Goal: Task Accomplishment & Management: Complete application form

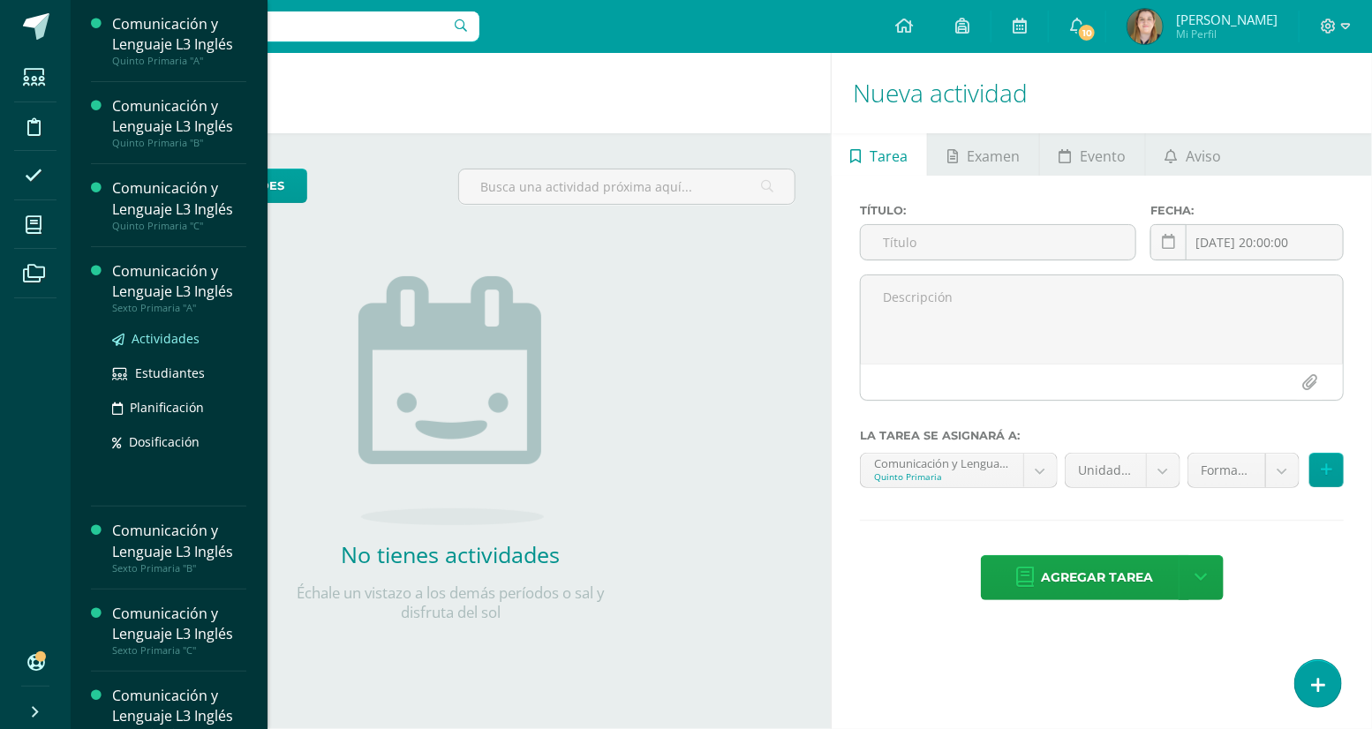
click at [175, 336] on span "Actividades" at bounding box center [166, 338] width 68 height 17
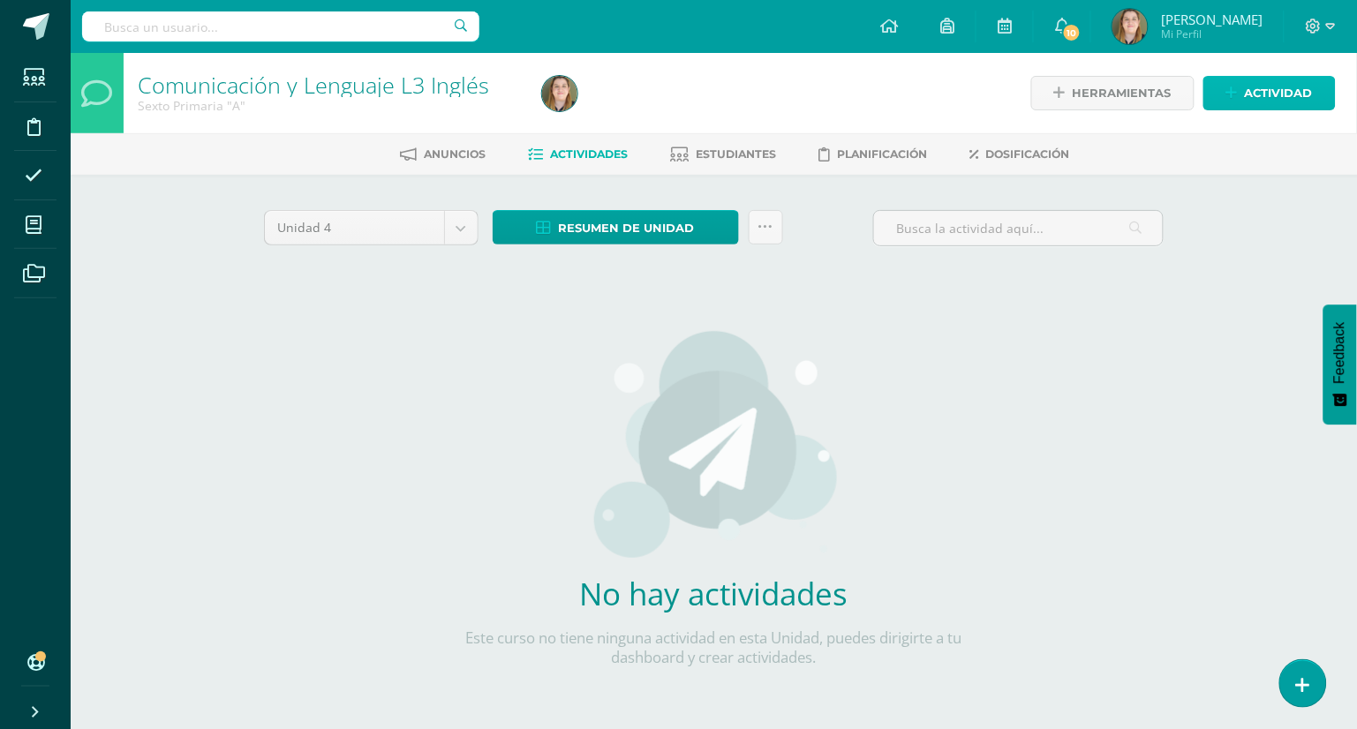
click at [1302, 102] on span "Actividad" at bounding box center [1278, 93] width 68 height 33
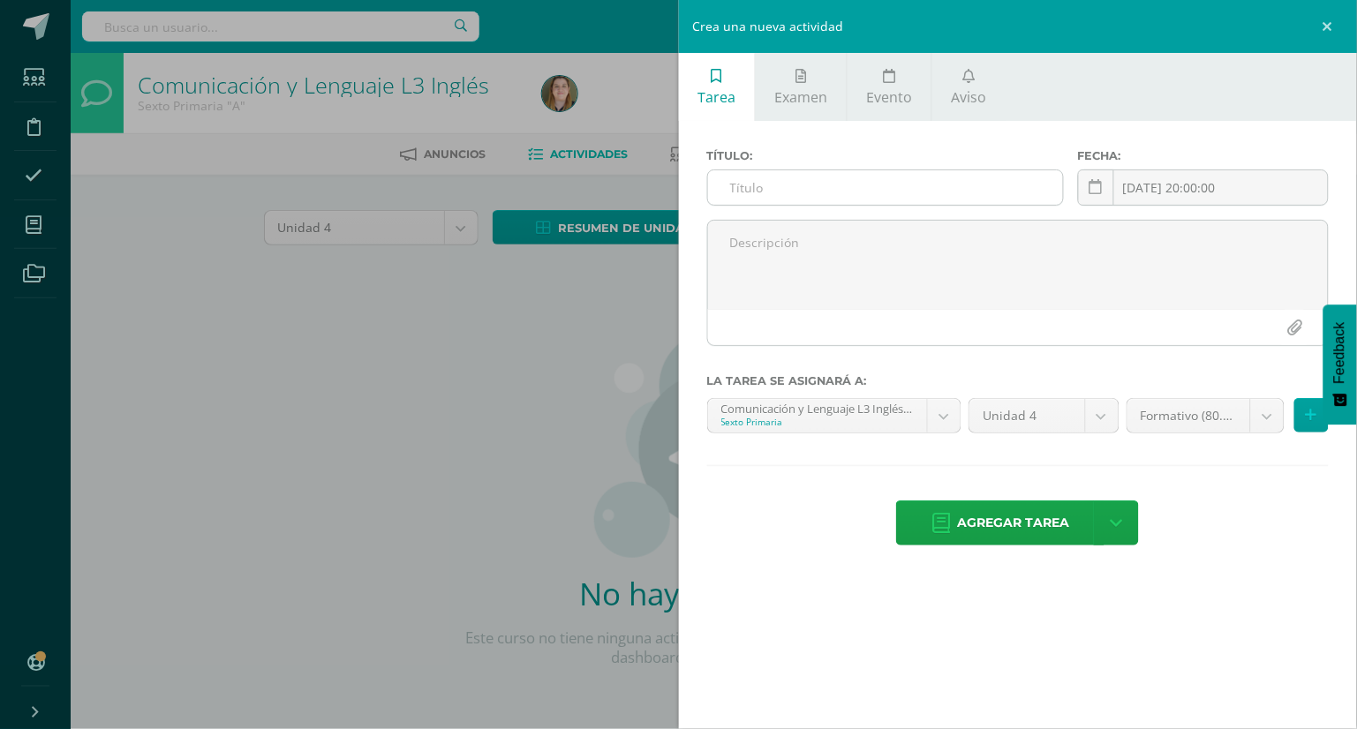
click at [919, 197] on input "text" at bounding box center [885, 187] width 355 height 34
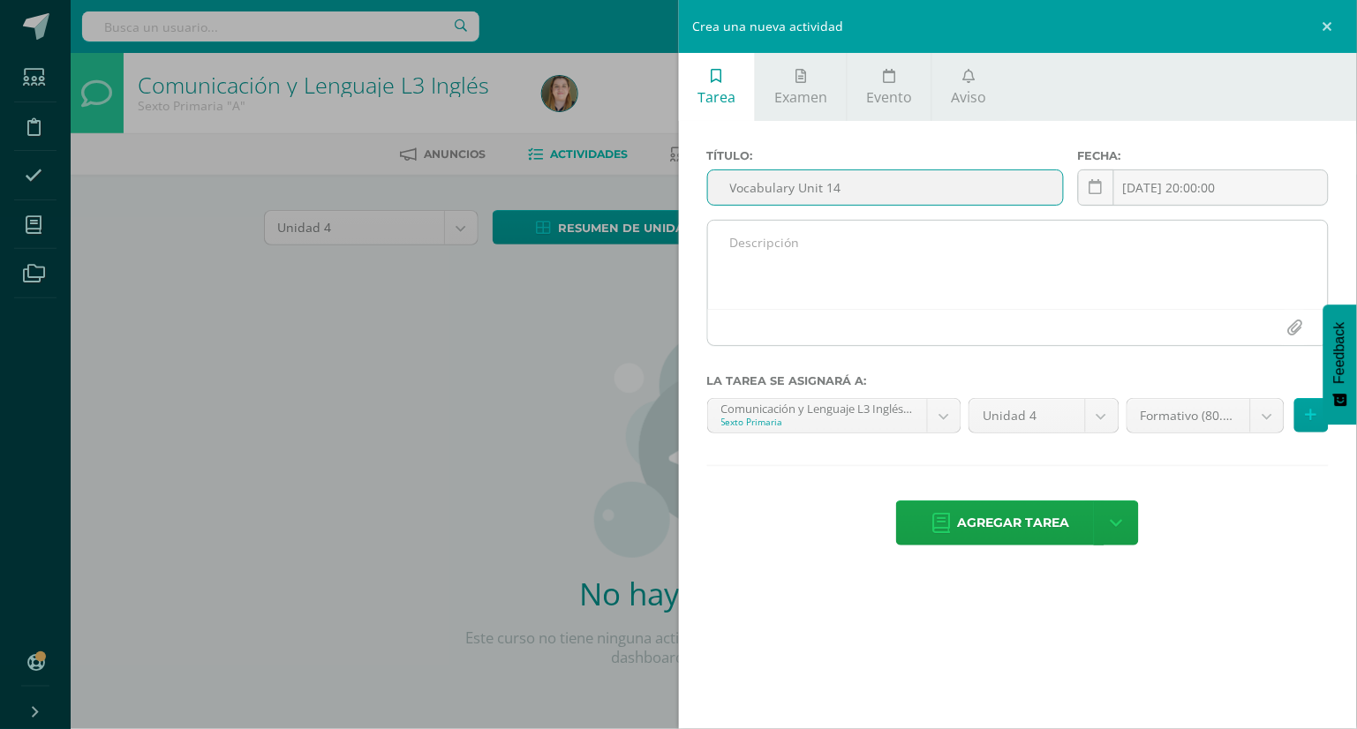
type input "Vocabulary Unit 14"
click at [791, 266] on textarea at bounding box center [1018, 265] width 620 height 88
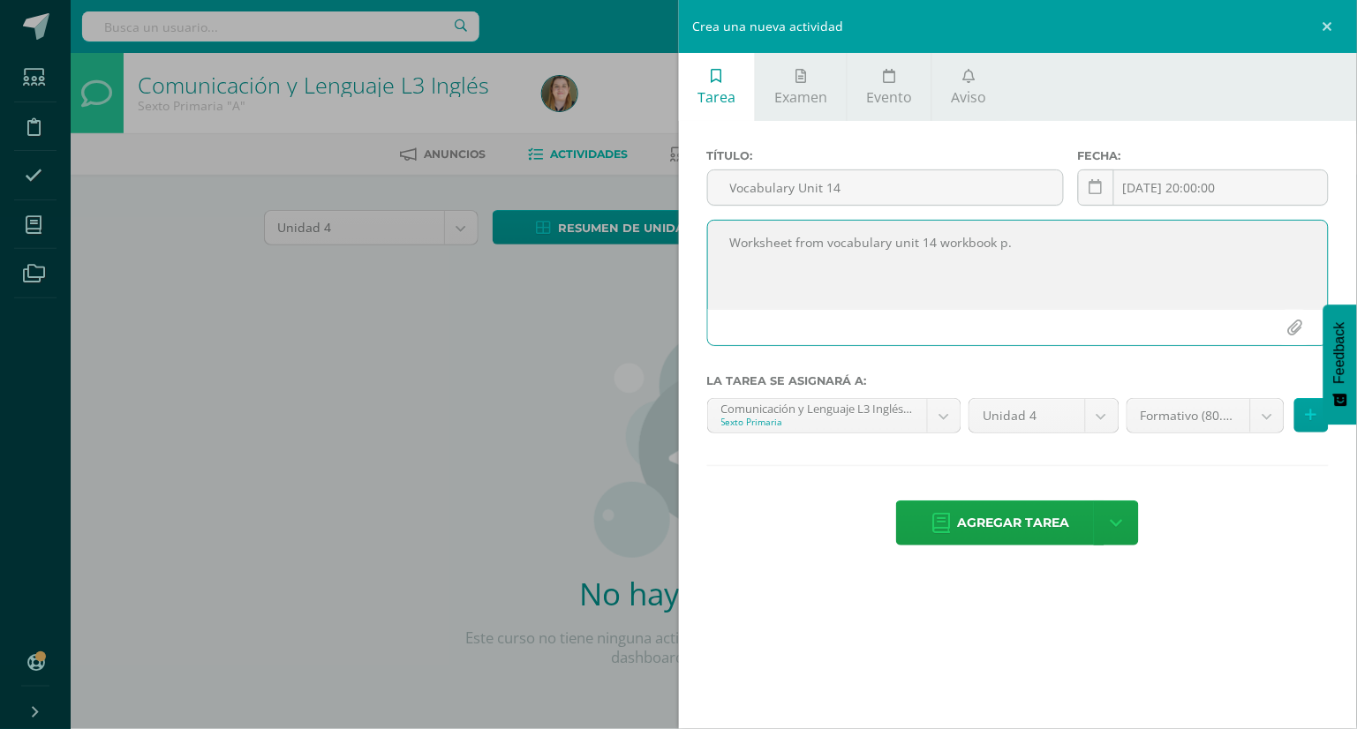
click at [1070, 251] on textarea "Worksheet from vocabulary unit 14 workbook p." at bounding box center [1018, 265] width 620 height 88
click at [1117, 229] on textarea "Worksheet from the vocabulary unit 14 workbook p.130" at bounding box center [1018, 265] width 620 height 88
type textarea "Worksheet from the vocabulary unit 14 workbook p.130"
click at [1240, 554] on div "Título: Vocabulary Unit 14 Fecha: 2025-08-13 20:00:00 August, 2025 Mo Tu We Th …" at bounding box center [1018, 349] width 679 height 456
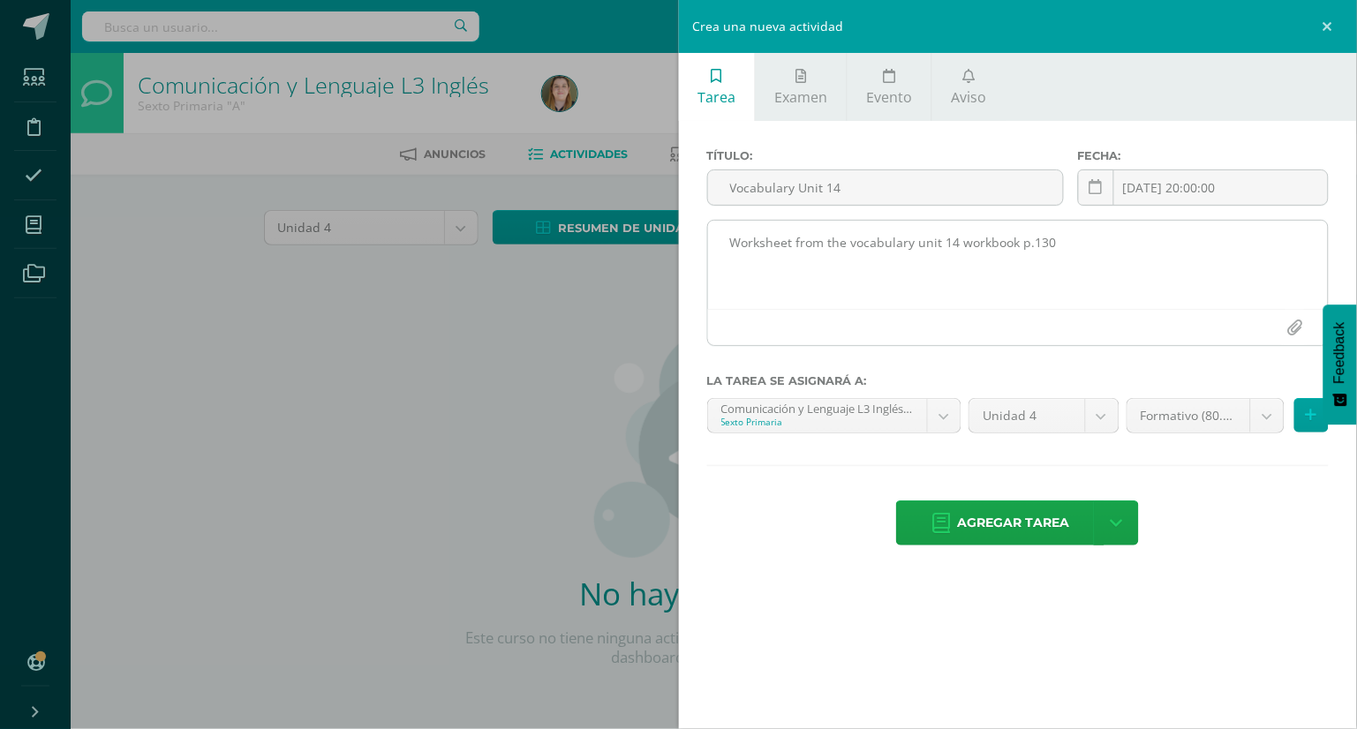
click at [796, 251] on textarea "Worksheet from the vocabulary unit 14 workbook p.130" at bounding box center [1018, 265] width 620 height 88
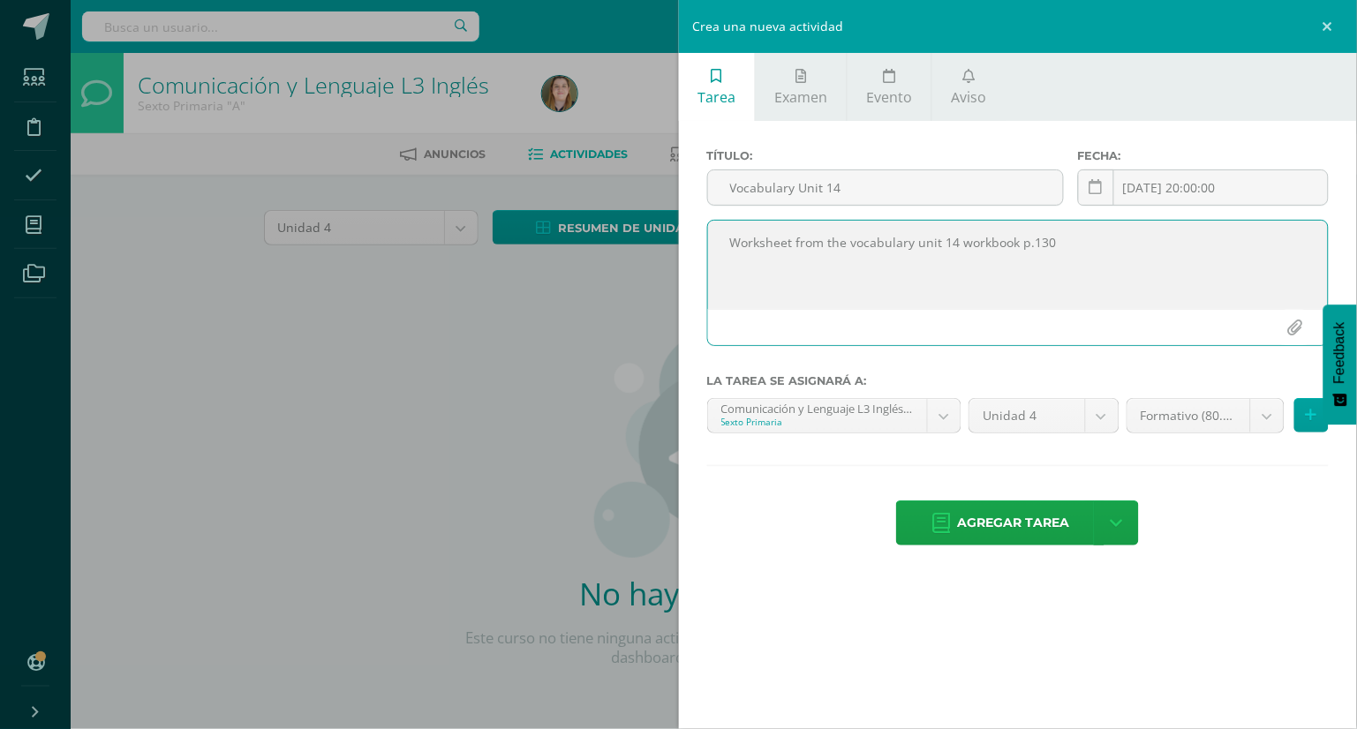
click at [796, 251] on textarea "Worksheet from the vocabulary unit 14 workbook p.130" at bounding box center [1018, 265] width 620 height 88
click at [1327, 32] on link at bounding box center [1330, 26] width 53 height 53
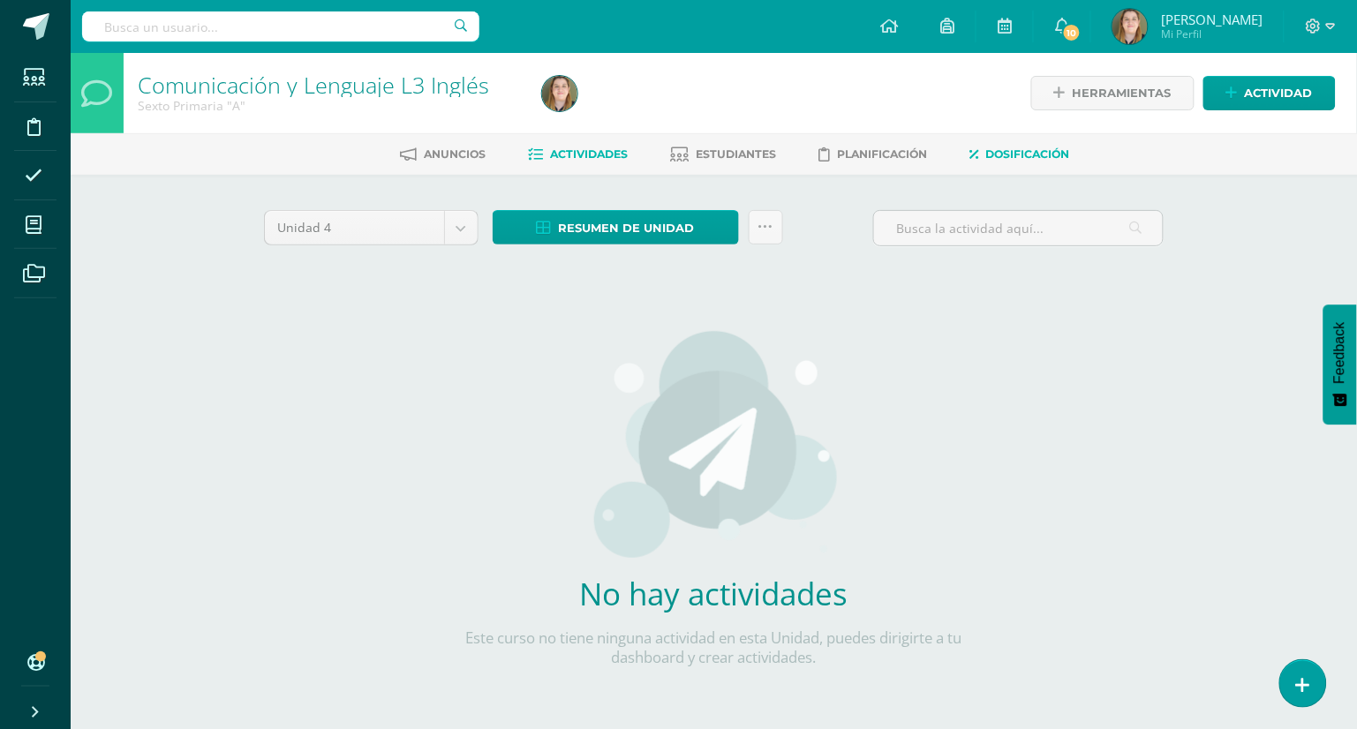
click at [1064, 147] on span "Dosificación" at bounding box center [1028, 153] width 84 height 13
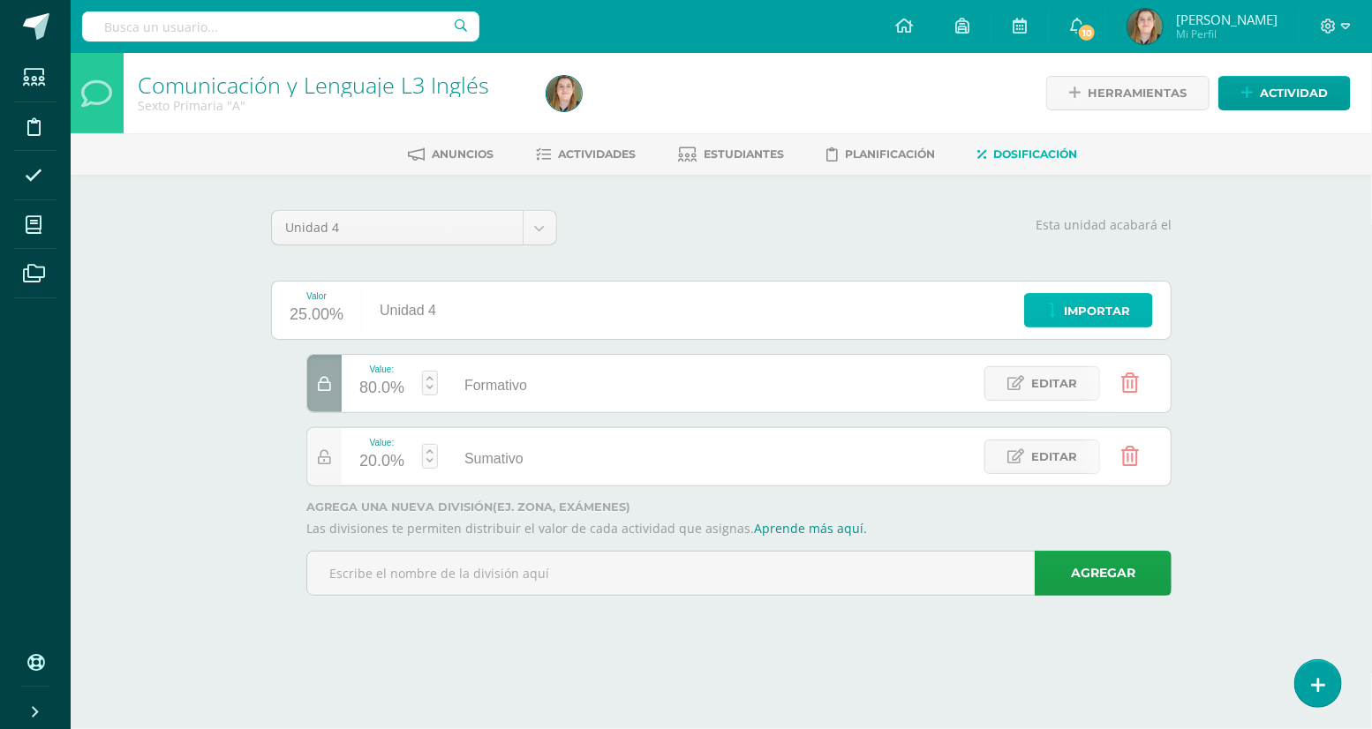
click at [1118, 318] on span "Importar" at bounding box center [1096, 311] width 66 height 33
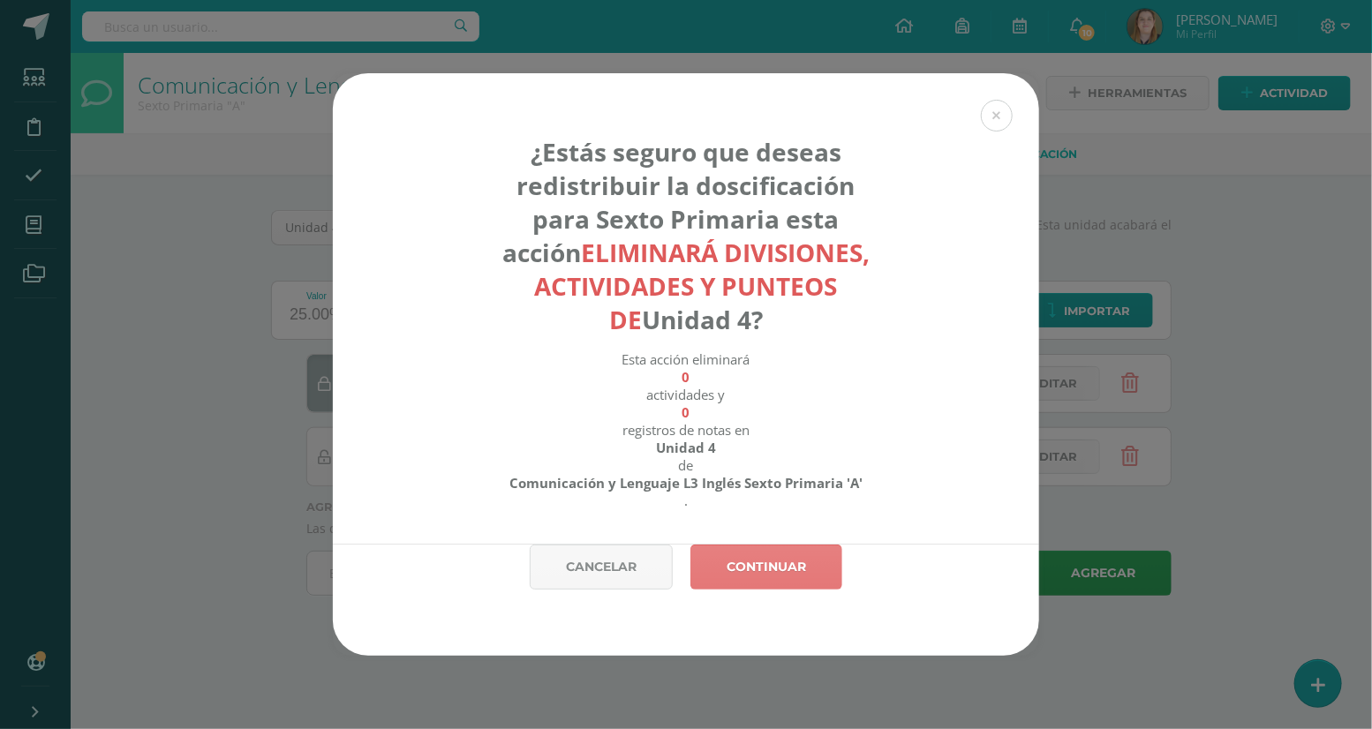
click at [804, 572] on link "Continuar" at bounding box center [766, 567] width 152 height 45
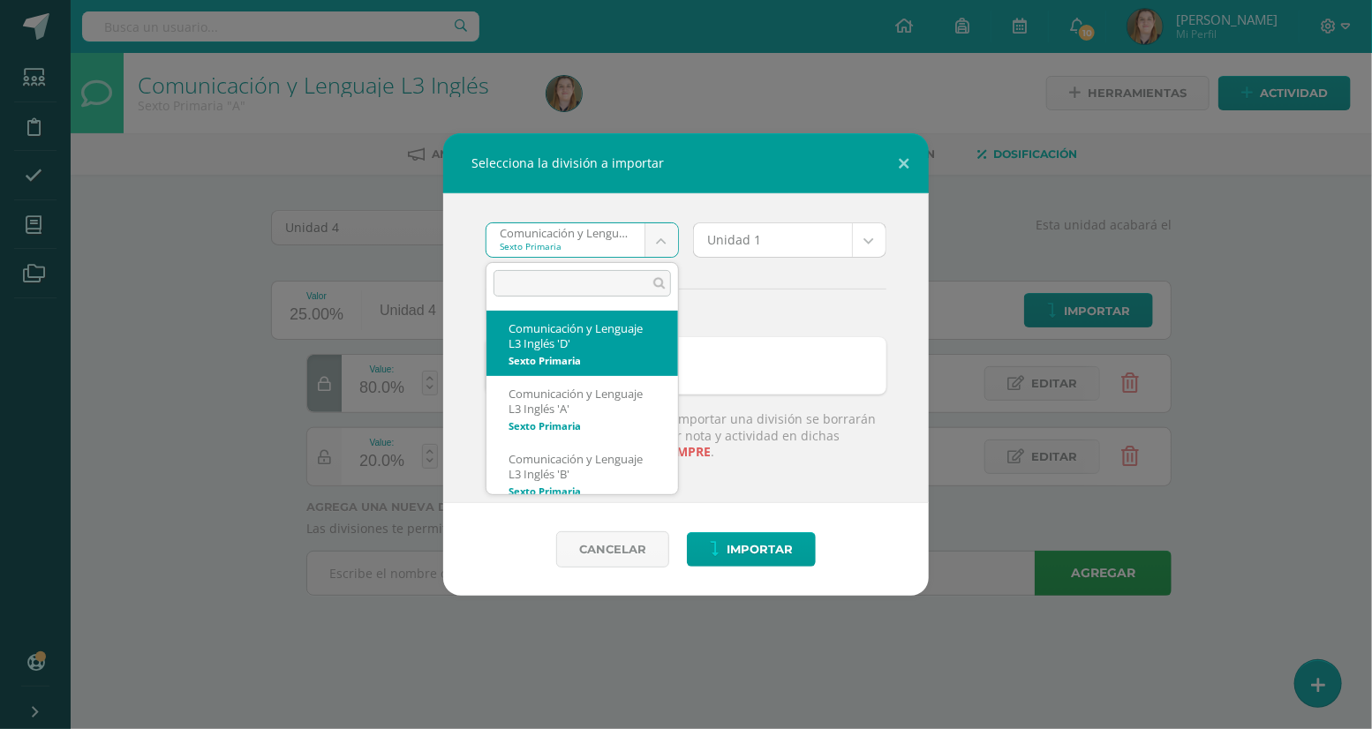
click at [661, 244] on body "Selecciona la división a importar Comunicación y Lenguaje L3 Inglés 'D' Sexto P…" at bounding box center [686, 322] width 1372 height 645
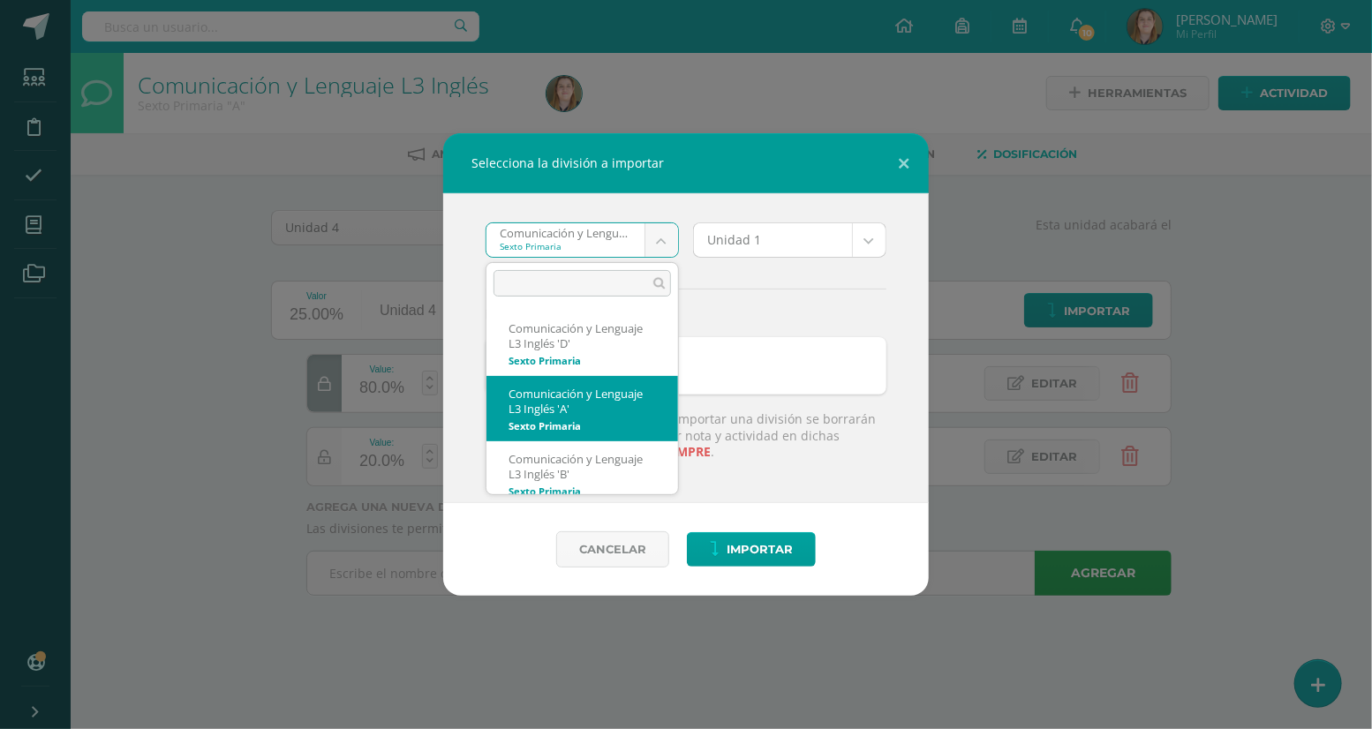
select select "5713"
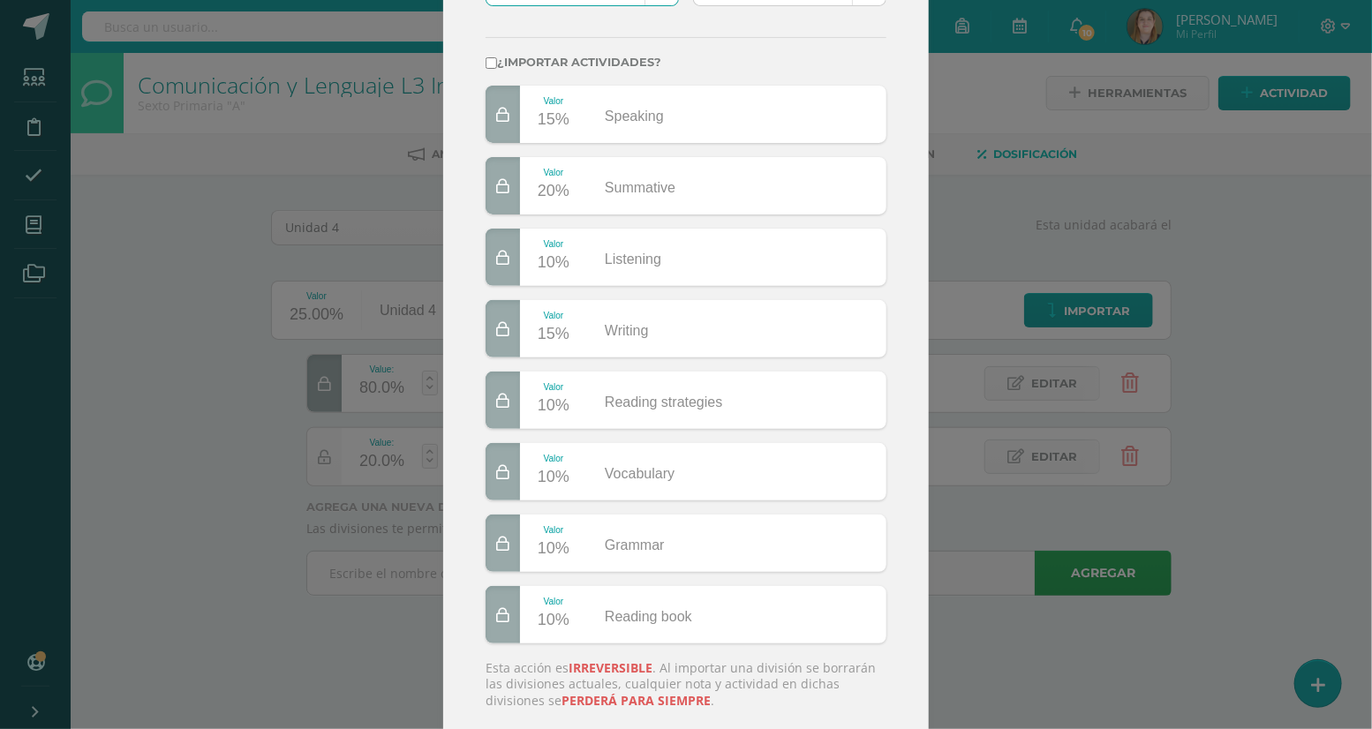
scroll to position [234, 0]
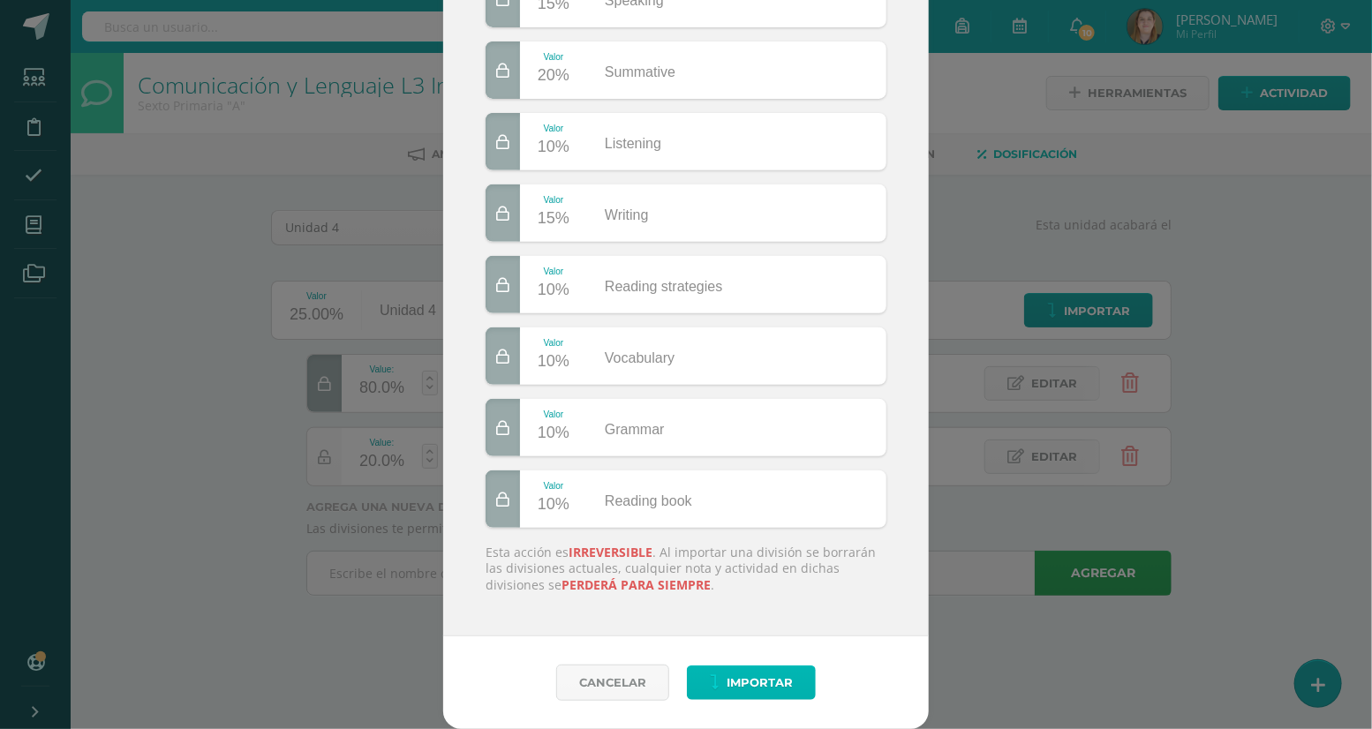
click at [741, 687] on span "Importar" at bounding box center [759, 682] width 66 height 33
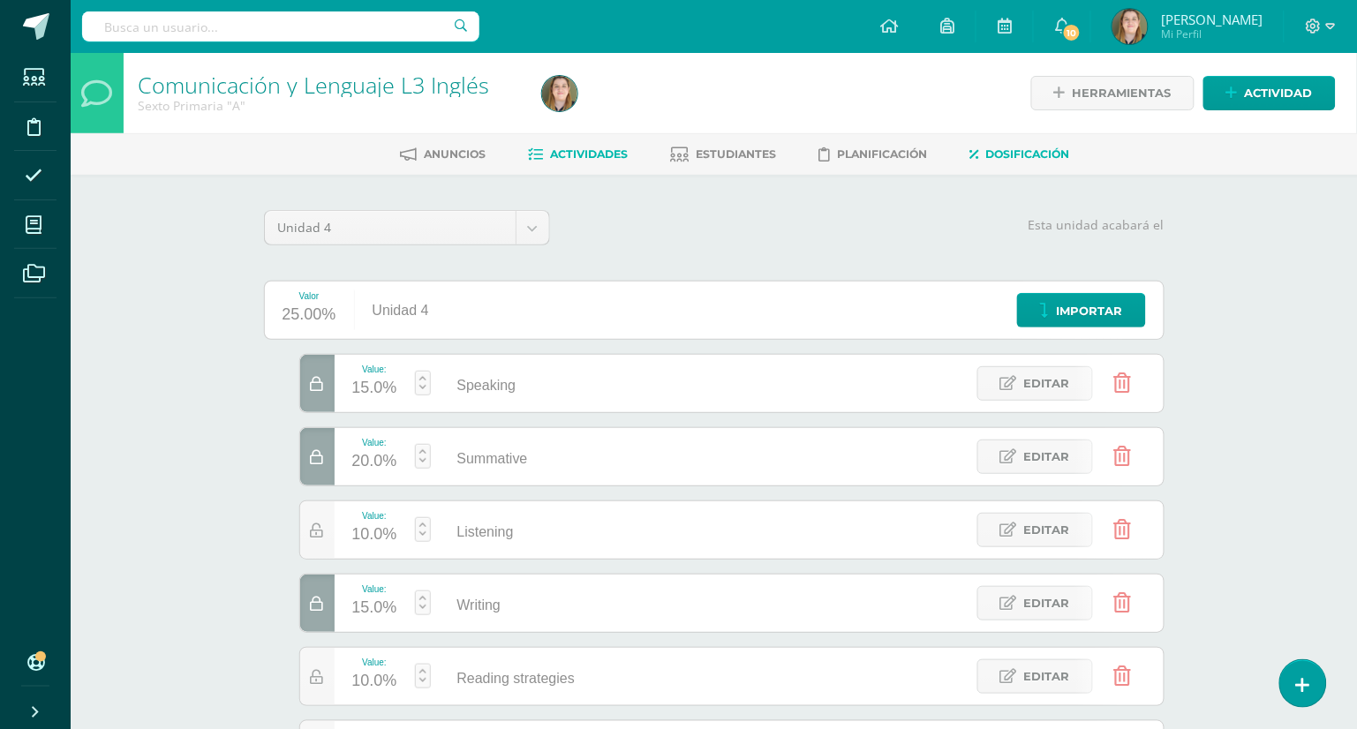
click at [612, 155] on span "Actividades" at bounding box center [590, 153] width 78 height 13
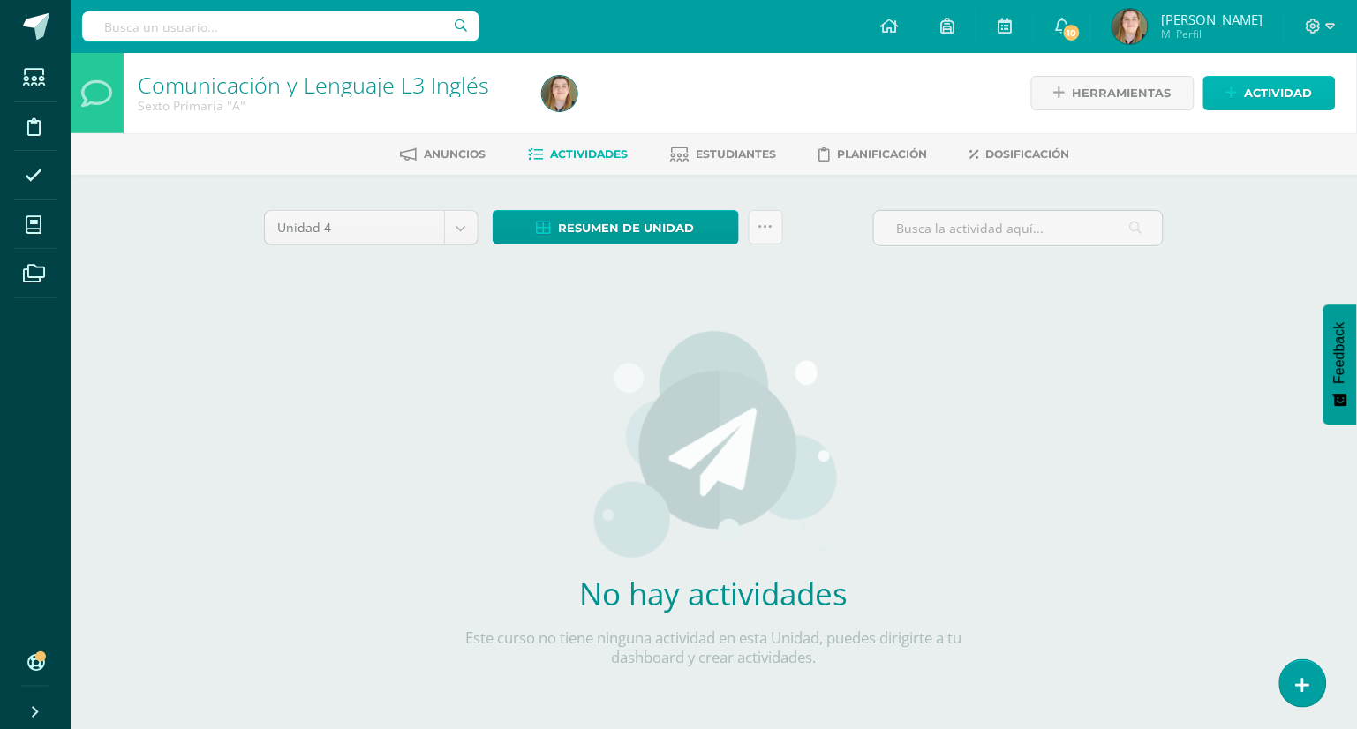
click at [1284, 102] on span "Actividad" at bounding box center [1278, 93] width 68 height 33
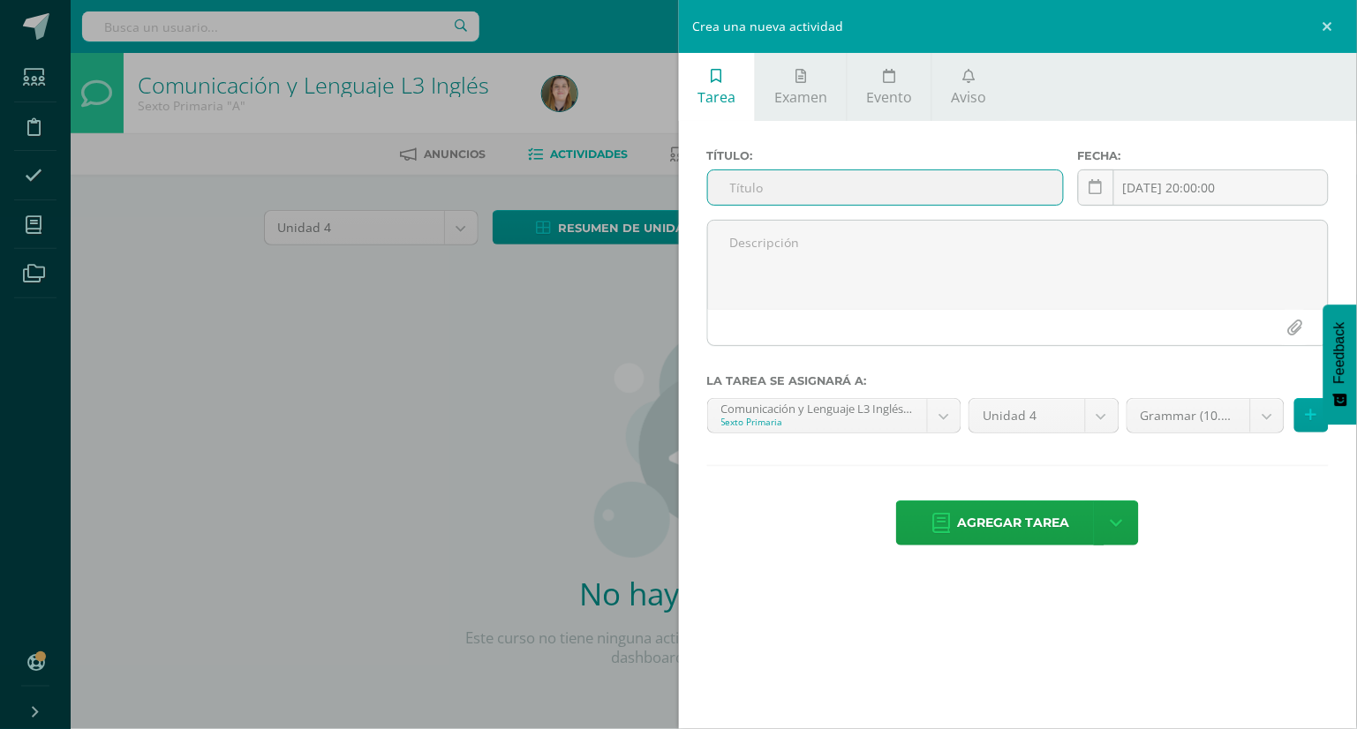
click at [908, 190] on input "text" at bounding box center [885, 187] width 355 height 34
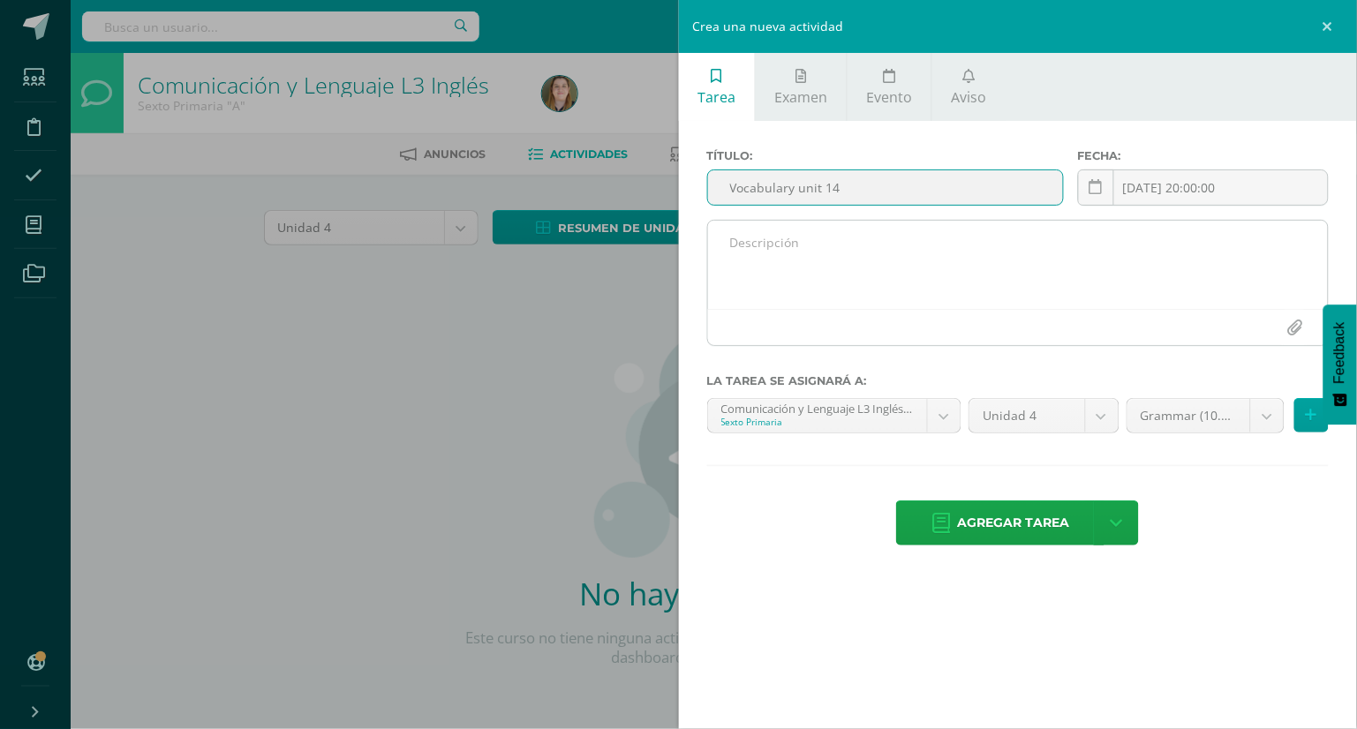
type input "Vocabulary unit 14"
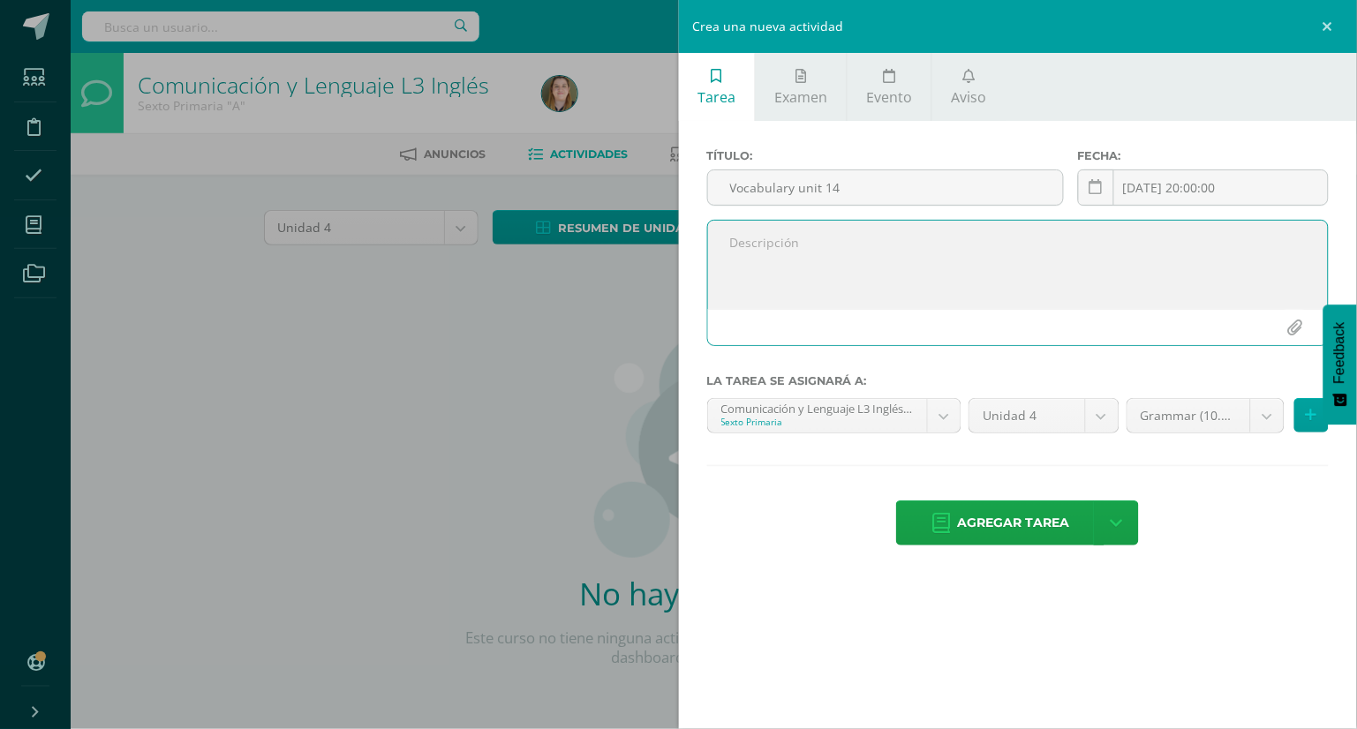
click at [858, 236] on textarea at bounding box center [1018, 265] width 620 height 88
paste textarea "Worksheet from the vocabulary unit 14 workbook p.130"
click at [891, 261] on textarea "Worksheet from the vocabulary unit 14 workbook p.130" at bounding box center [1018, 265] width 620 height 88
type textarea "Worksheet from the vocabulary unit 14 workbook p.130"
click at [1195, 181] on input "[DATE] 20:00:00" at bounding box center [1202, 187] width 249 height 34
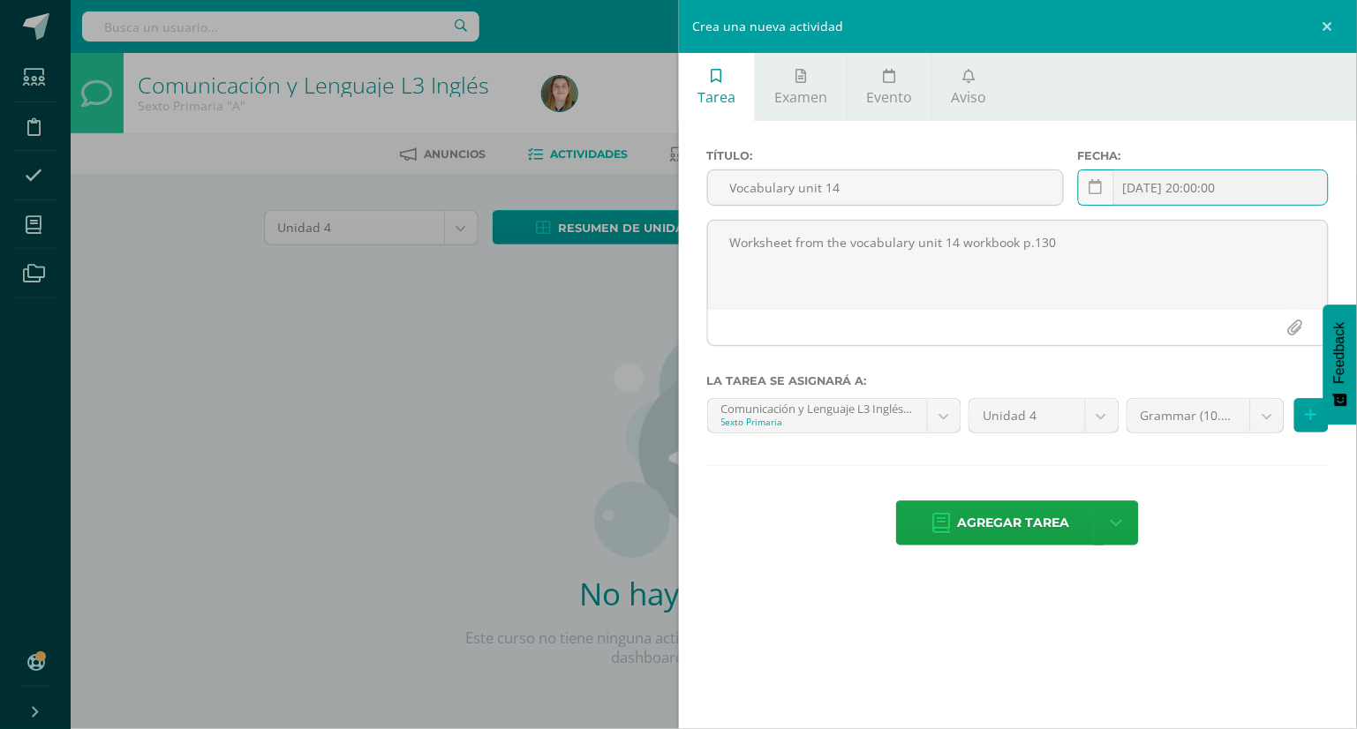
click at [1198, 188] on input "[DATE] 20:00:00" at bounding box center [1202, 187] width 249 height 34
click at [1128, 361] on td "12" at bounding box center [1132, 365] width 36 height 35
type input "[DATE]"
click at [1197, 420] on body "Estudiantes Disciplina Asistencia Mis cursos Archivos Soporte Ayuda Reportar un…" at bounding box center [678, 379] width 1357 height 758
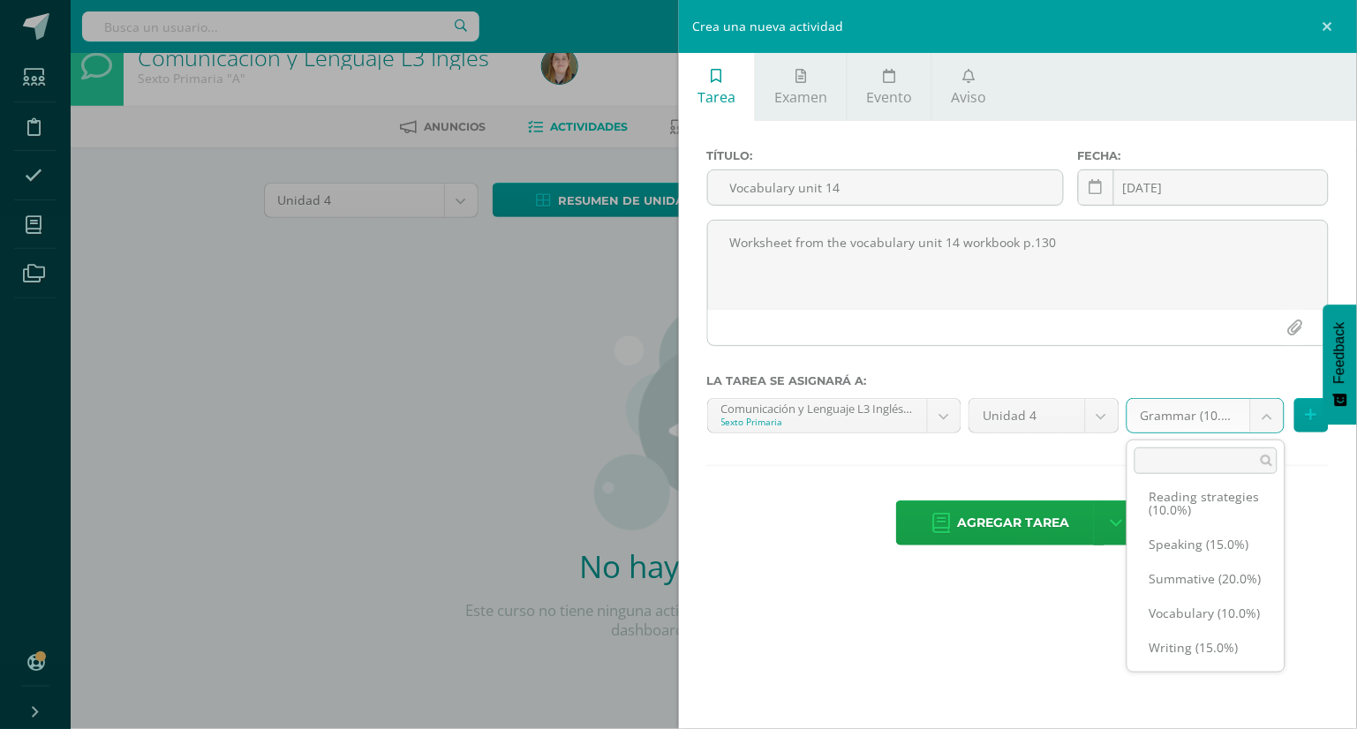
scroll to position [28, 0]
select select "259147"
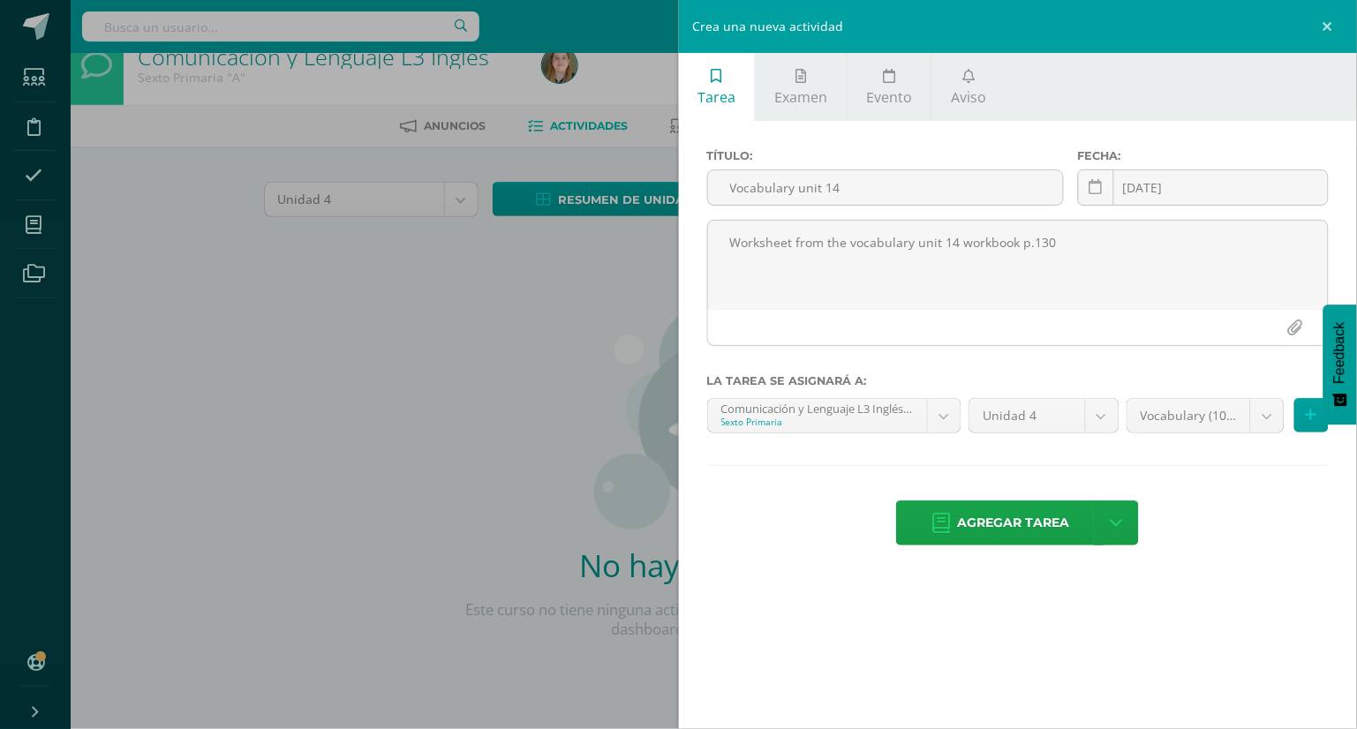
click at [1215, 571] on div "Título: Vocabulary unit 14 Fecha: 2025-08-12 August, 2025 Mo Tu We Th Fr Sa Su …" at bounding box center [1018, 349] width 679 height 456
click at [971, 529] on span "Agregar tarea" at bounding box center [1013, 522] width 112 height 43
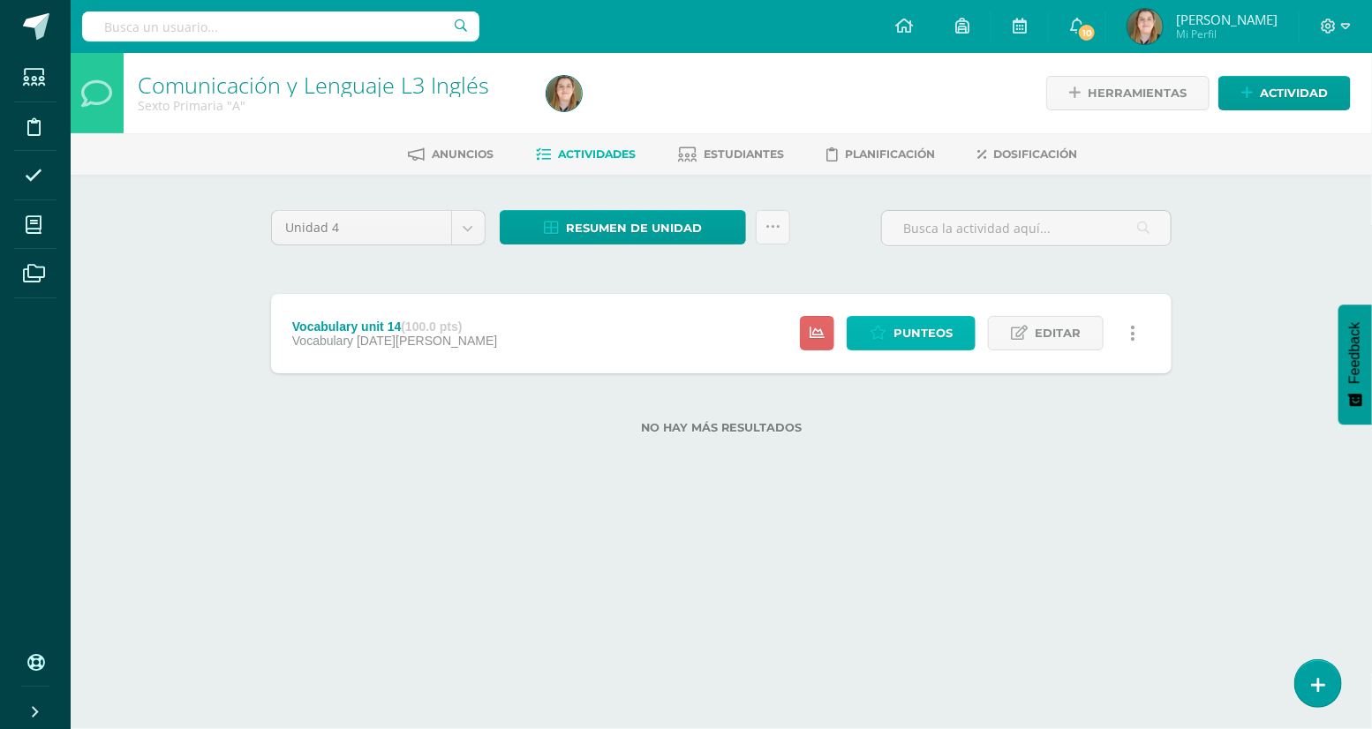
click at [928, 322] on span "Punteos" at bounding box center [922, 333] width 59 height 33
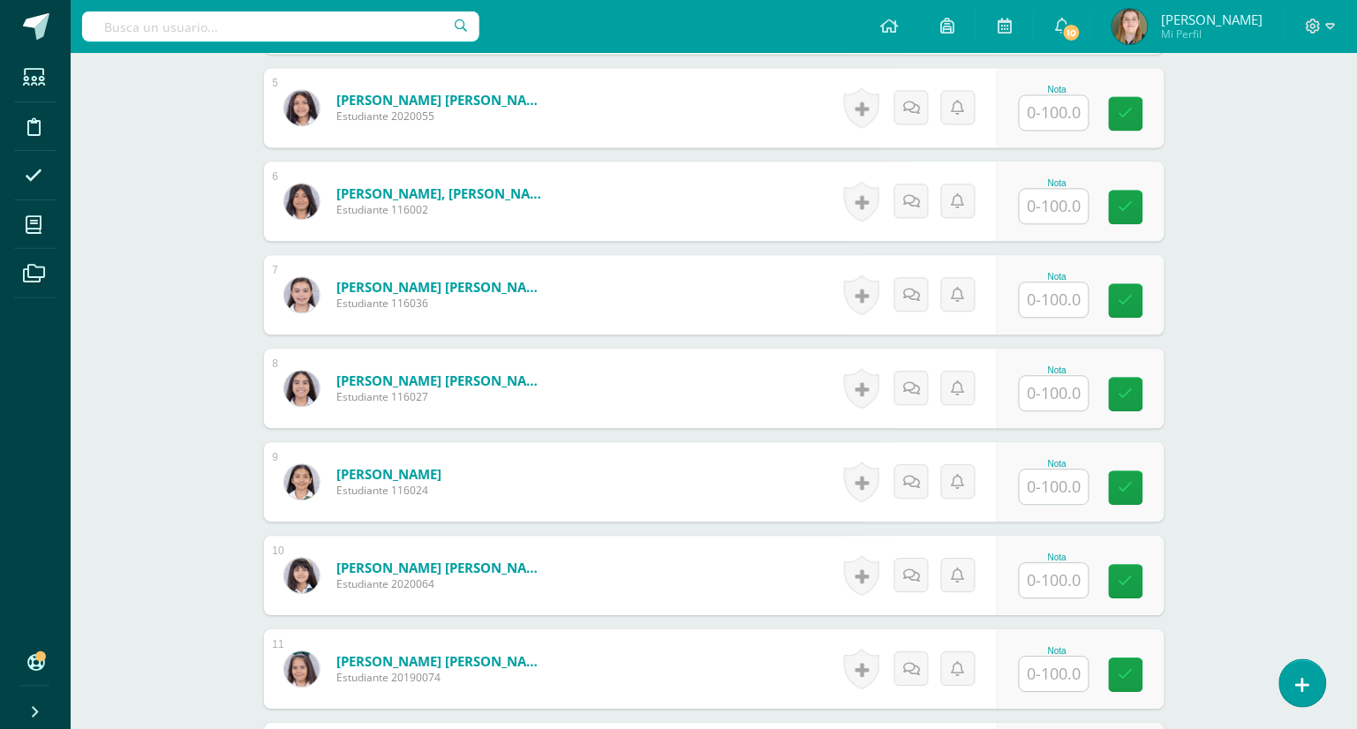
scroll to position [932, 0]
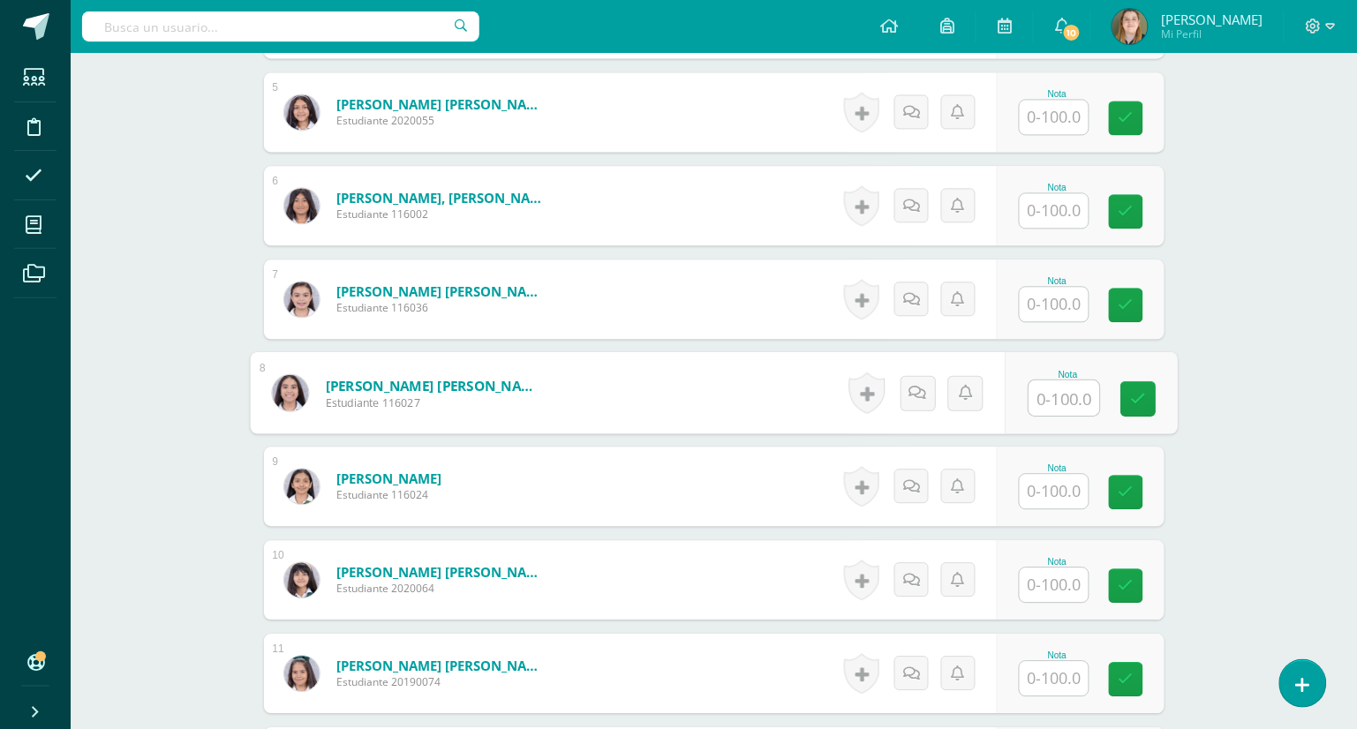
click at [1048, 393] on input "text" at bounding box center [1063, 397] width 71 height 35
type input "100"
click at [1144, 405] on link at bounding box center [1137, 398] width 35 height 35
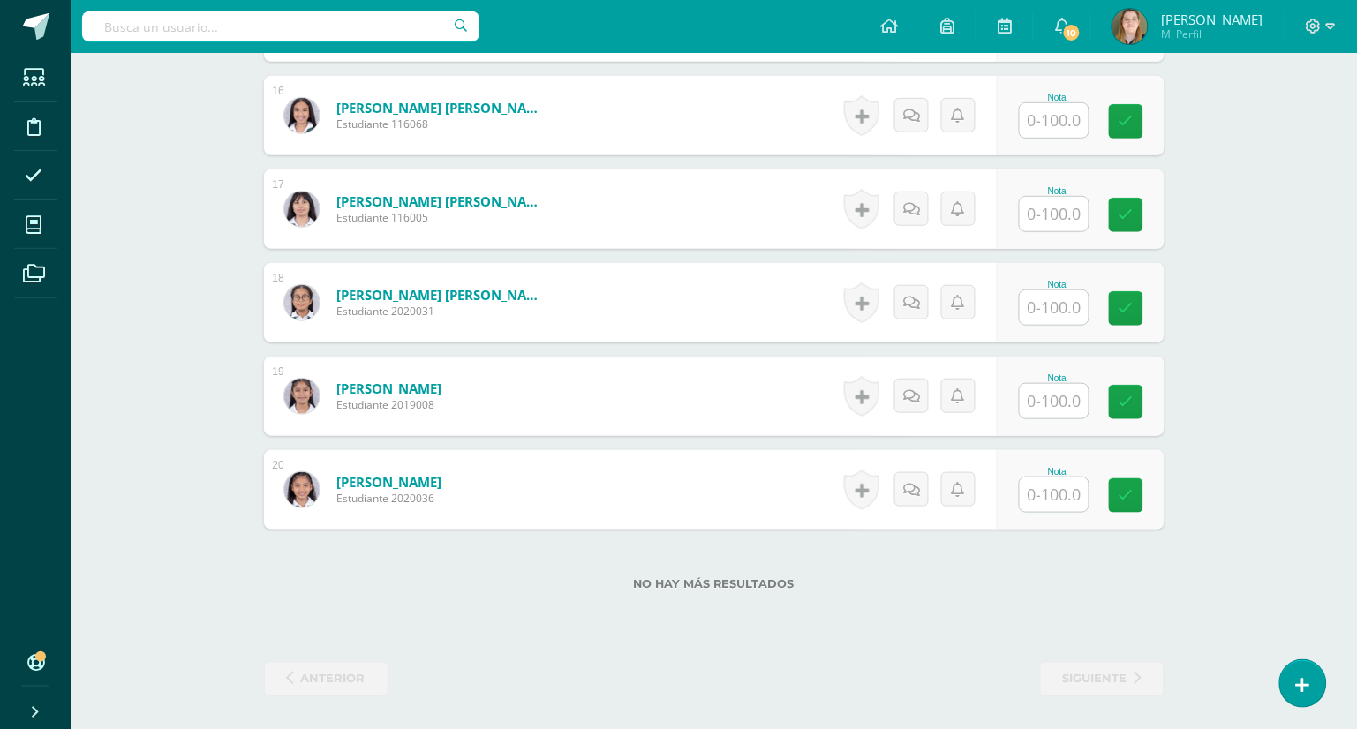
scroll to position [1959, 0]
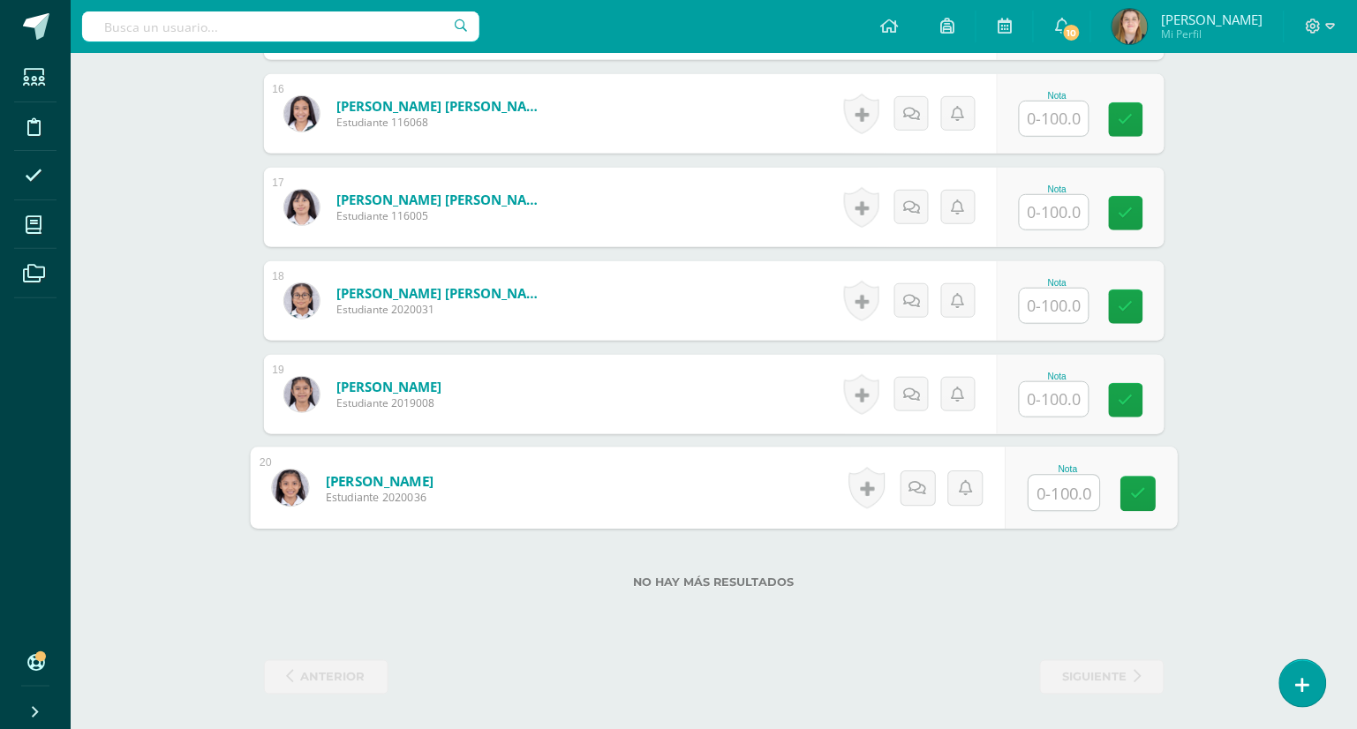
click at [1064, 492] on input "text" at bounding box center [1063, 493] width 71 height 35
type input "80"
click at [1130, 493] on icon at bounding box center [1138, 493] width 16 height 15
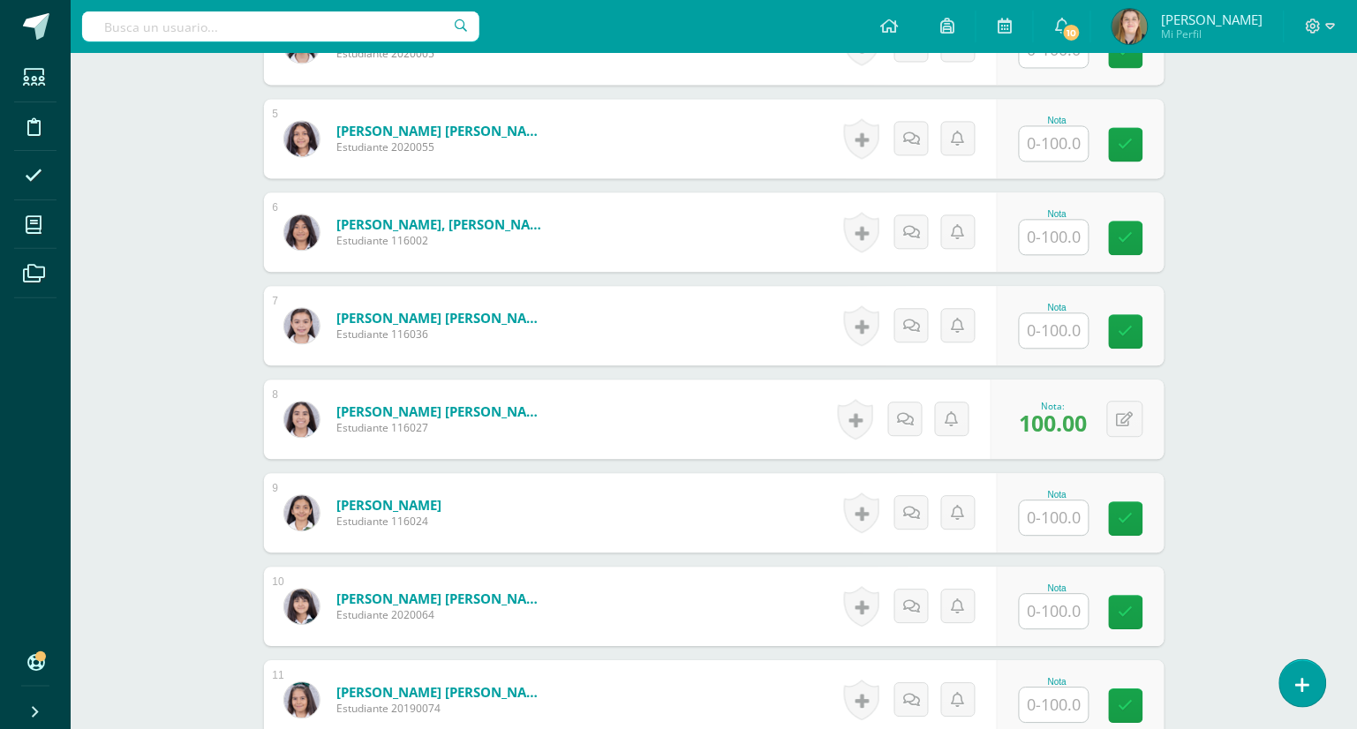
scroll to position [881, 0]
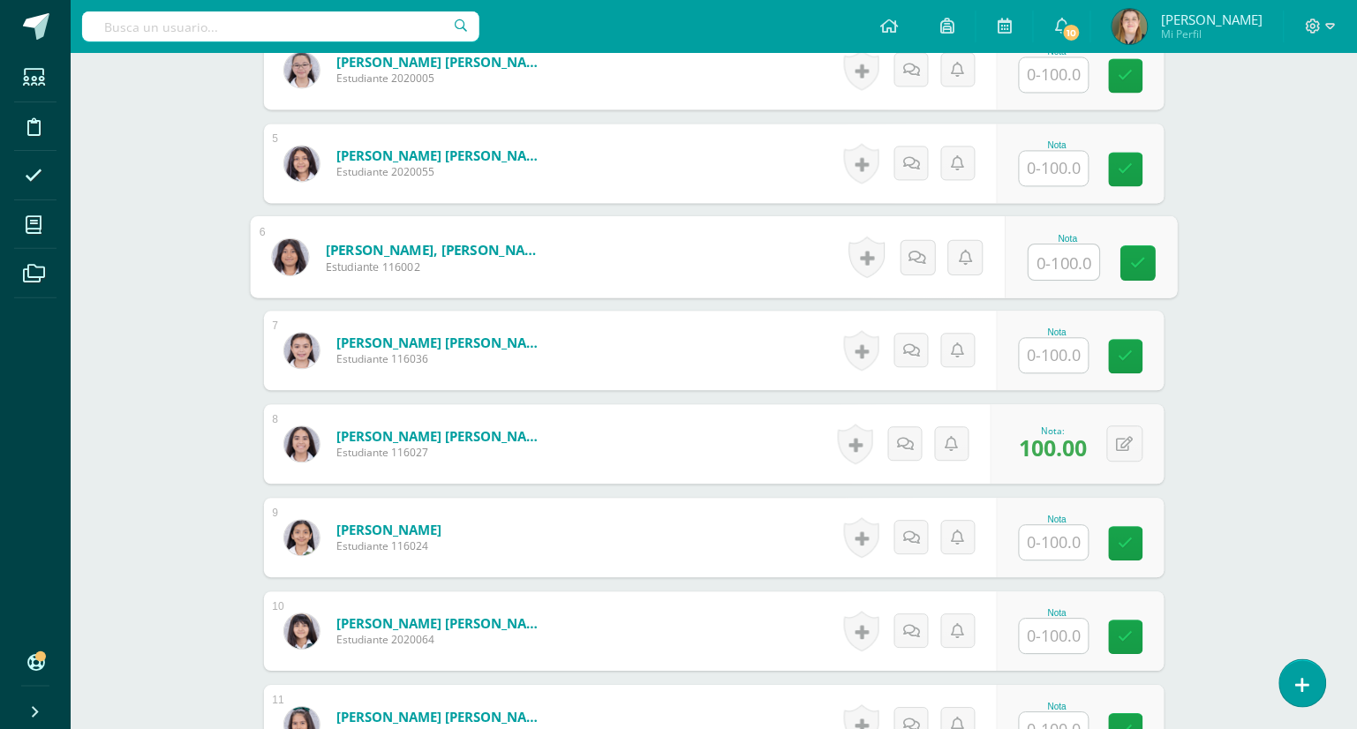
click at [1057, 256] on input "text" at bounding box center [1063, 261] width 71 height 35
type input "90"
click at [1139, 264] on icon at bounding box center [1138, 262] width 16 height 15
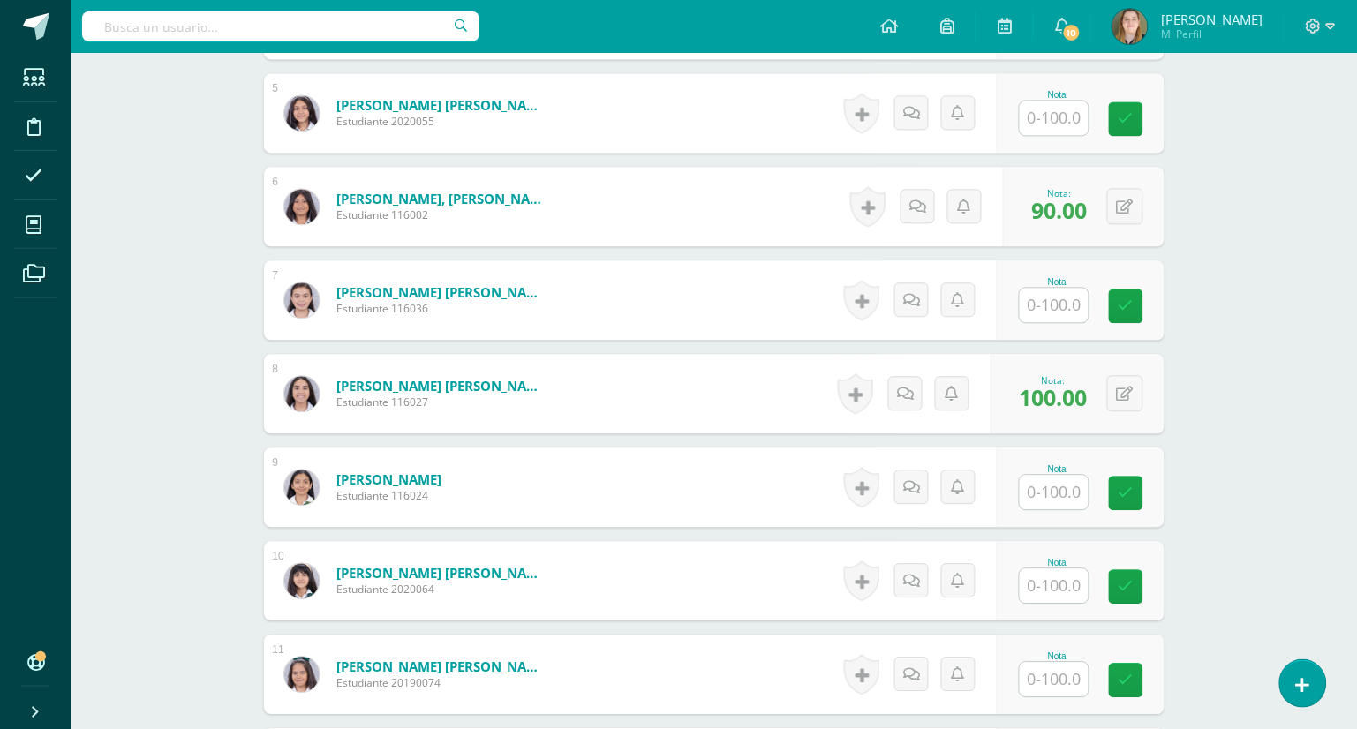
scroll to position [1011, 0]
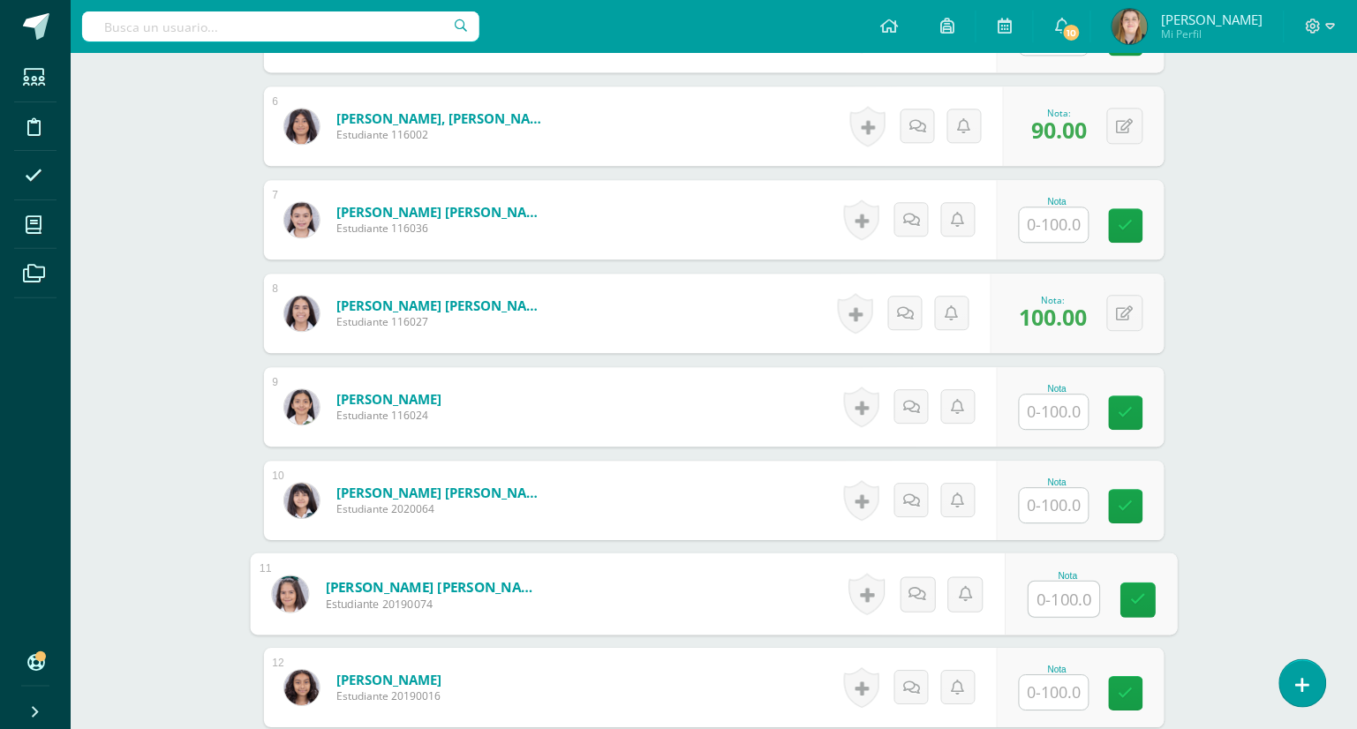
click at [1071, 601] on input "text" at bounding box center [1063, 599] width 71 height 35
type input "100"
click at [1130, 597] on icon at bounding box center [1138, 599] width 16 height 15
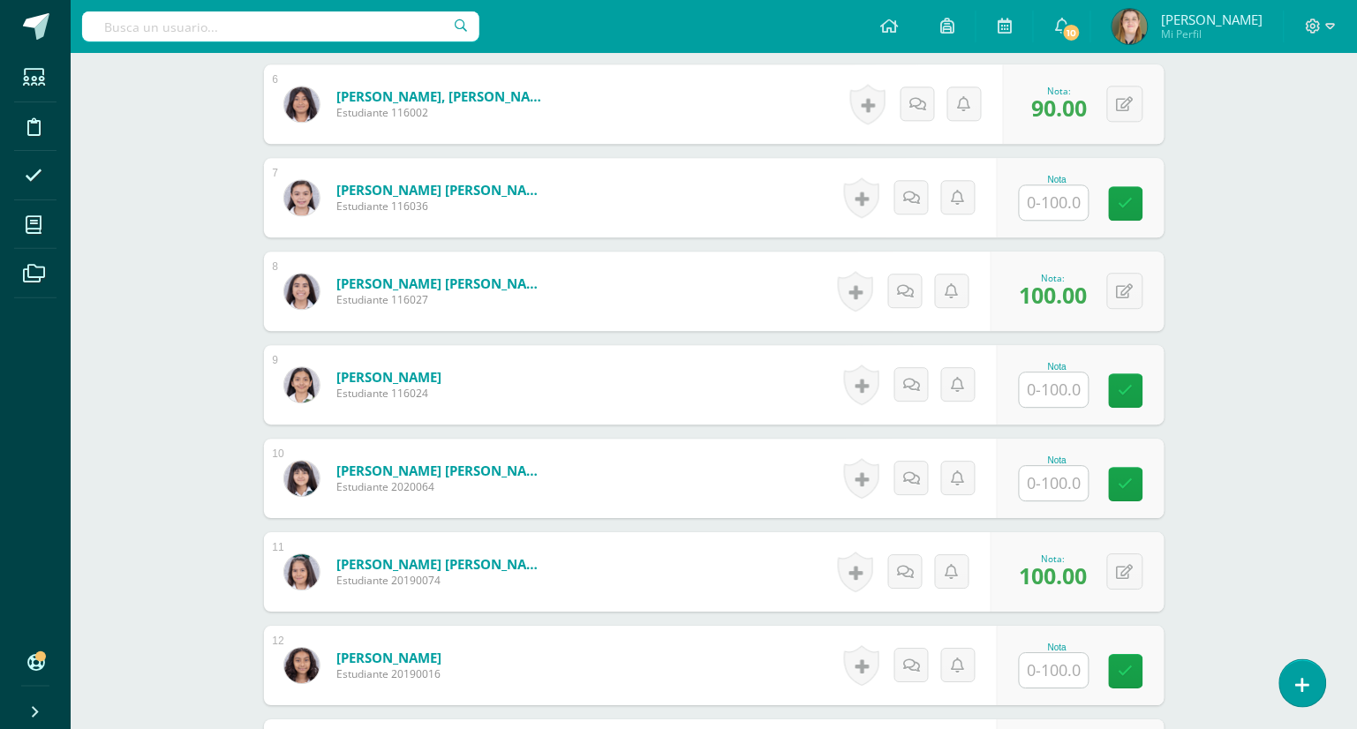
scroll to position [1034, 0]
click at [1054, 383] on input "text" at bounding box center [1063, 389] width 71 height 35
type input "100"
click at [1134, 390] on icon at bounding box center [1138, 389] width 16 height 15
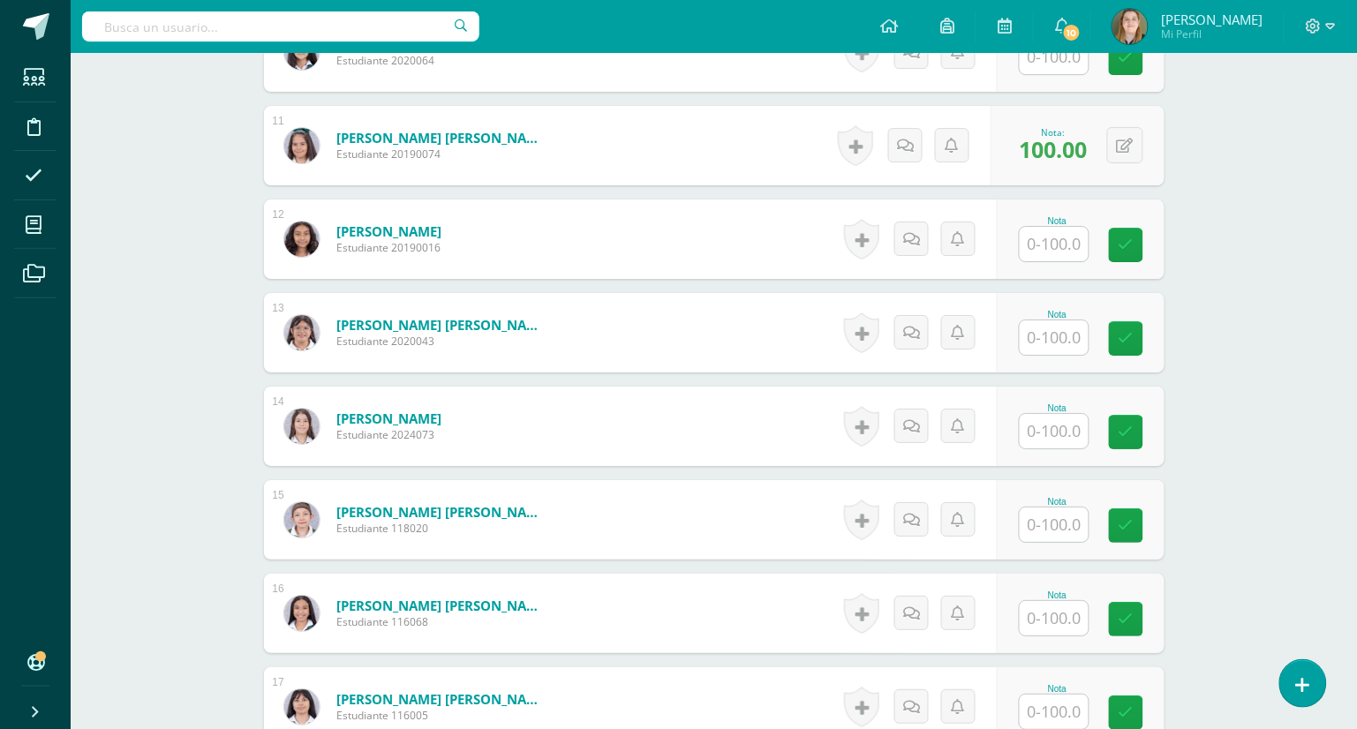
scroll to position [1498, 0]
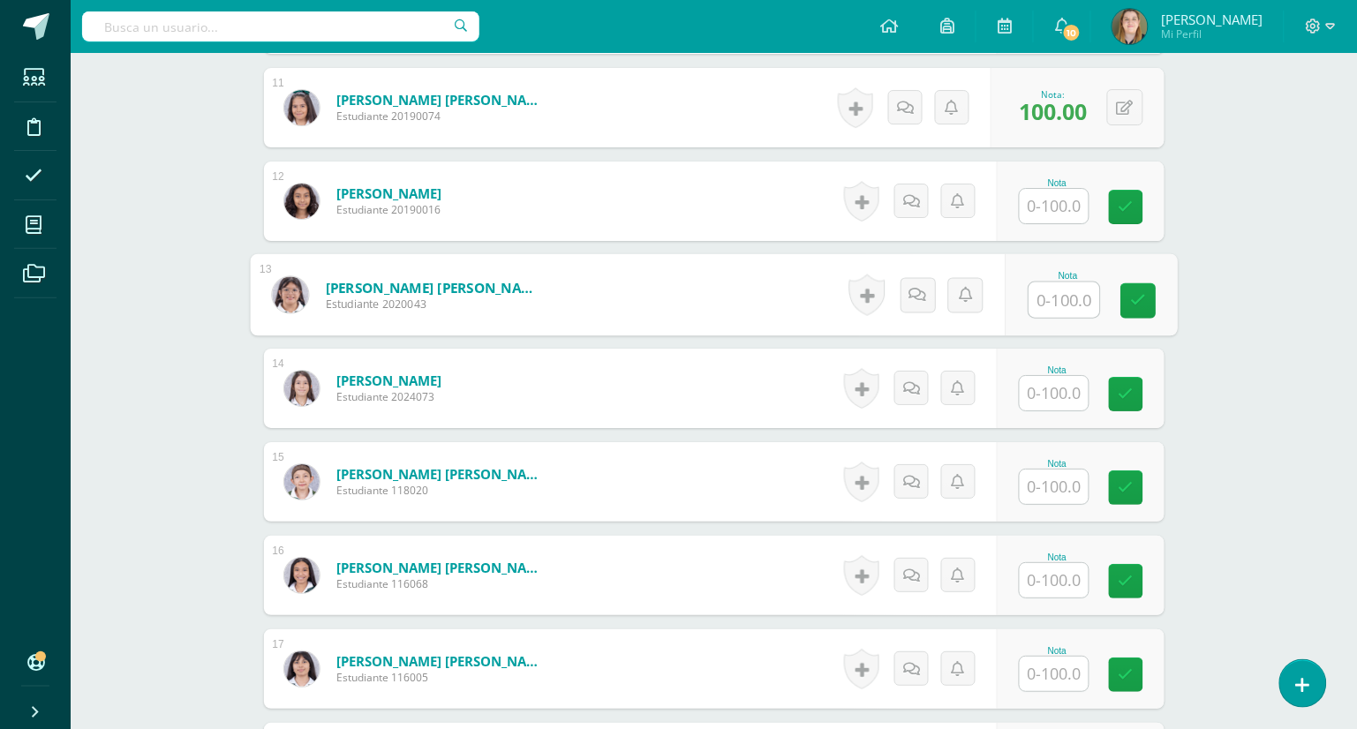
click at [1068, 297] on input "text" at bounding box center [1063, 299] width 71 height 35
type input "100"
click at [1129, 294] on link at bounding box center [1137, 300] width 35 height 35
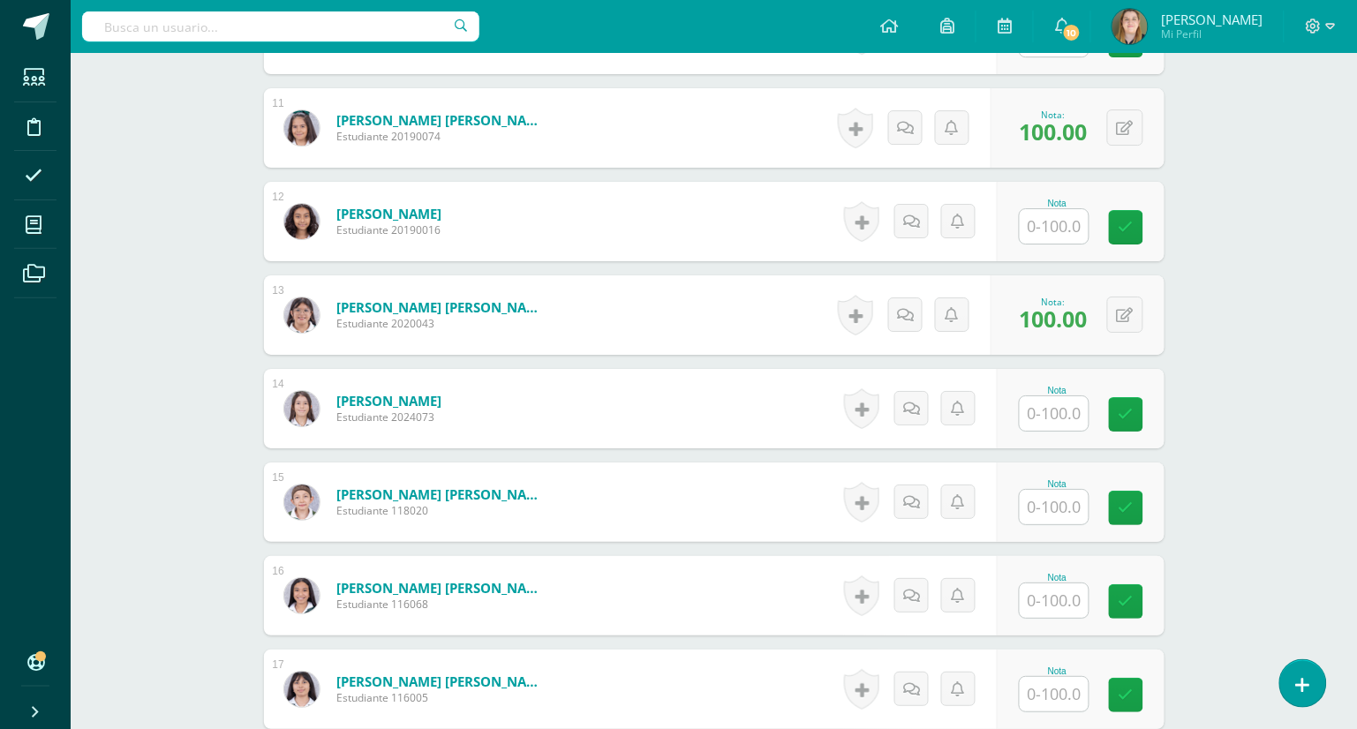
scroll to position [1477, 0]
click at [1051, 223] on input "text" at bounding box center [1063, 227] width 71 height 35
type input "100"
click at [1143, 239] on link at bounding box center [1137, 228] width 35 height 35
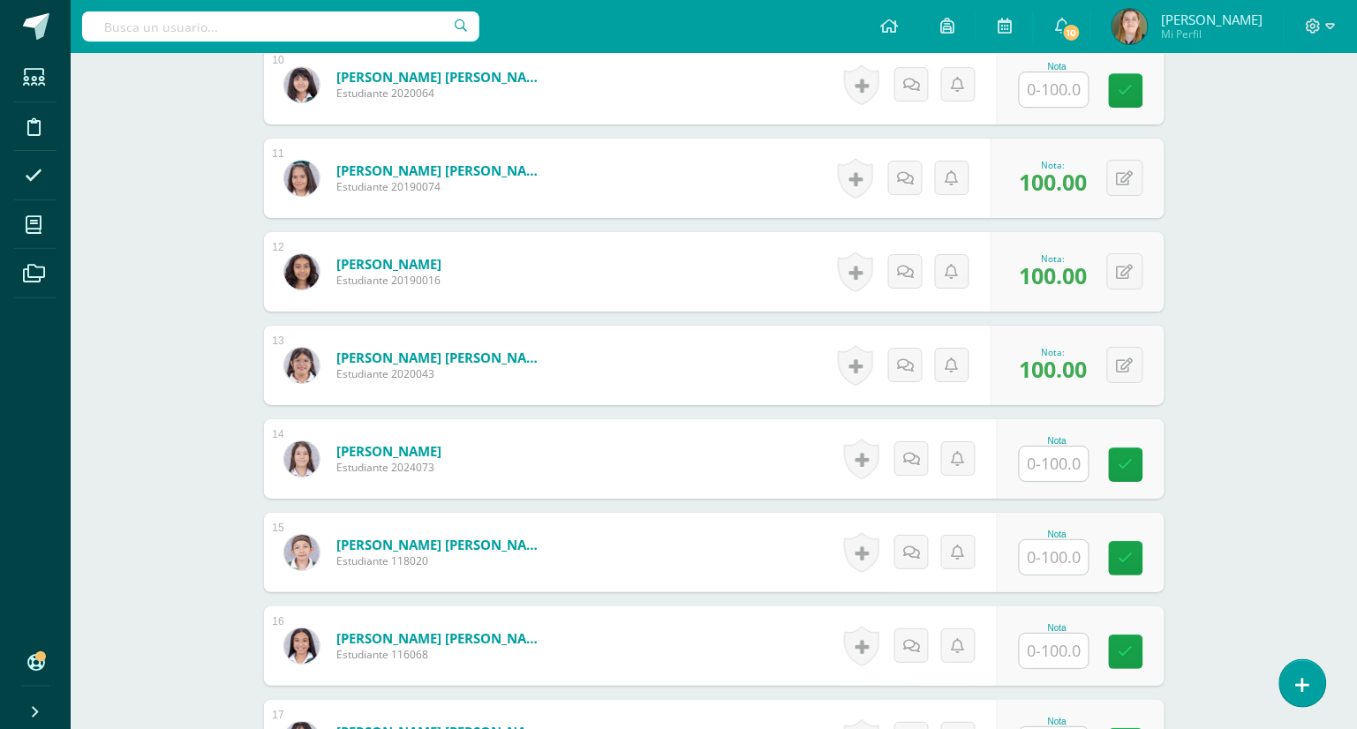
scroll to position [1128, 0]
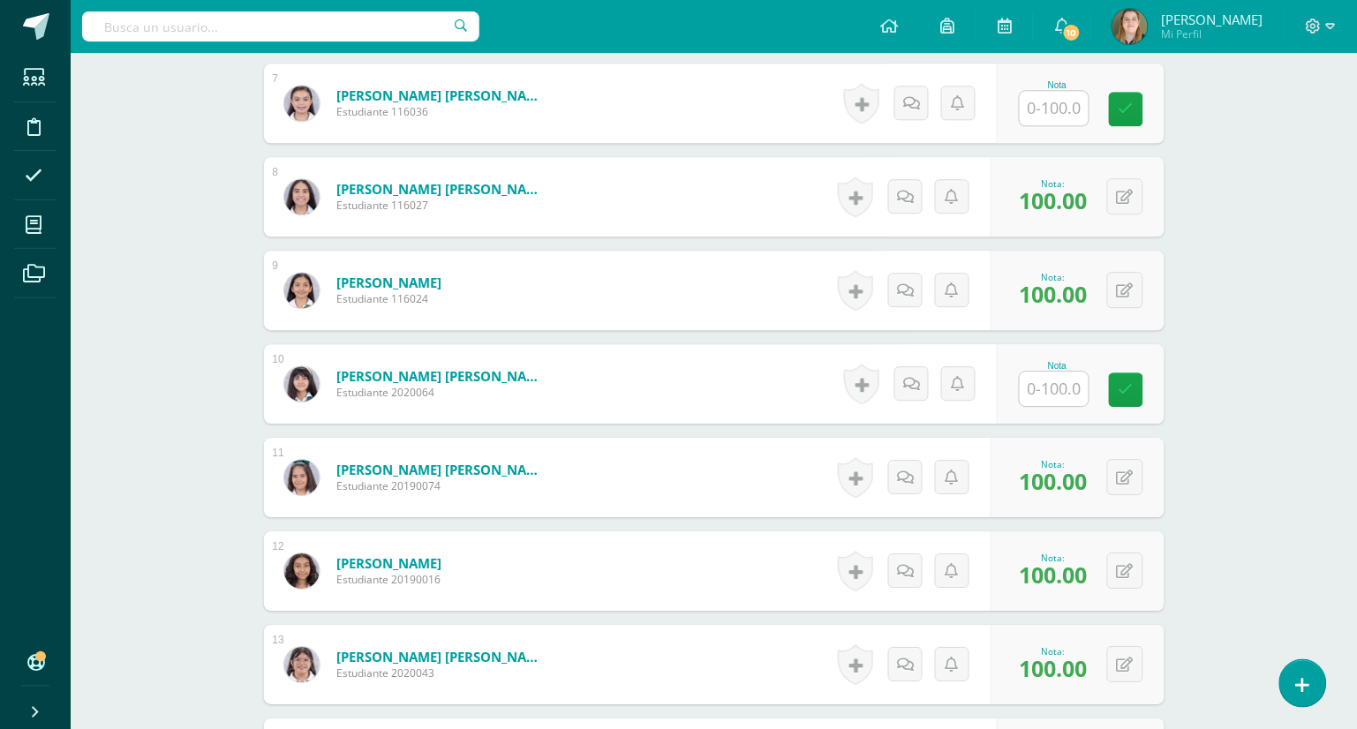
click at [1078, 390] on input "text" at bounding box center [1053, 389] width 69 height 34
type input "85"
click at [1138, 396] on link at bounding box center [1137, 389] width 35 height 35
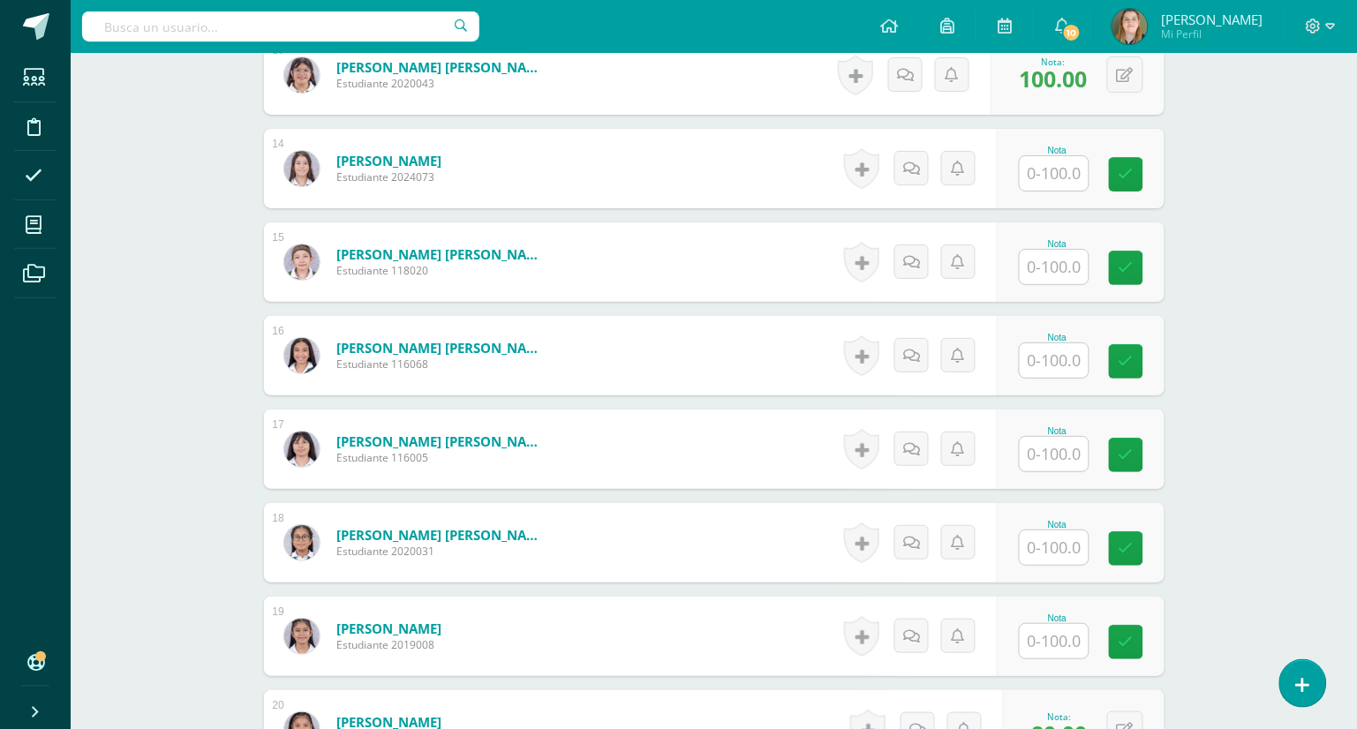
scroll to position [1780, 0]
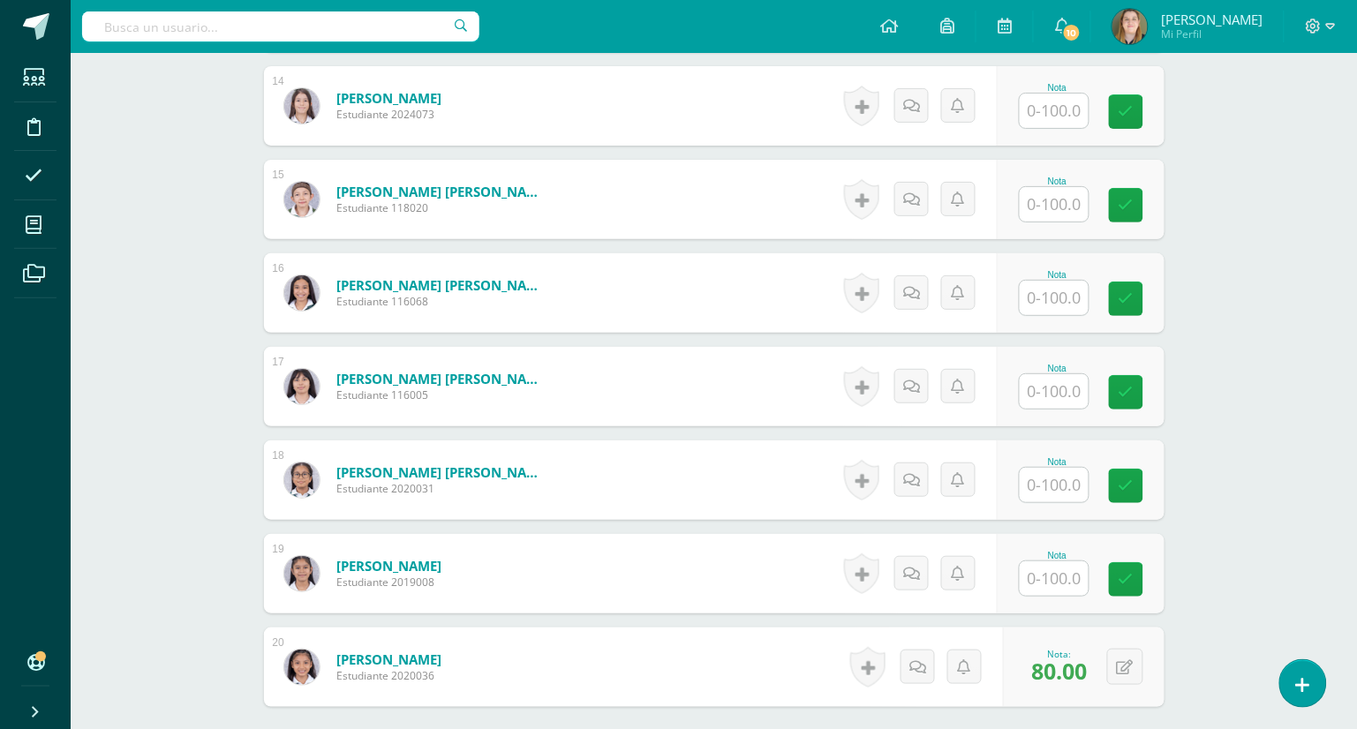
click at [1060, 572] on input "text" at bounding box center [1053, 578] width 69 height 34
type input "90"
click at [1145, 577] on link at bounding box center [1137, 579] width 35 height 35
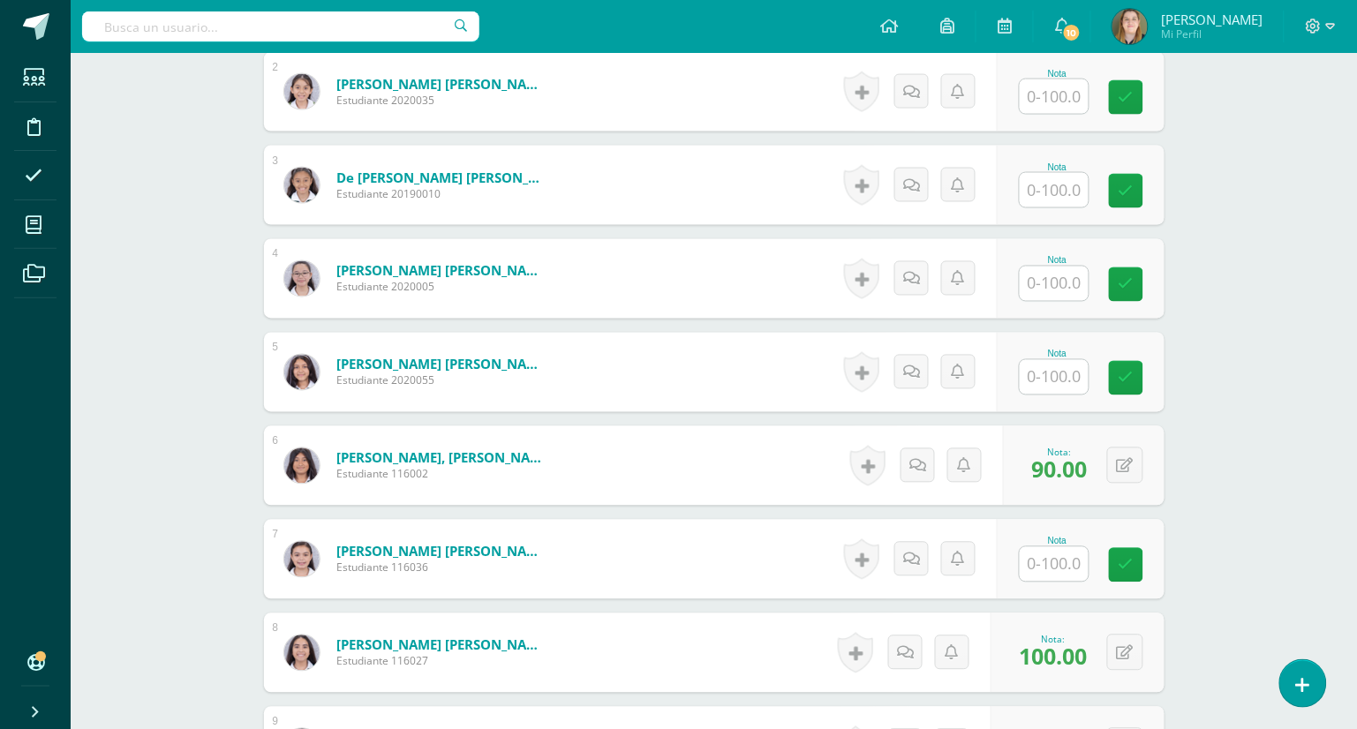
scroll to position [498, 0]
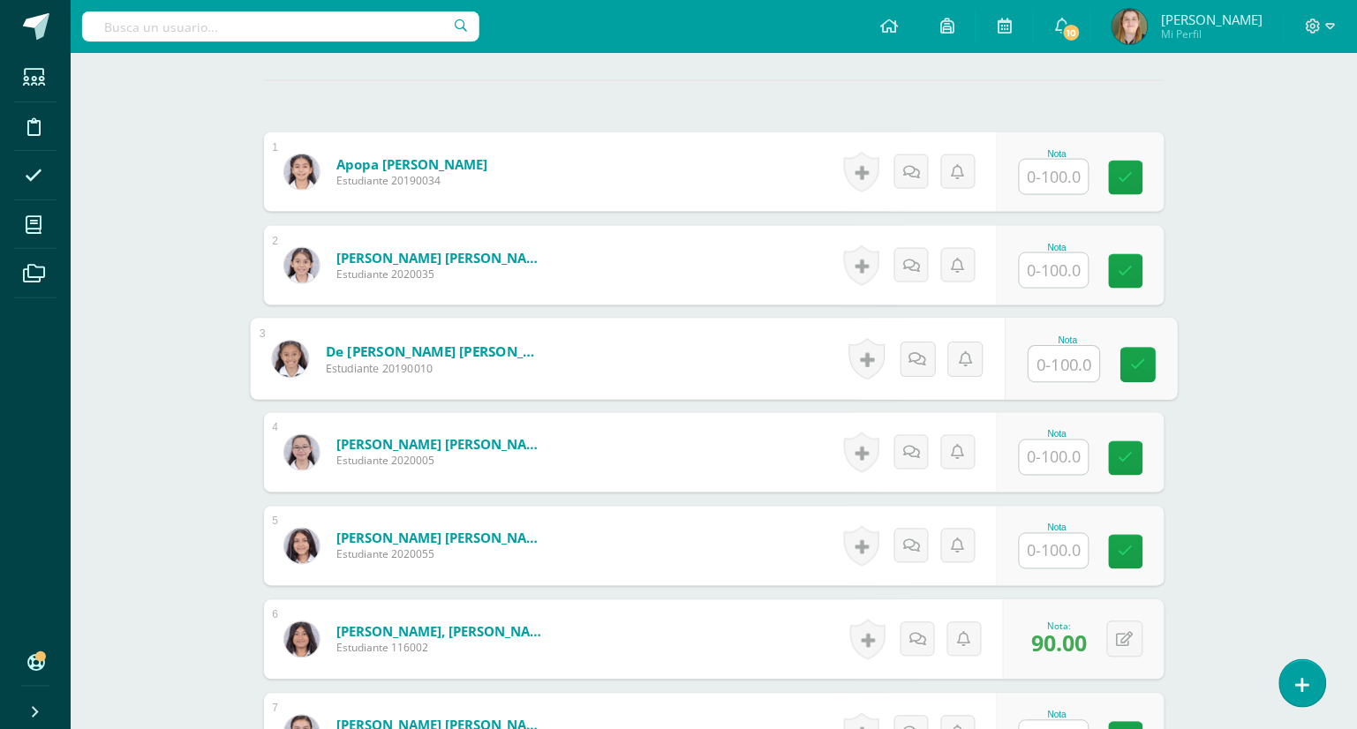
click at [1056, 363] on input "text" at bounding box center [1063, 364] width 71 height 35
type input "85"
click at [1136, 365] on icon at bounding box center [1138, 364] width 16 height 15
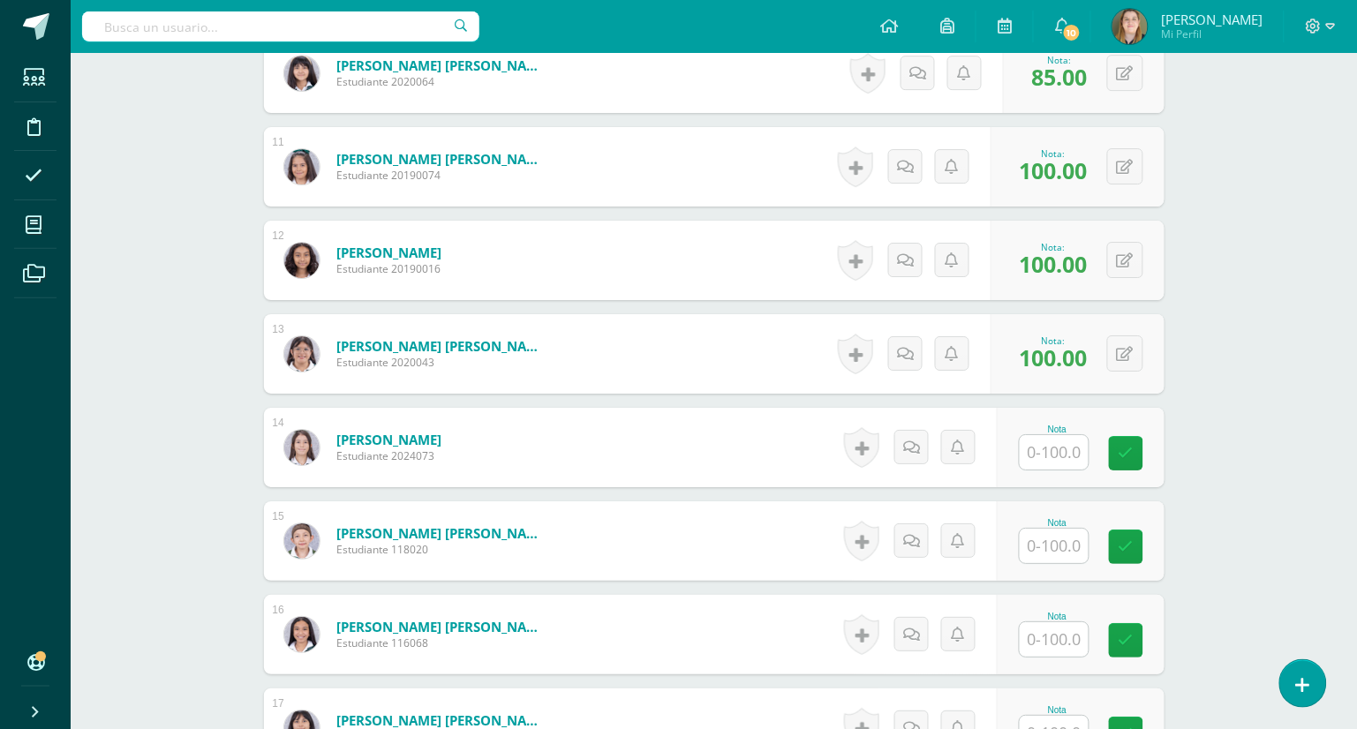
scroll to position [1439, 0]
click at [1063, 548] on input "text" at bounding box center [1063, 545] width 71 height 35
type input "60"
click at [1140, 549] on icon at bounding box center [1138, 545] width 16 height 15
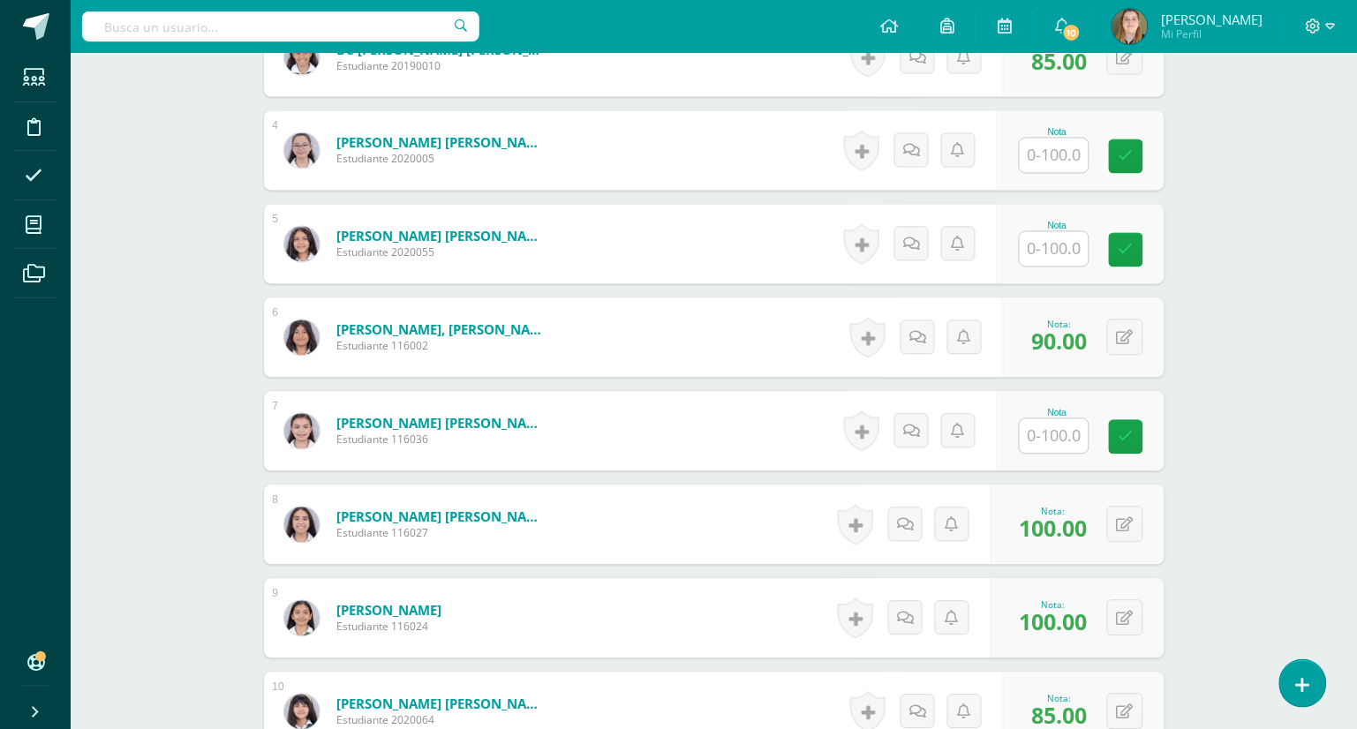
scroll to position [601, 0]
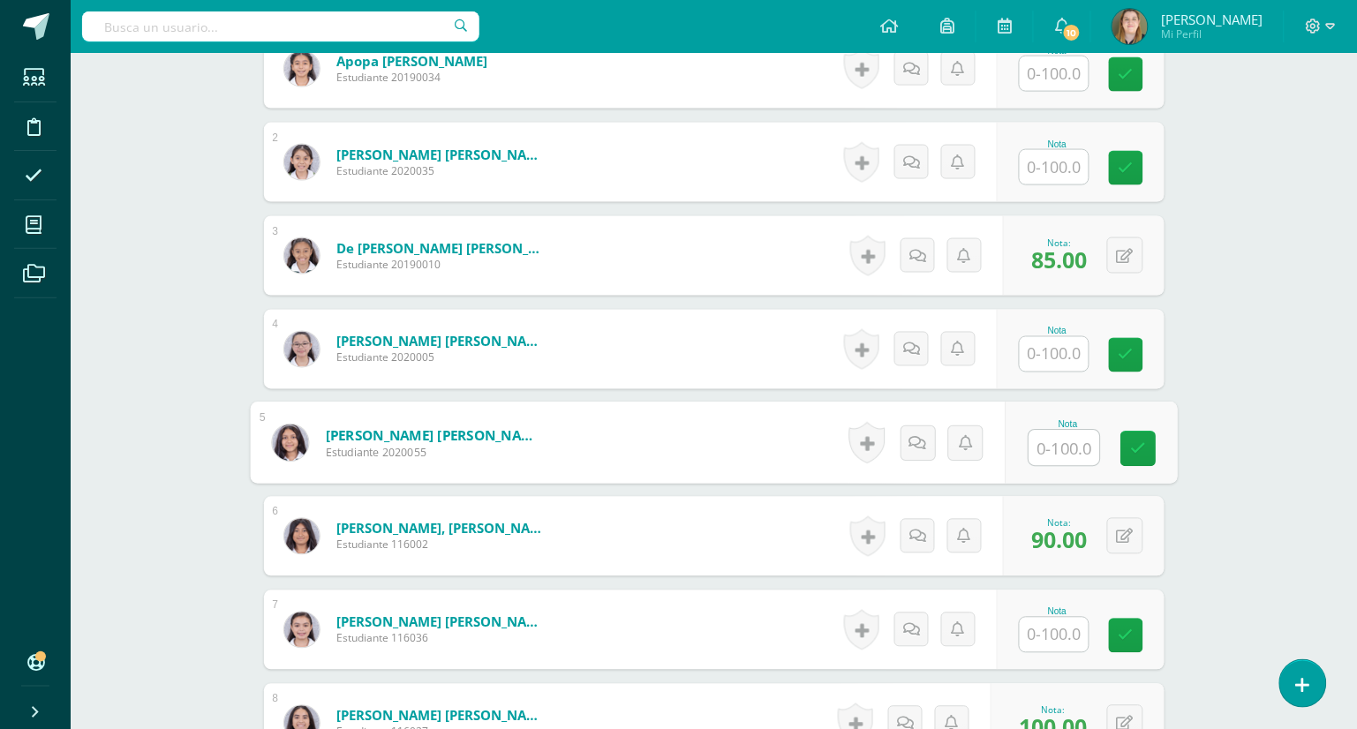
click at [1074, 448] on input "text" at bounding box center [1063, 448] width 71 height 35
type input "70"
click at [1139, 447] on icon at bounding box center [1138, 448] width 16 height 15
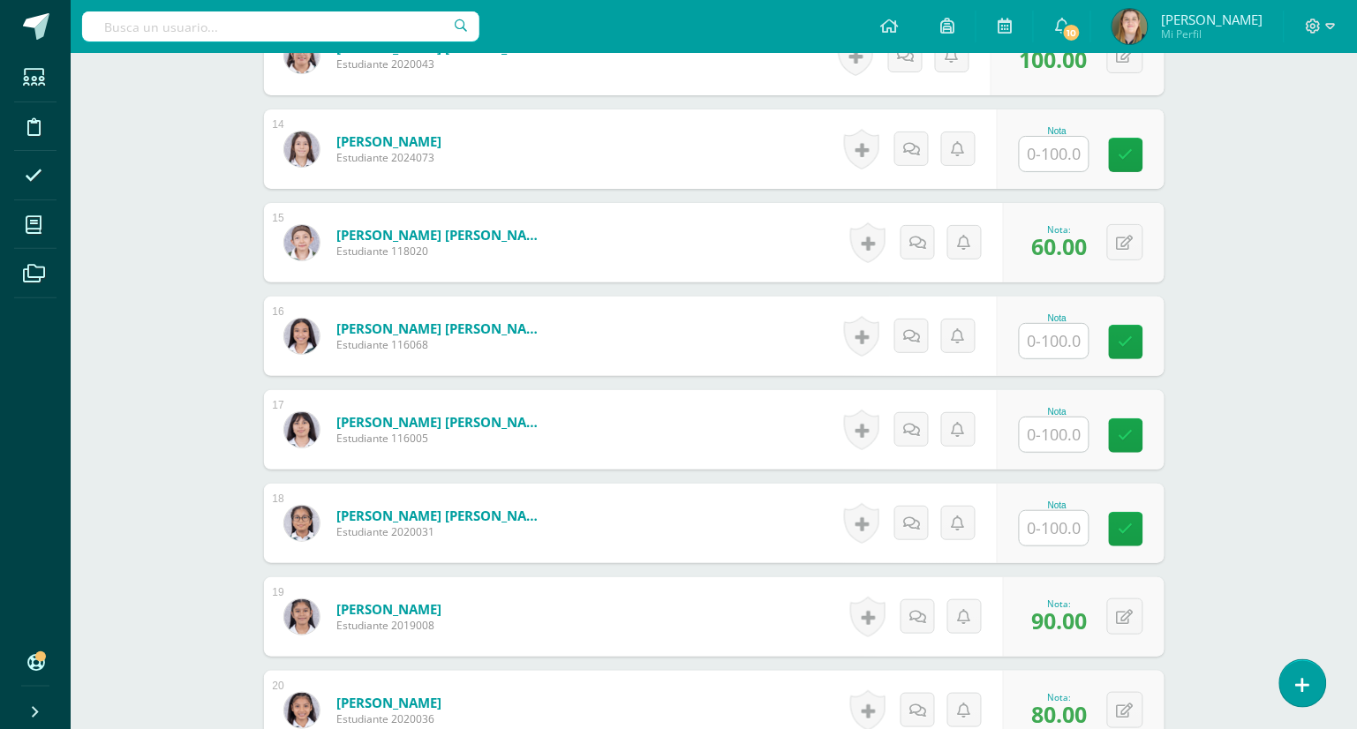
scroll to position [1821, 0]
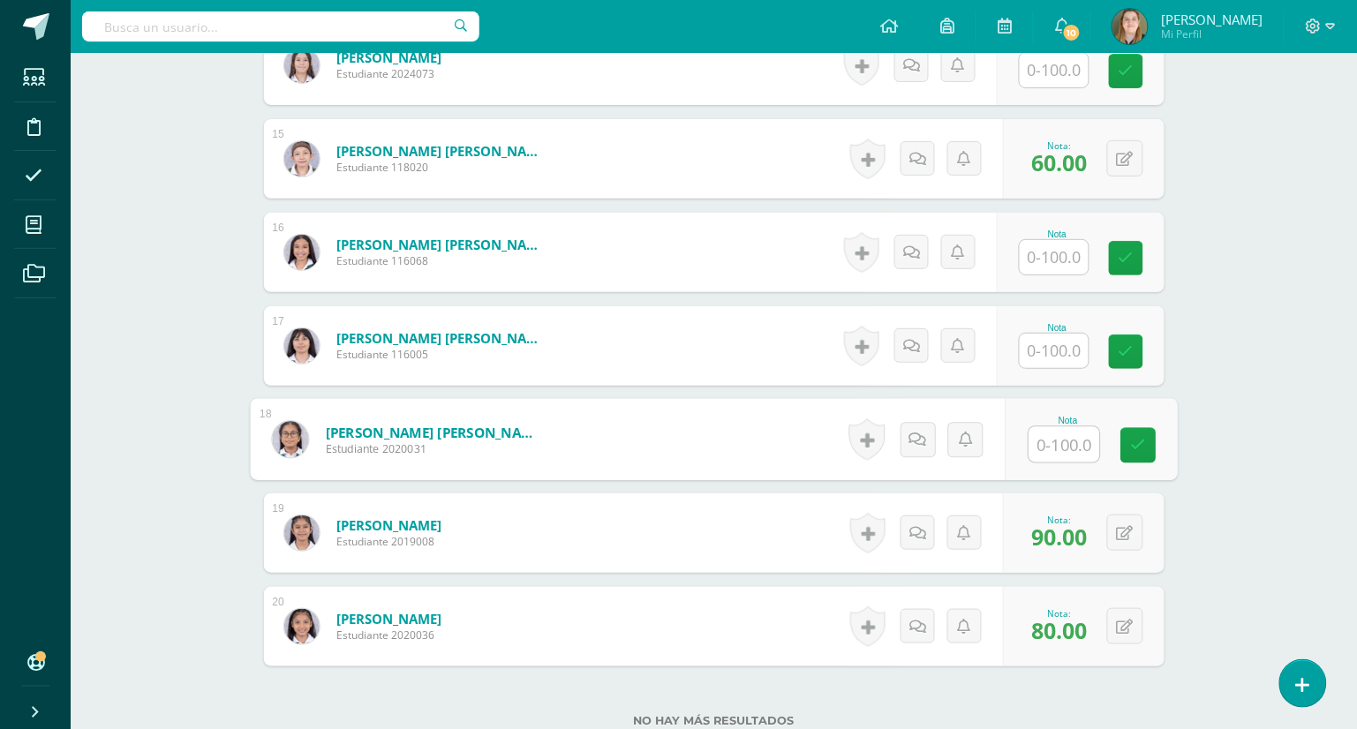
click at [1056, 434] on input "text" at bounding box center [1063, 444] width 71 height 35
type input "85"
click at [1120, 441] on link at bounding box center [1137, 445] width 35 height 35
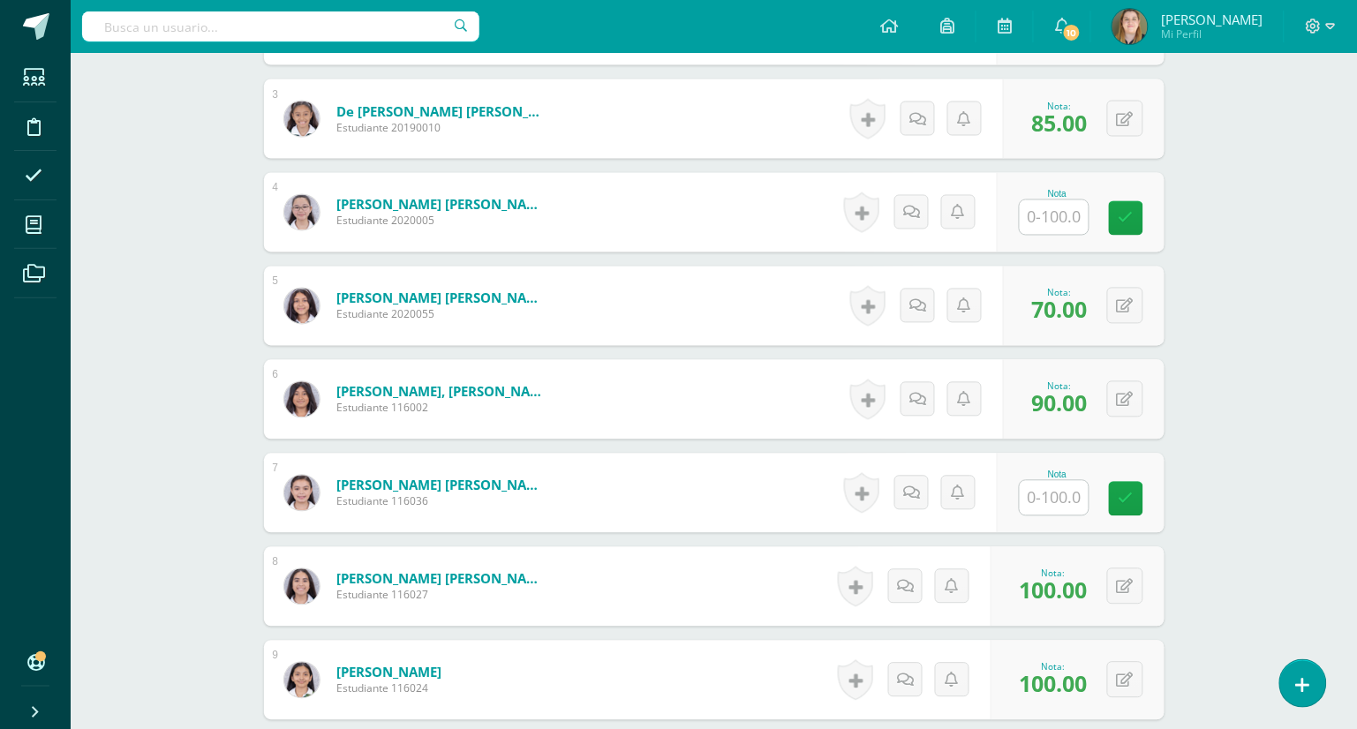
scroll to position [687, 0]
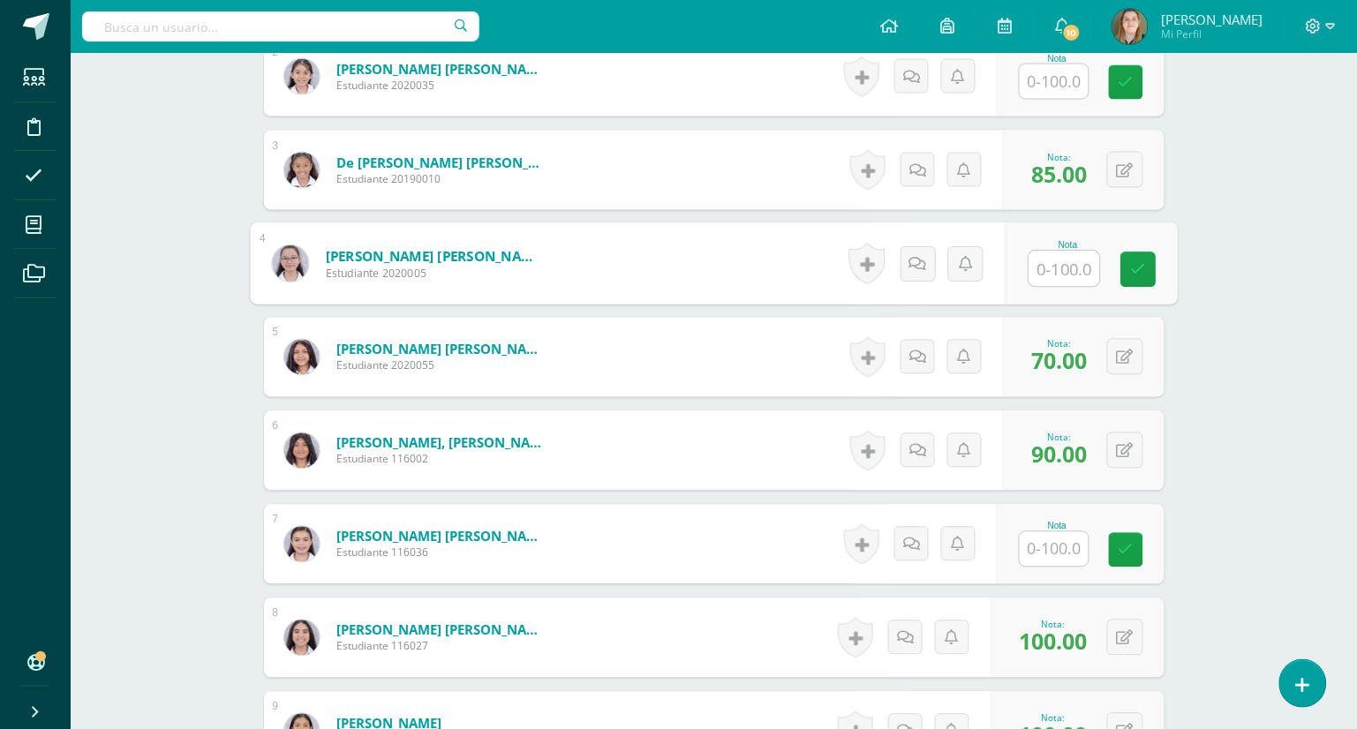
click at [1059, 268] on input "text" at bounding box center [1063, 269] width 71 height 35
type input "100"
drag, startPoint x: 1132, startPoint y: 268, endPoint x: 1247, endPoint y: 304, distance: 120.3
click at [1132, 268] on icon at bounding box center [1138, 269] width 16 height 15
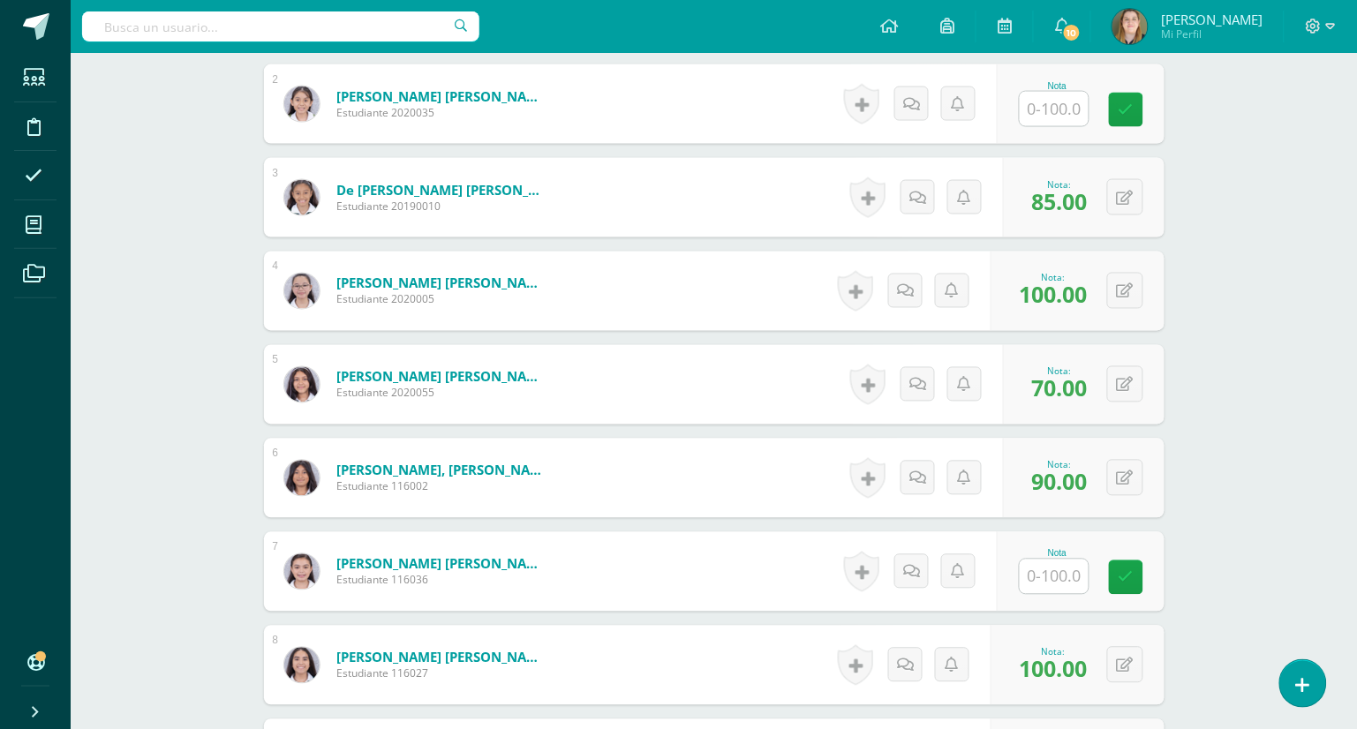
scroll to position [658, 0]
click at [1060, 107] on input "text" at bounding box center [1063, 110] width 71 height 35
type input "90"
click at [1138, 108] on icon at bounding box center [1138, 110] width 16 height 15
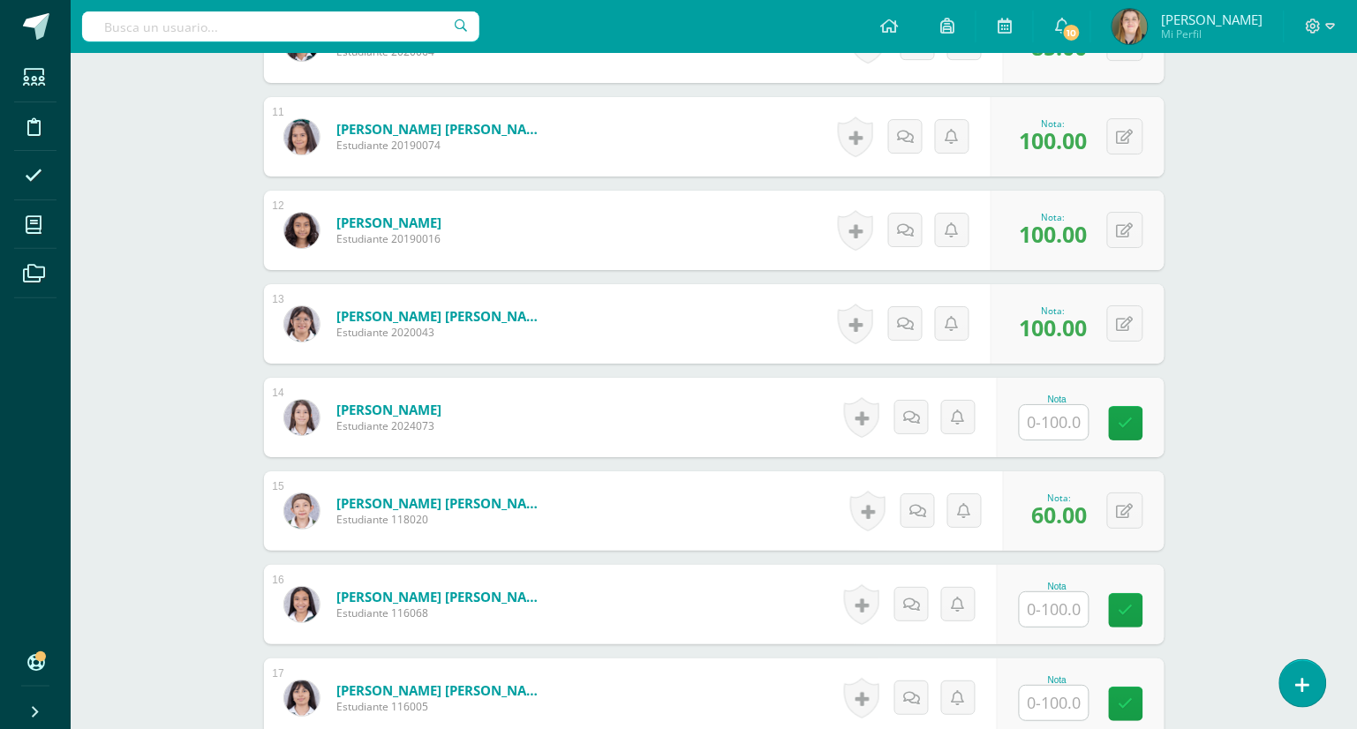
scroll to position [1551, 0]
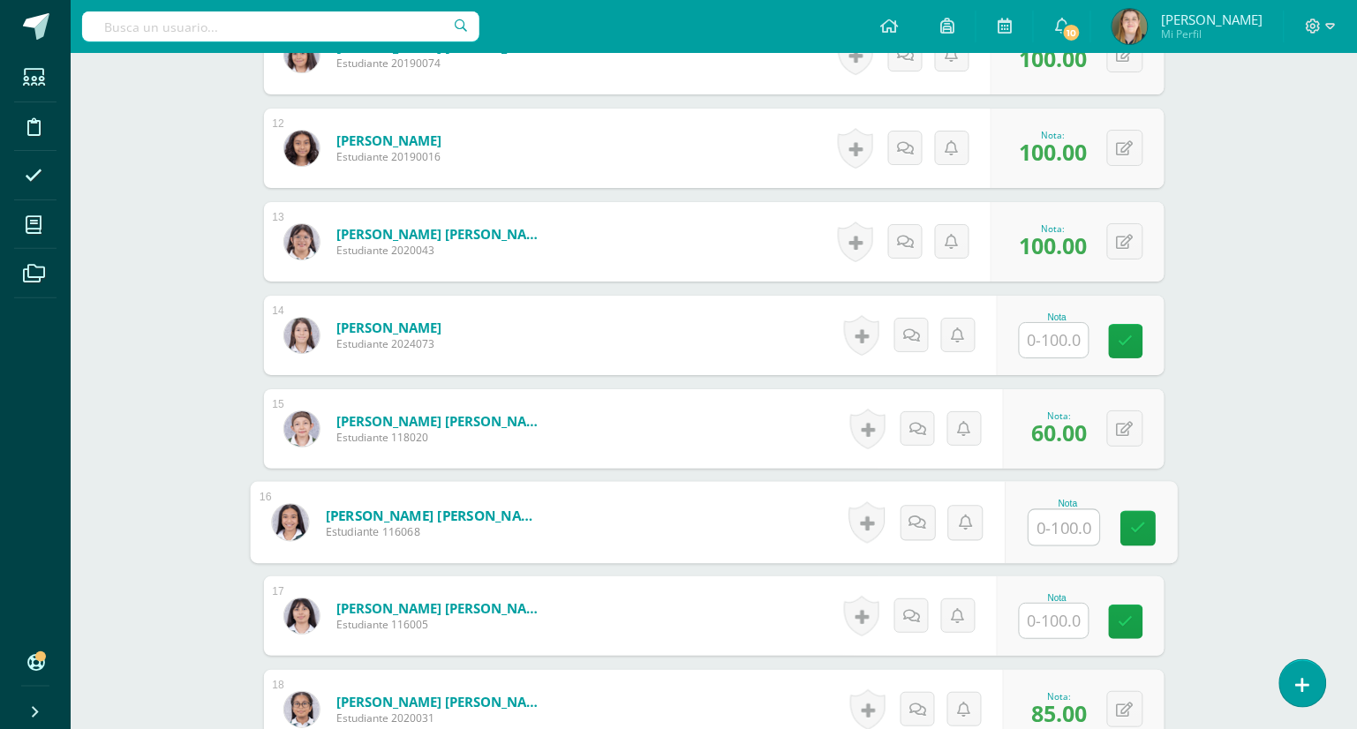
click at [1050, 524] on input "text" at bounding box center [1063, 527] width 71 height 35
type input "95"
click at [1143, 521] on icon at bounding box center [1138, 528] width 16 height 15
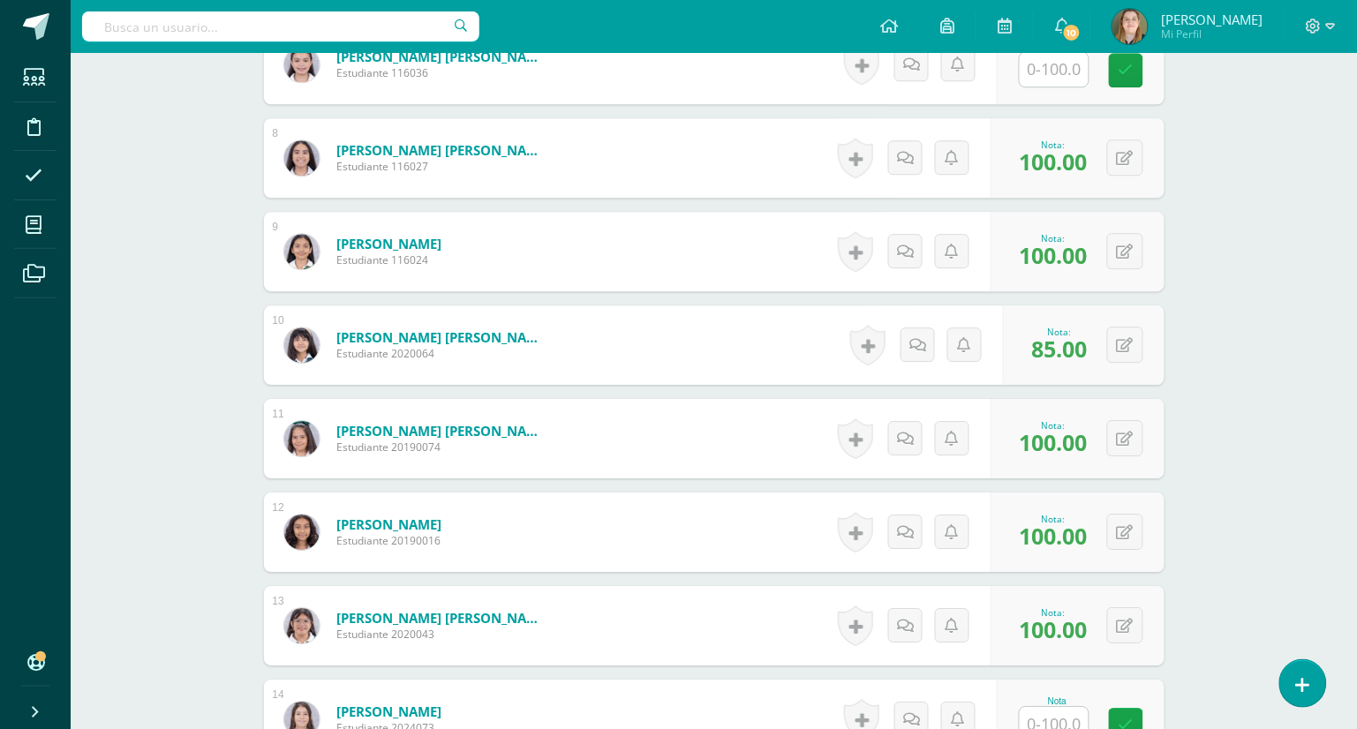
scroll to position [1051, 0]
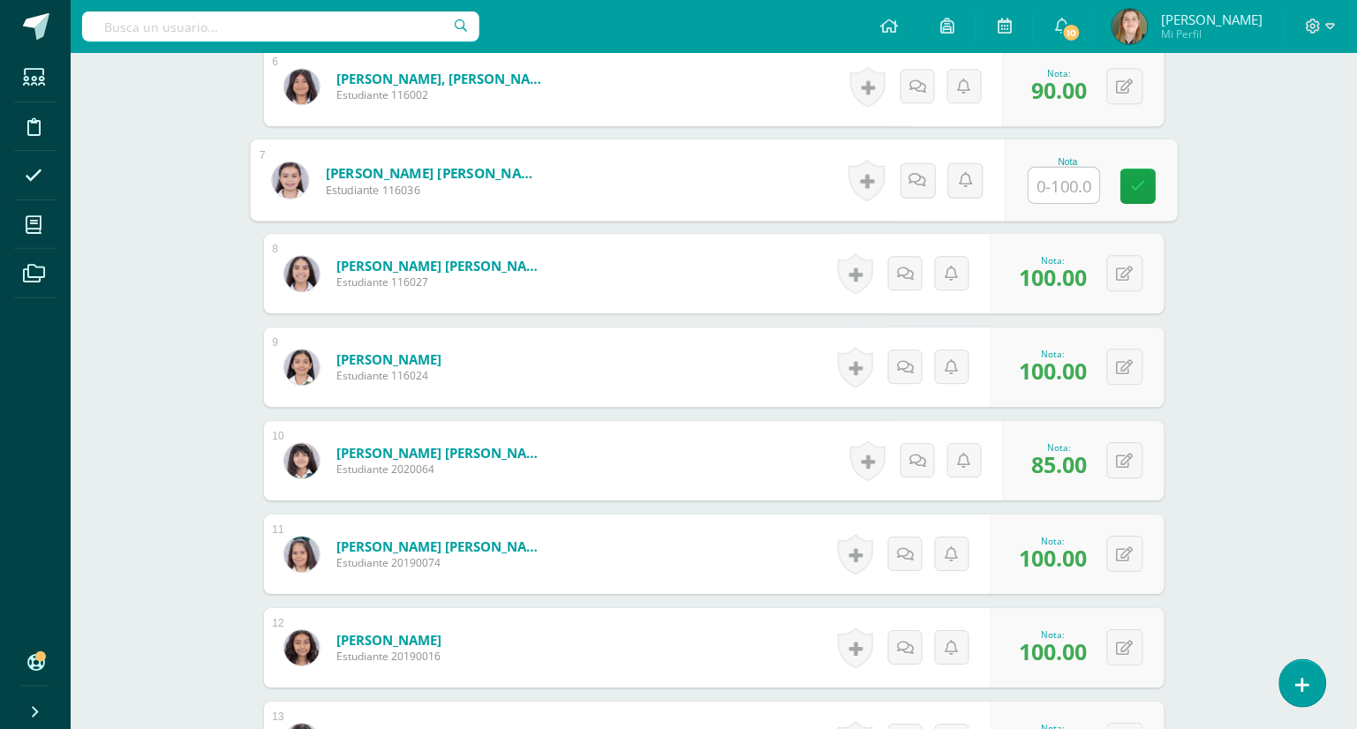
click at [1037, 194] on input "text" at bounding box center [1063, 185] width 71 height 35
type input "100"
click at [1146, 192] on link at bounding box center [1137, 186] width 35 height 35
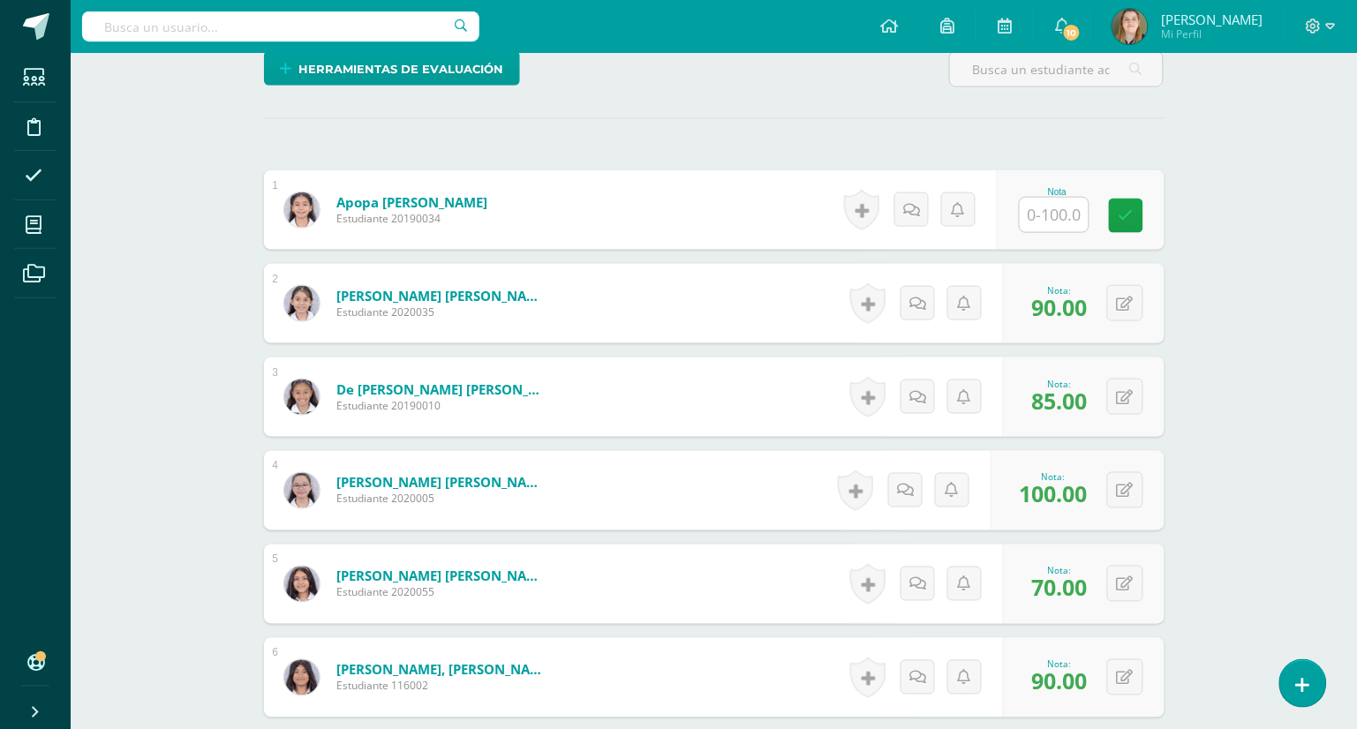
scroll to position [455, 0]
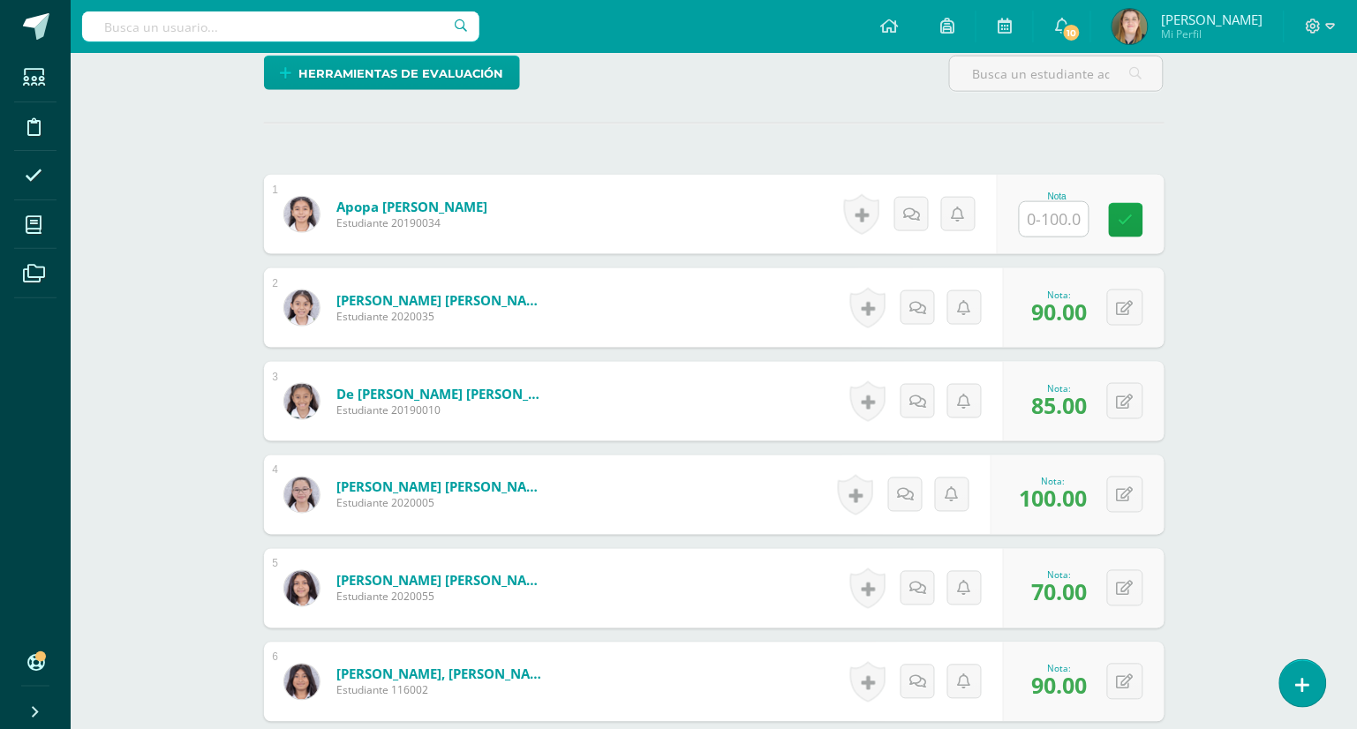
click at [1073, 218] on input "text" at bounding box center [1053, 219] width 69 height 34
type input "100"
click at [1144, 220] on icon at bounding box center [1138, 220] width 16 height 15
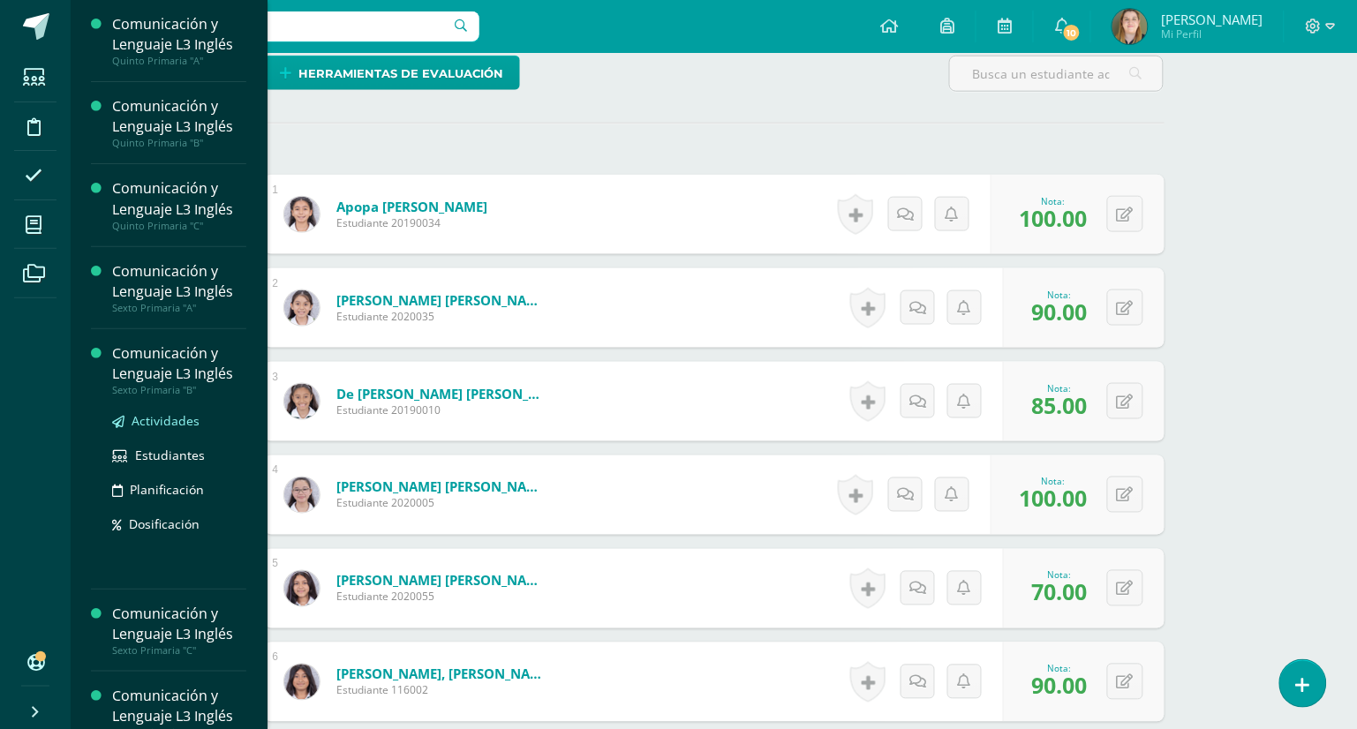
click at [136, 425] on span "Actividades" at bounding box center [166, 420] width 68 height 17
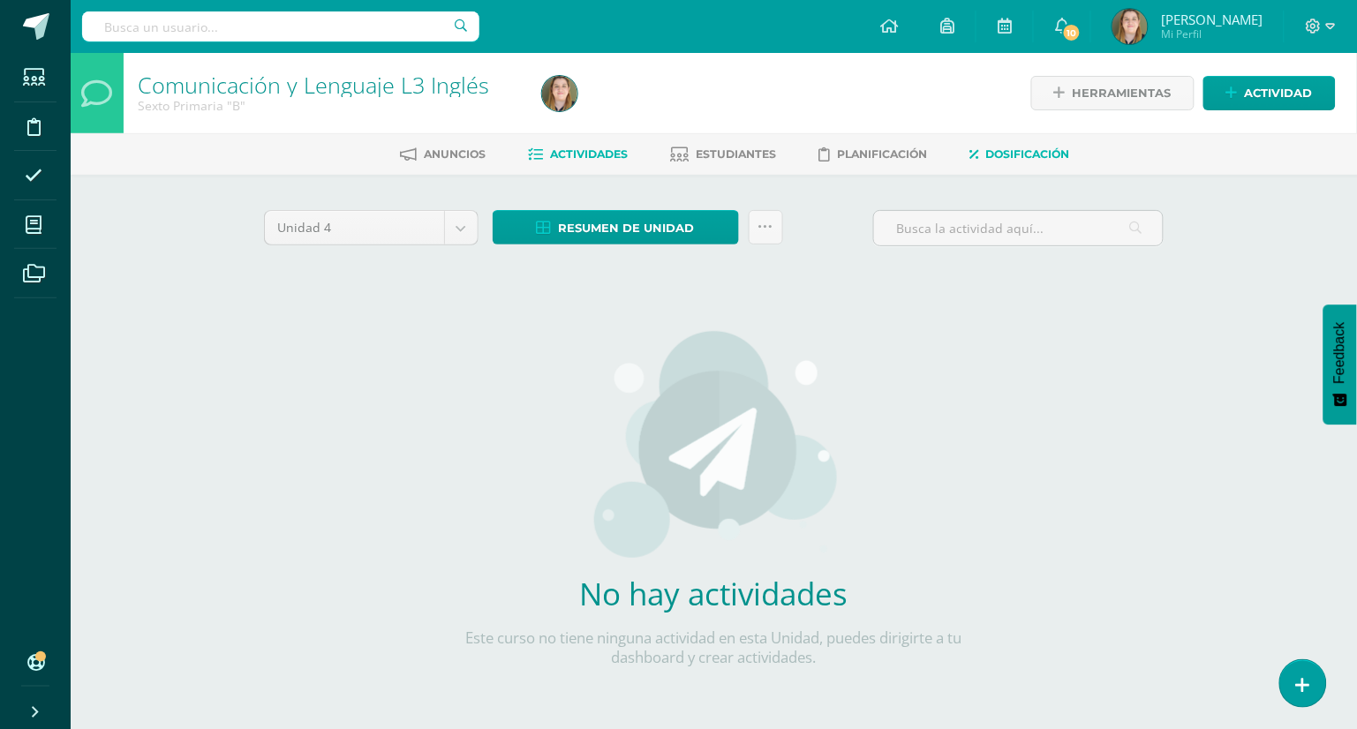
click at [1003, 157] on span "Dosificación" at bounding box center [1028, 153] width 84 height 13
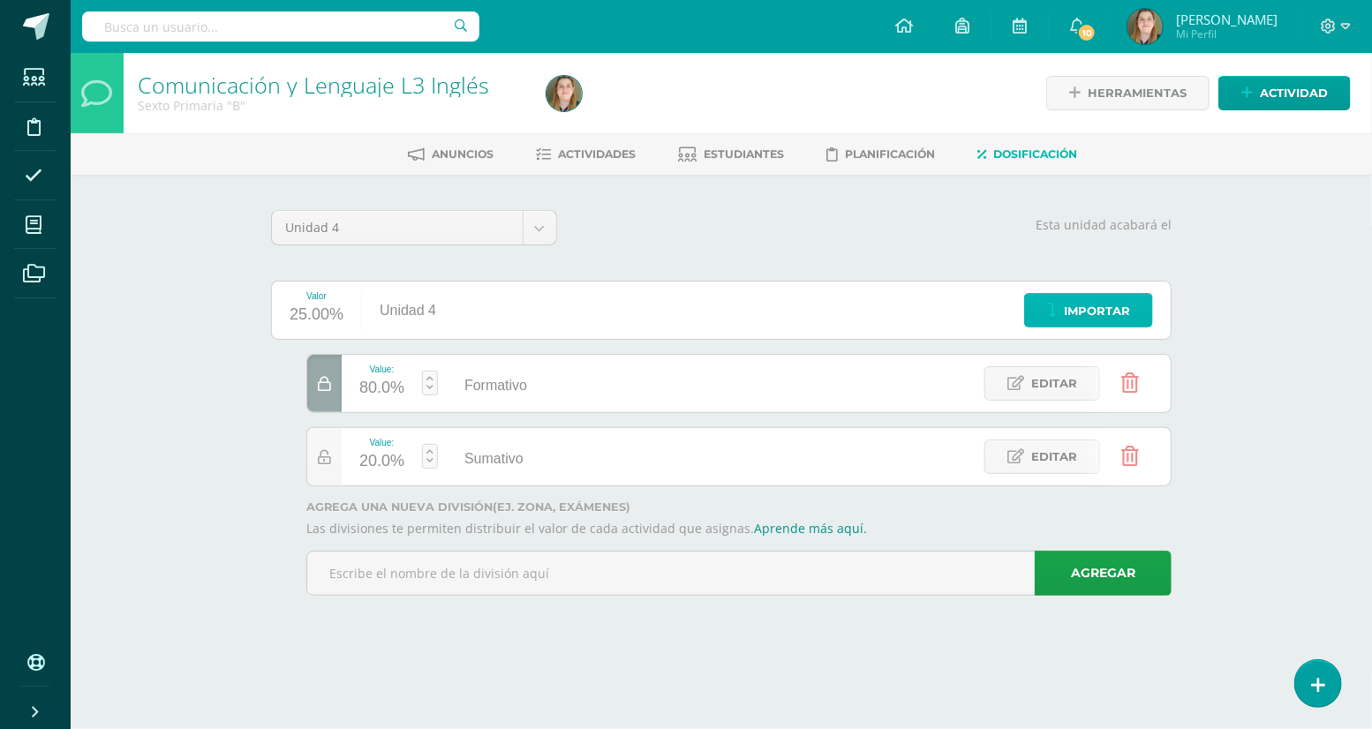
click at [1092, 309] on span "Importar" at bounding box center [1096, 311] width 66 height 33
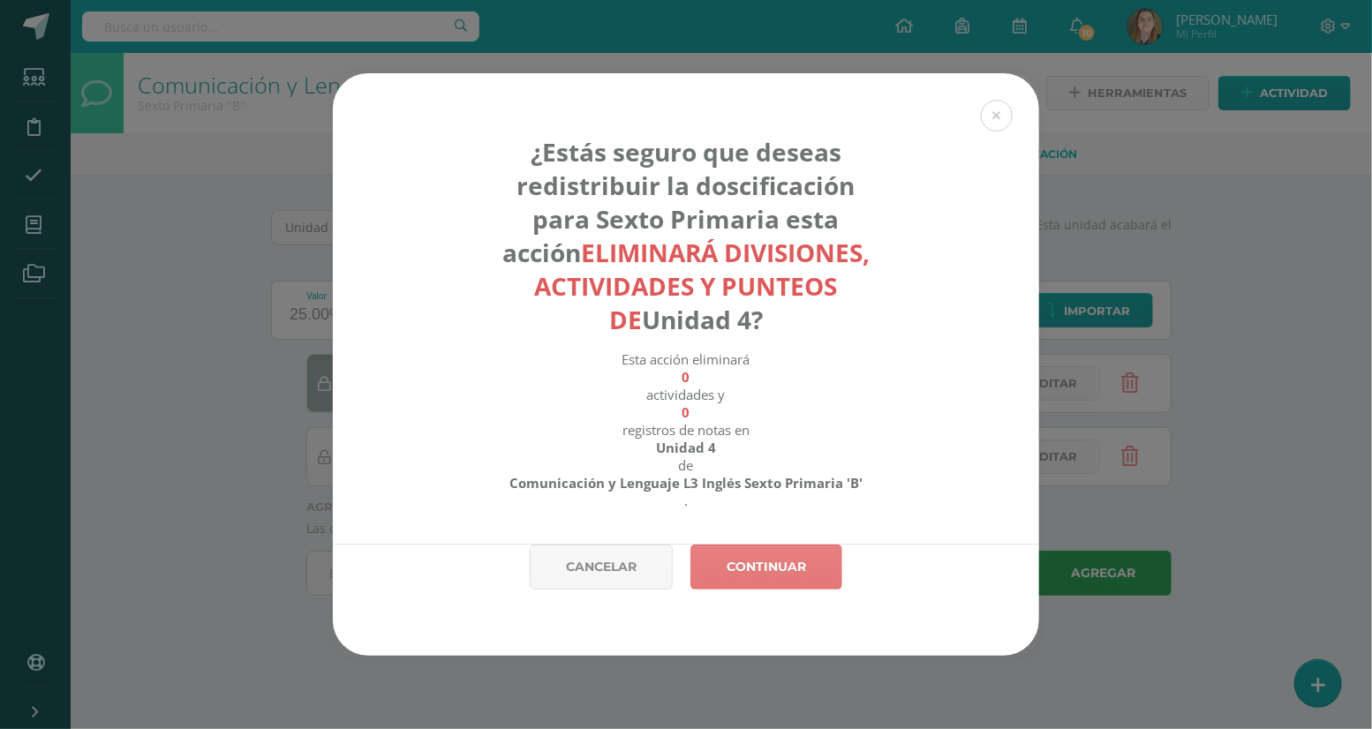
click at [789, 554] on link "Continuar" at bounding box center [766, 567] width 152 height 45
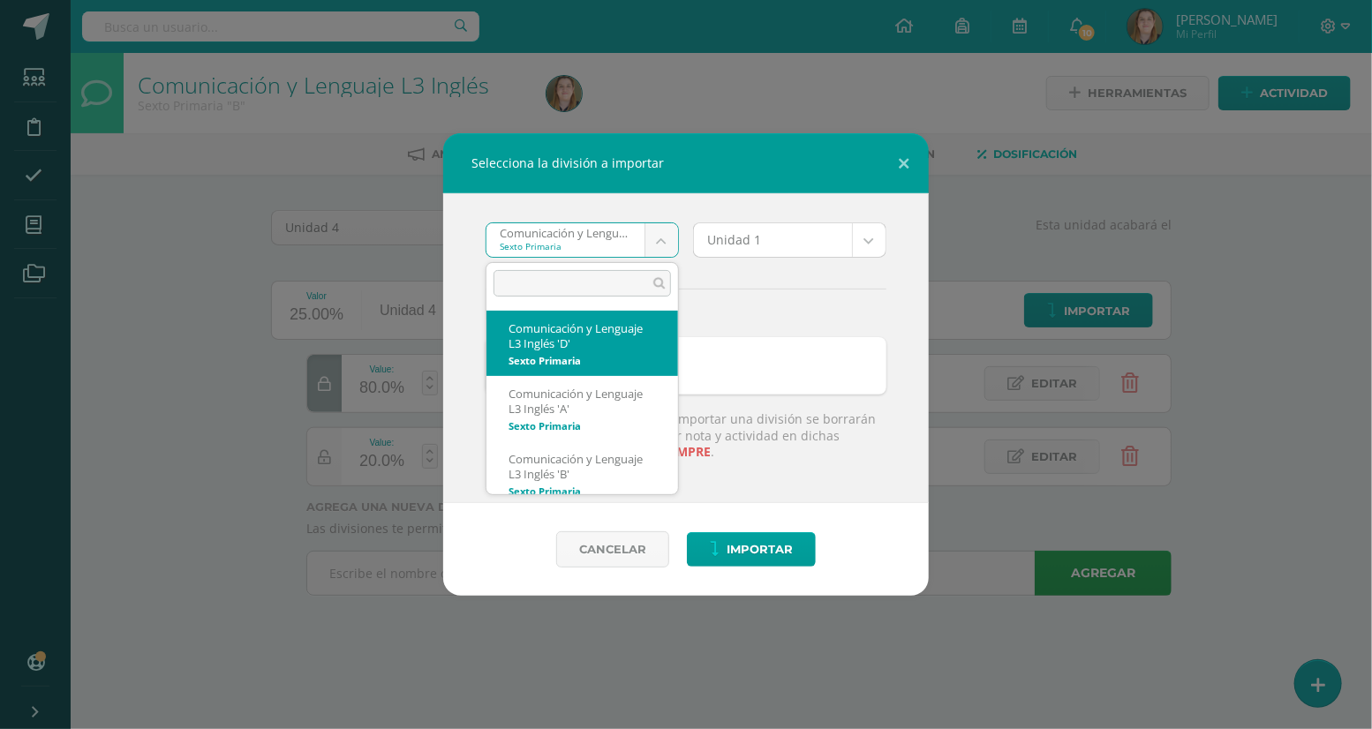
click at [650, 240] on body "Selecciona la división a importar Comunicación y Lenguaje L3 Inglés 'D' Sexto P…" at bounding box center [686, 322] width 1372 height 645
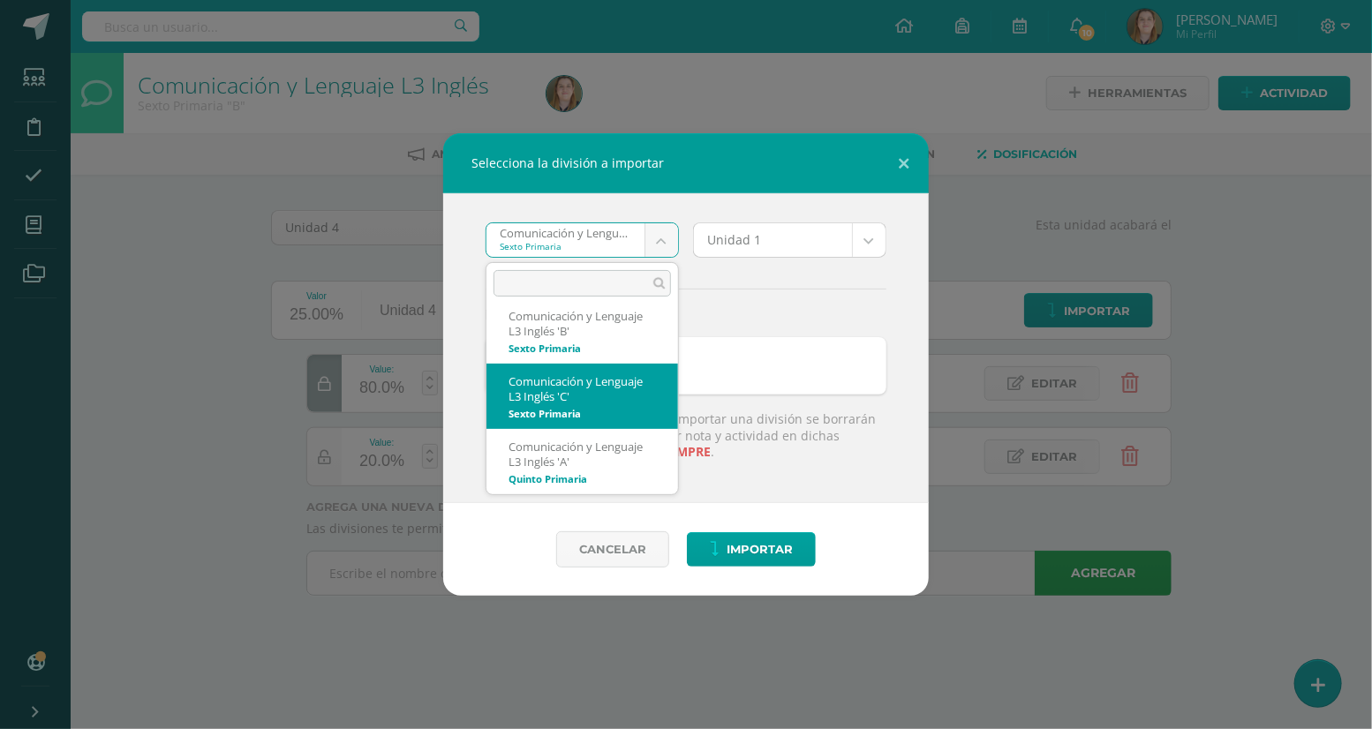
scroll to position [137, 0]
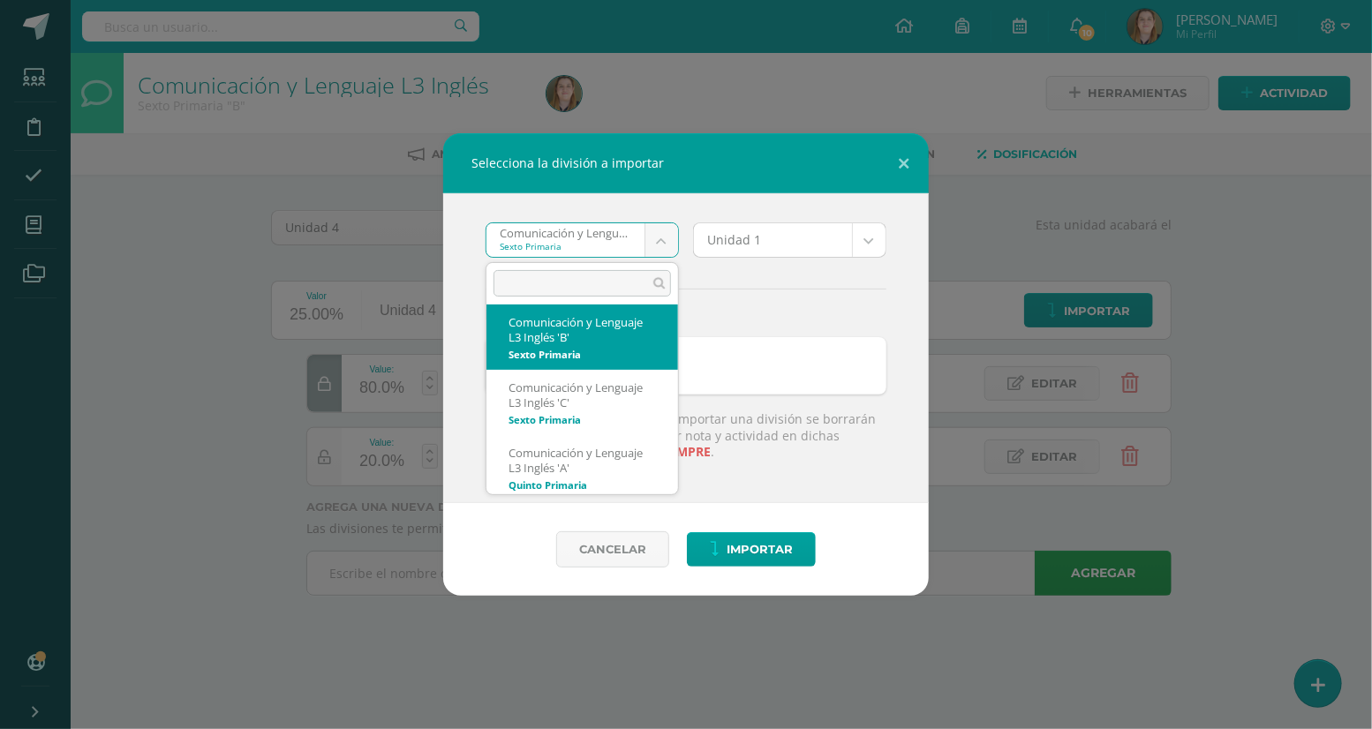
select select "5728"
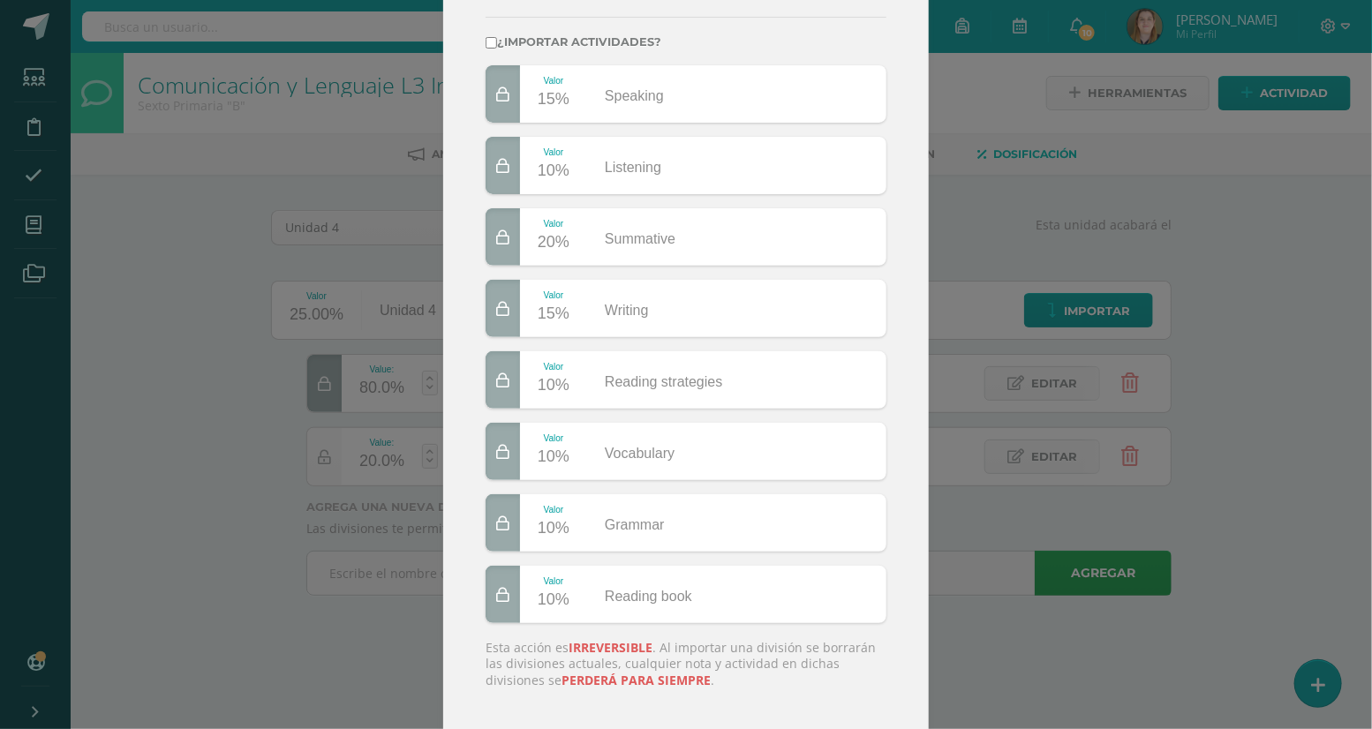
scroll to position [234, 0]
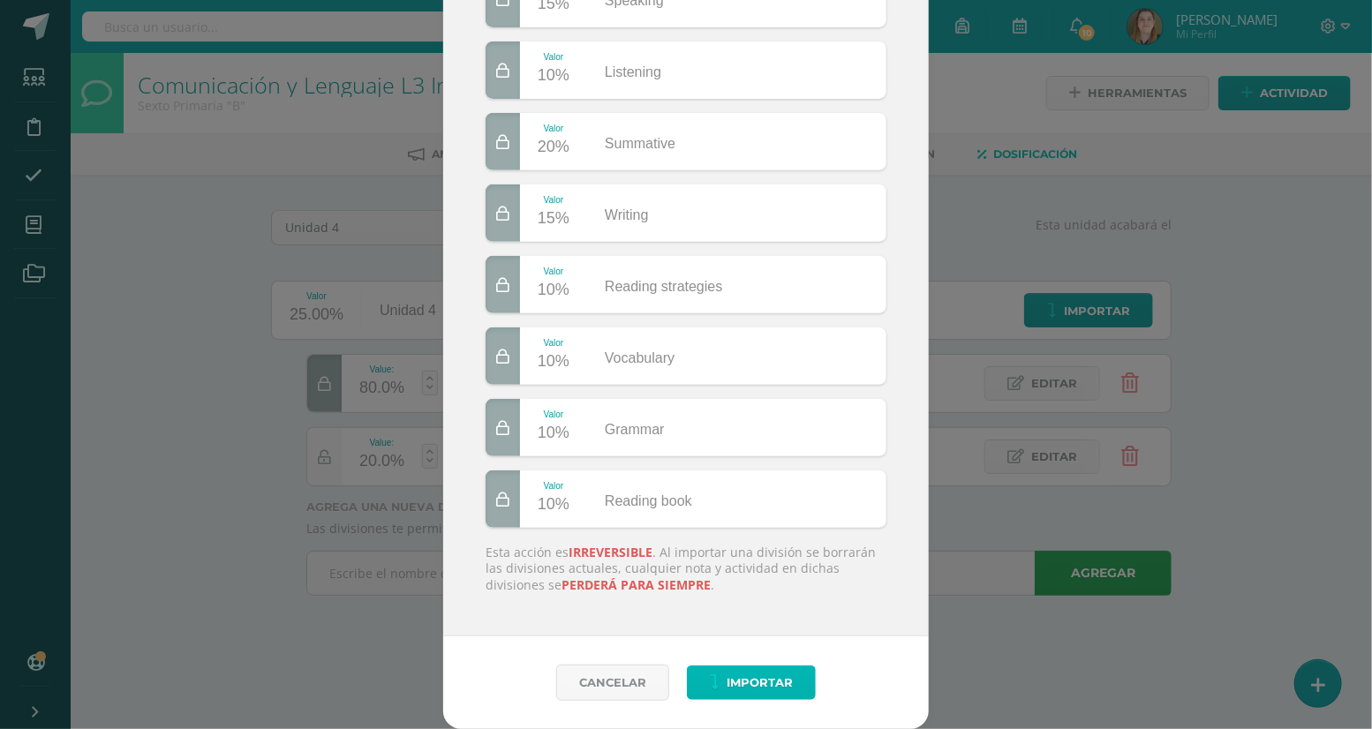
click at [748, 692] on span "Importar" at bounding box center [759, 682] width 66 height 33
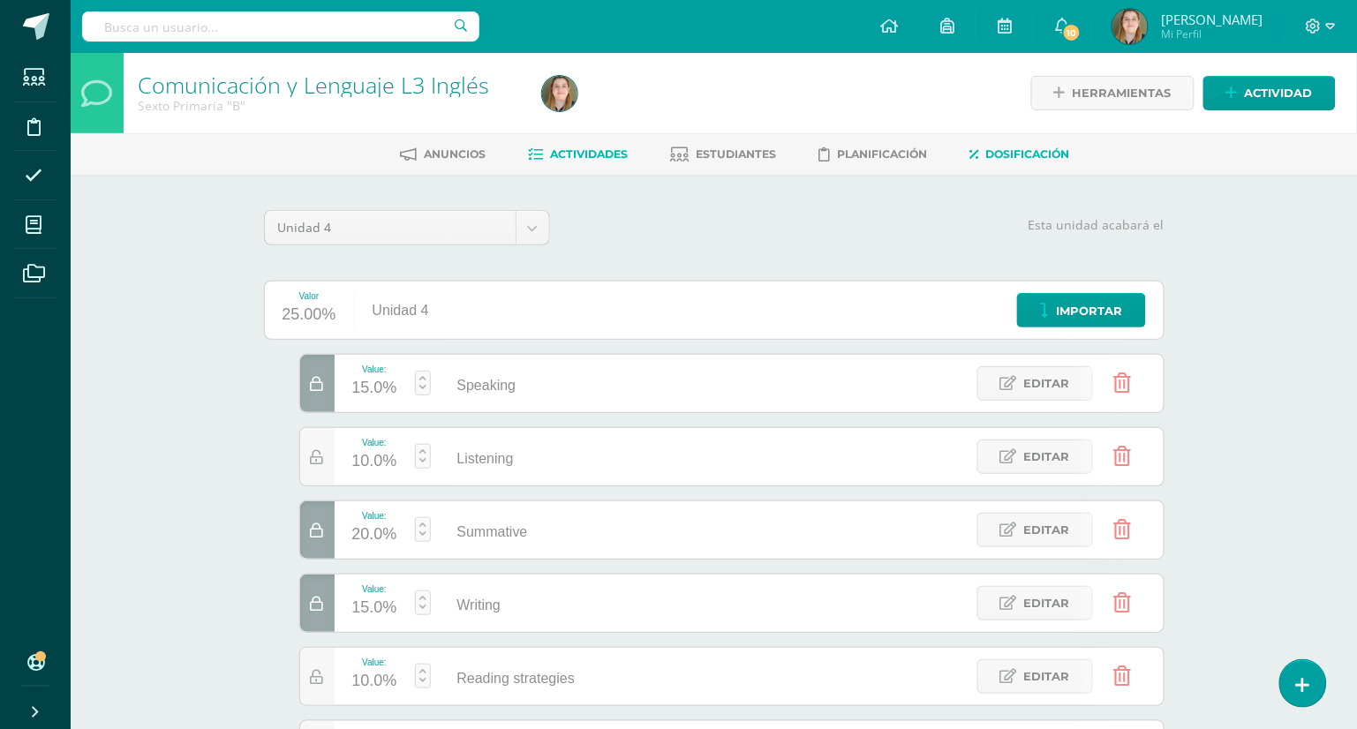
click at [617, 149] on span "Actividades" at bounding box center [590, 153] width 78 height 13
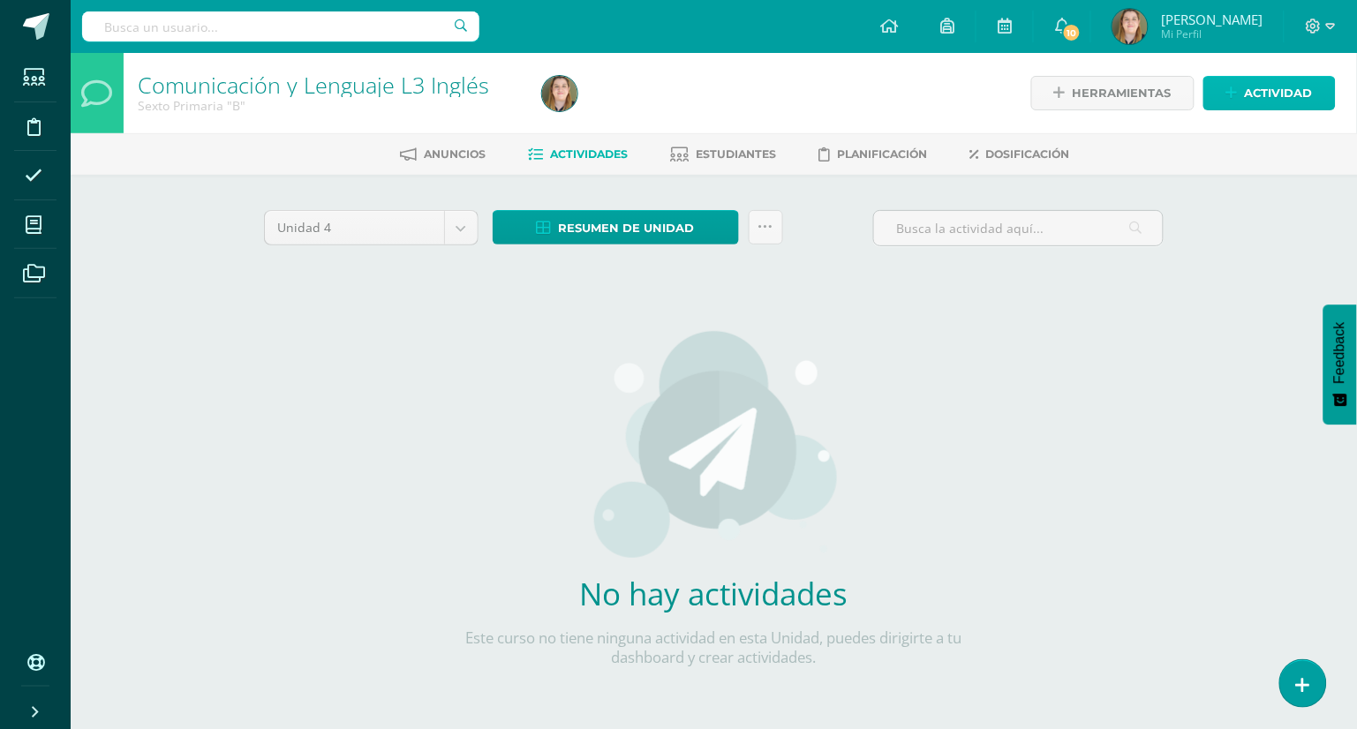
click at [1302, 97] on span "Actividad" at bounding box center [1278, 93] width 68 height 33
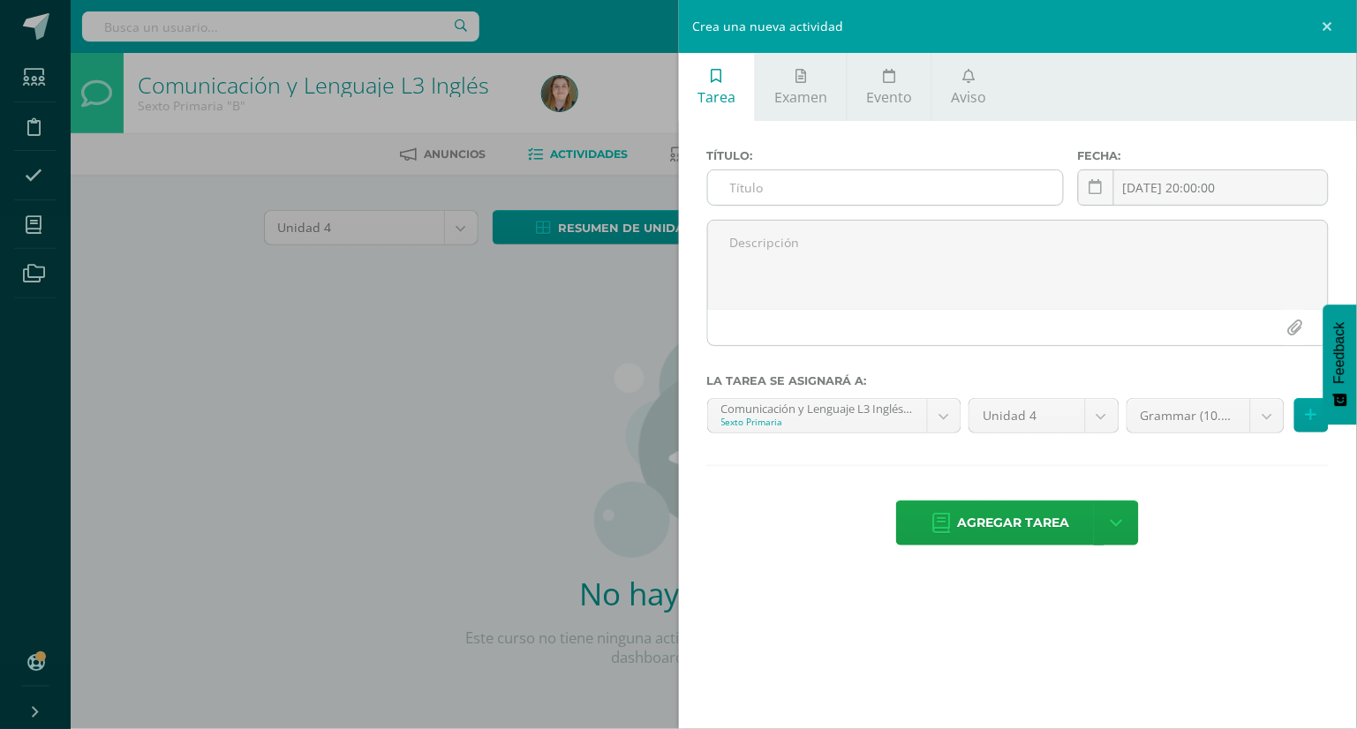
click at [934, 191] on input "text" at bounding box center [885, 187] width 355 height 34
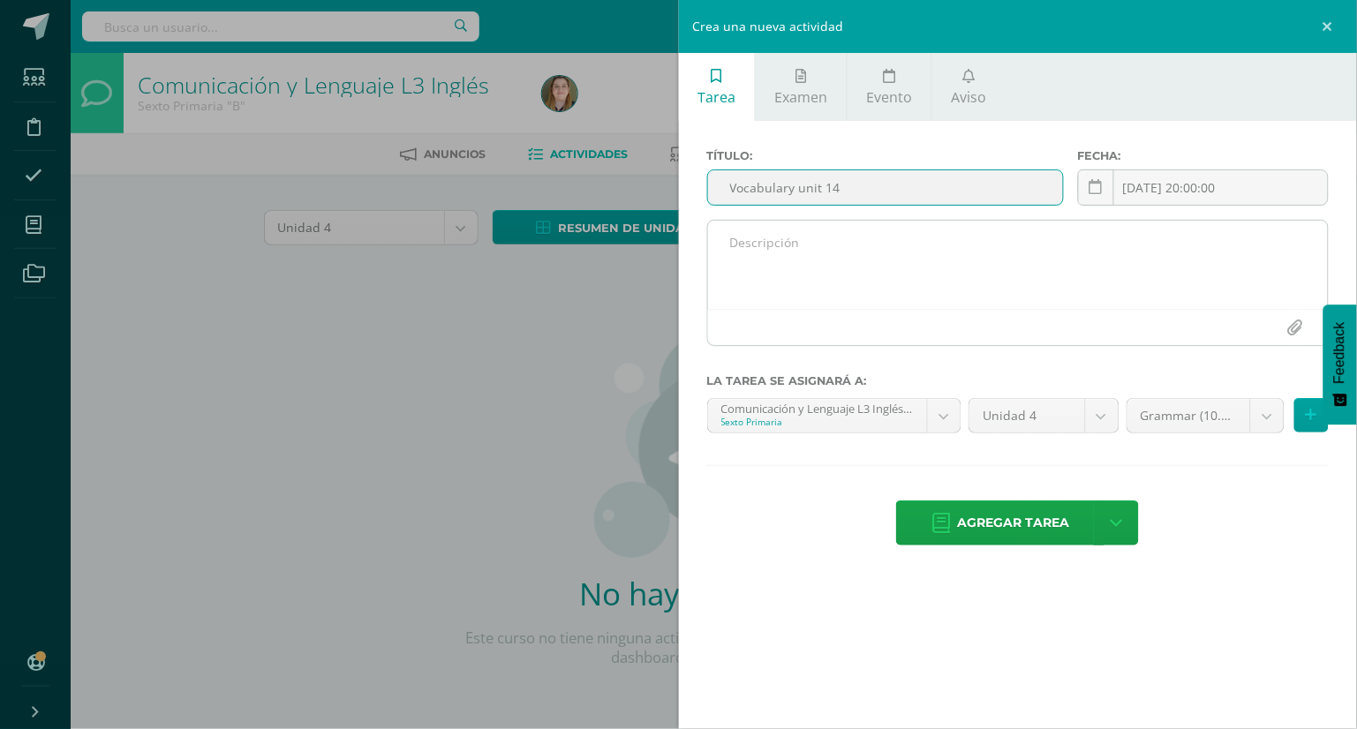
type input "Vocabulary unit 14"
click at [890, 256] on textarea at bounding box center [1018, 265] width 620 height 88
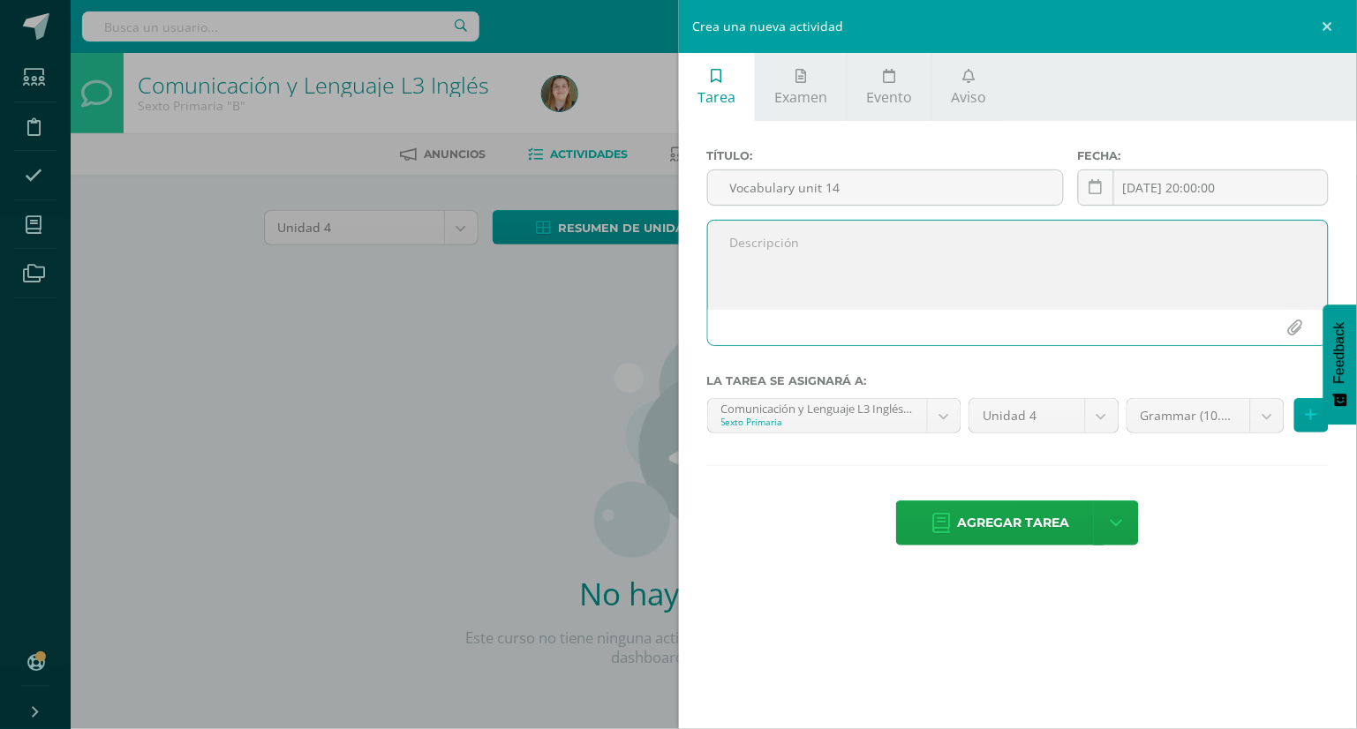
paste textarea "Worksheet from the vocabulary unit 14 workbook p.130"
type textarea "Worksheet from the vocabulary unit 14 workbook p.130"
click at [1244, 192] on div "2025-08-13 20:00:00 August, 2025 Mo Tu We Th Fr Sa Su 28 29 30 31 1 2 3 4 5 6 7…" at bounding box center [1203, 194] width 251 height 50
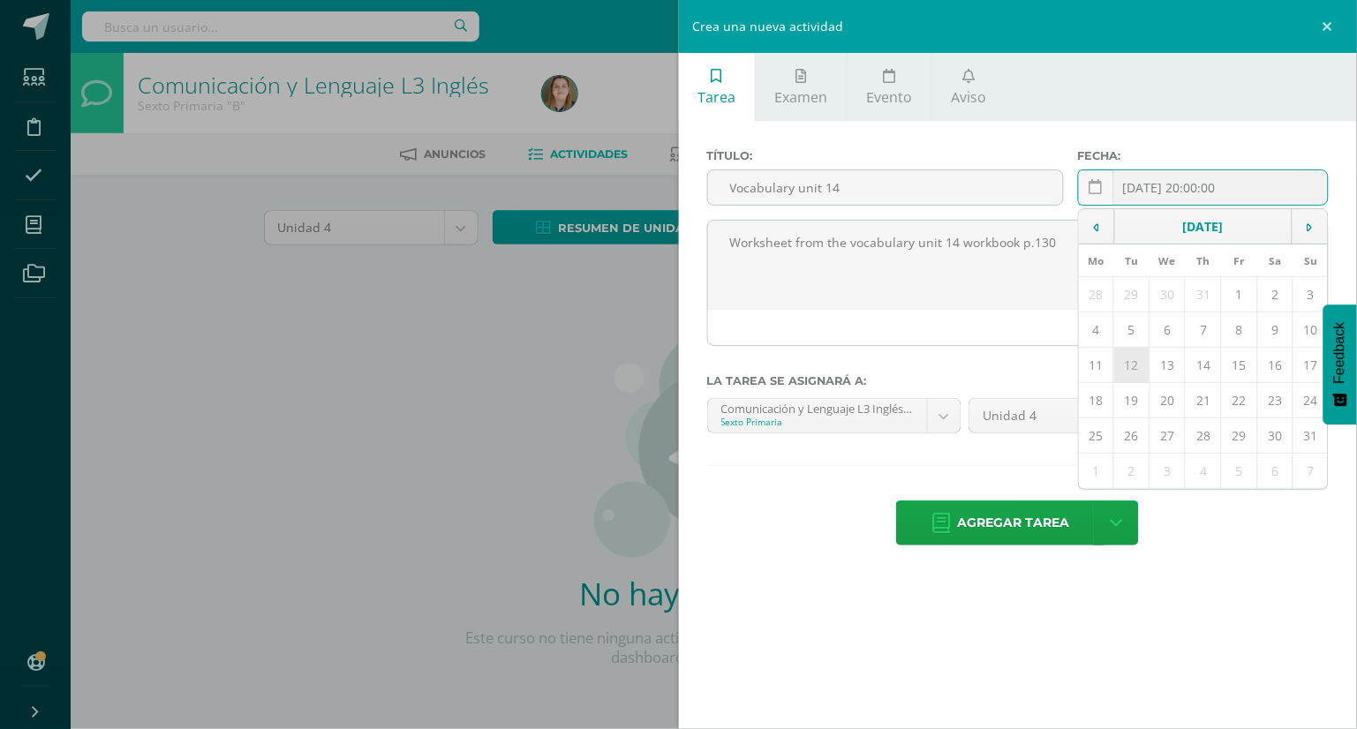
click at [1132, 366] on td "12" at bounding box center [1132, 365] width 36 height 35
type input "[DATE]"
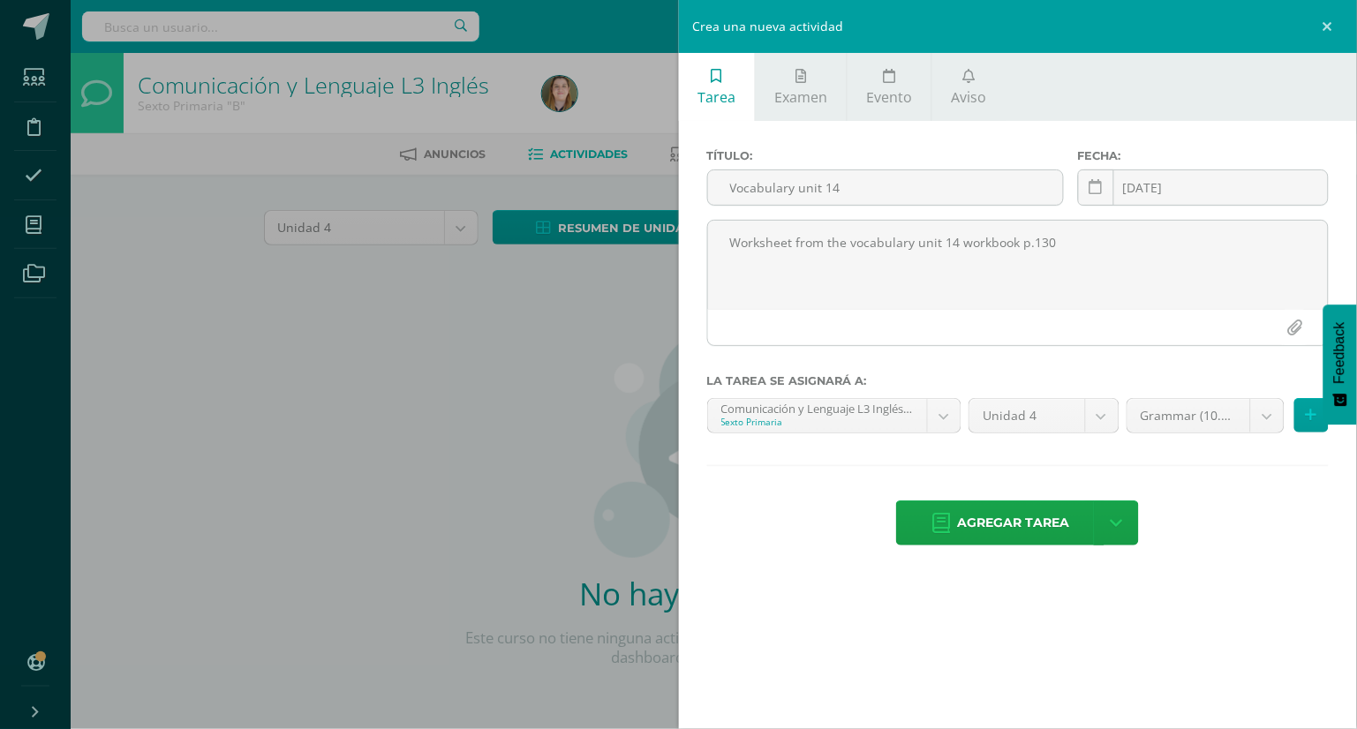
click at [1274, 652] on div "Tarea Examen Evento Aviso Título: Vocabulary unit 14 Fecha: 2025-08-12 August, …" at bounding box center [1018, 364] width 679 height 729
click at [1270, 418] on body "Estudiantes Disciplina Asistencia Mis cursos Archivos Soporte Ayuda Reportar un…" at bounding box center [678, 379] width 1357 height 758
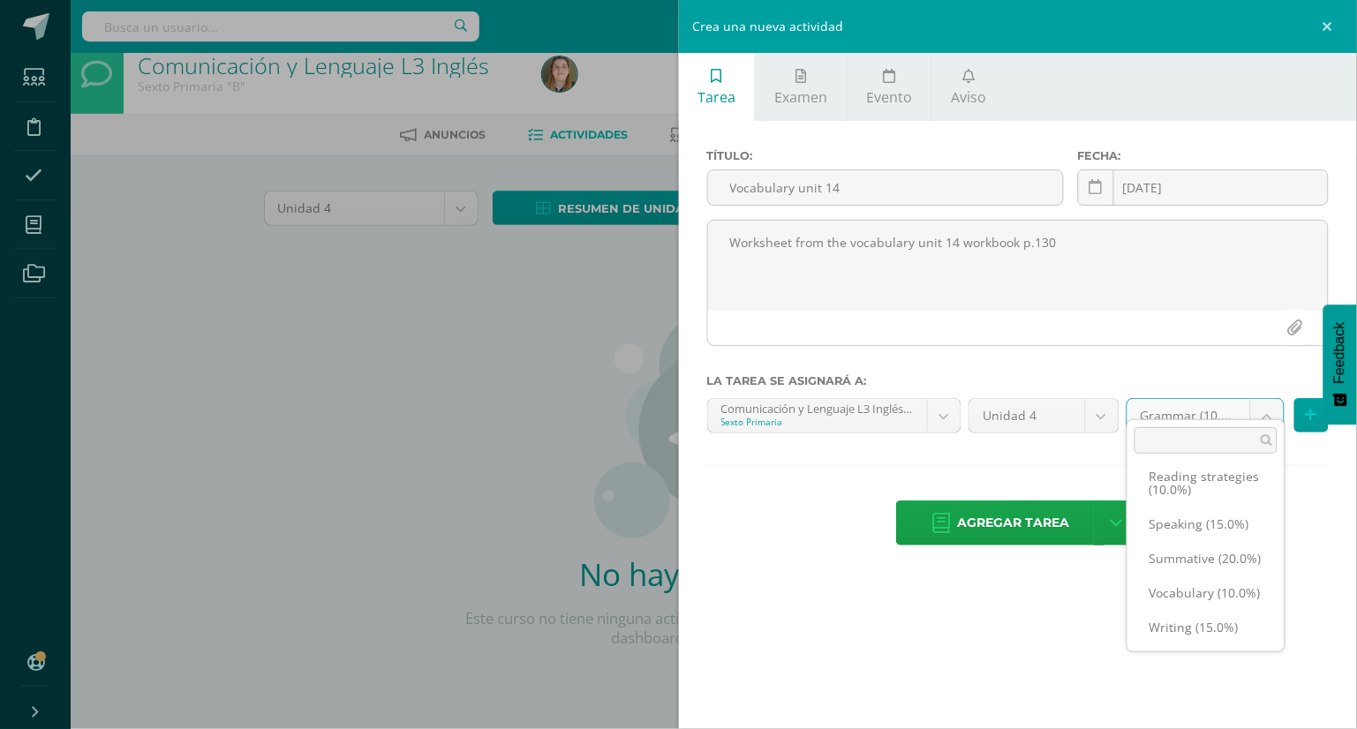
scroll to position [28, 0]
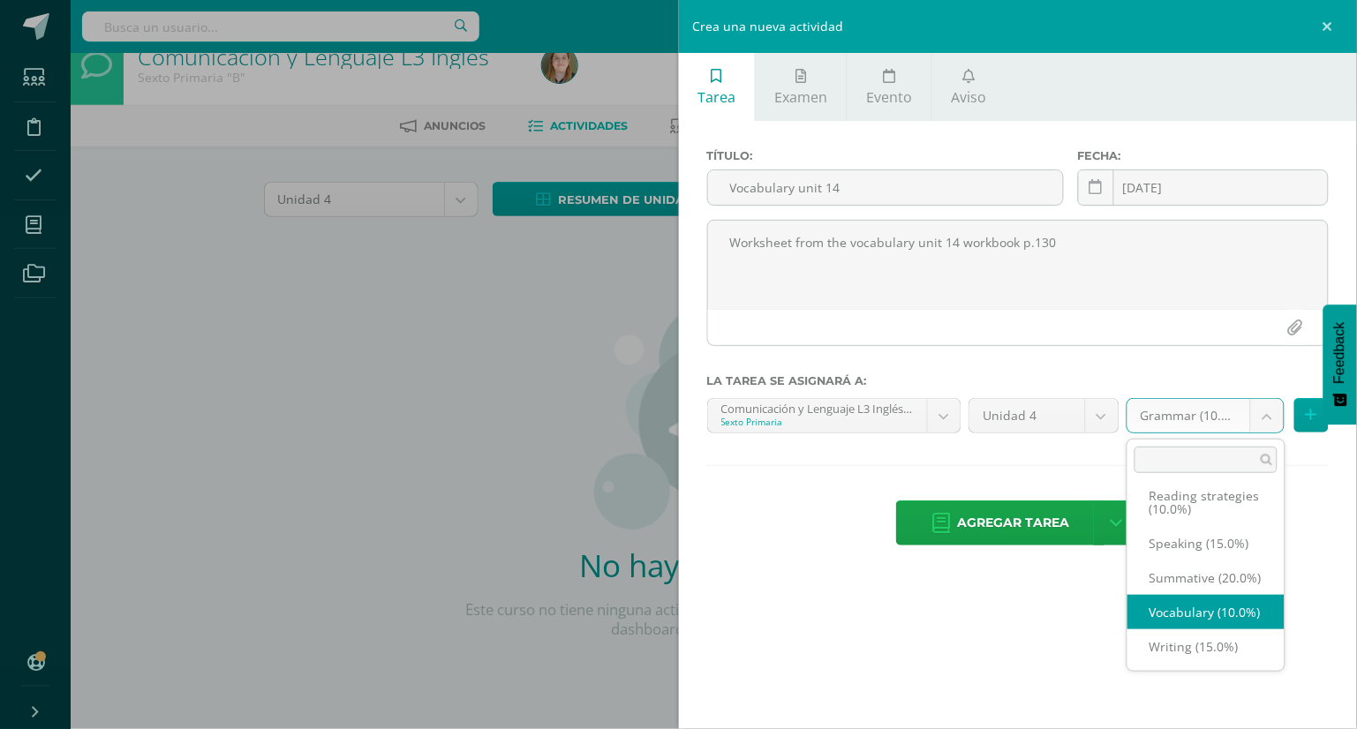
select select "259156"
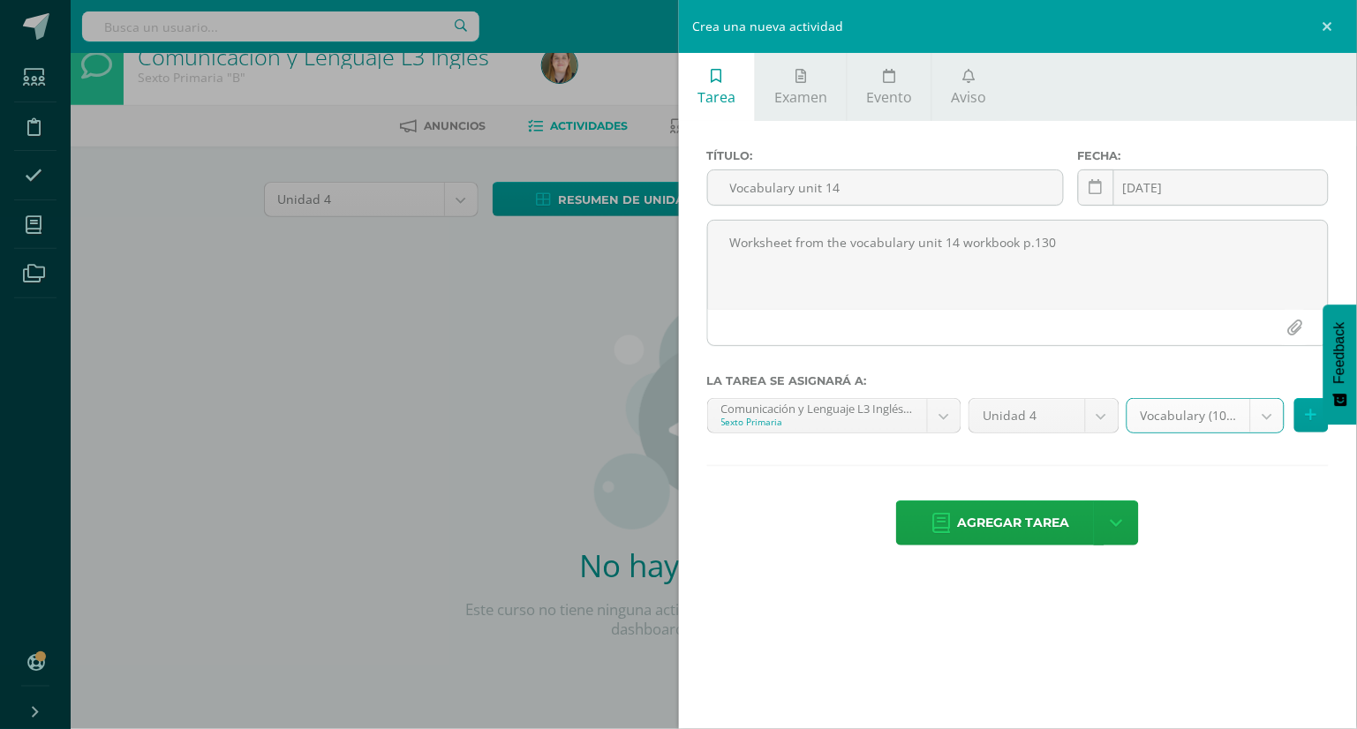
click at [1219, 595] on div "Tarea Examen Evento Aviso Título: Vocabulary unit 14 Fecha: 2025-08-12 August, …" at bounding box center [1018, 364] width 679 height 729
click at [1031, 530] on span "Agregar tarea" at bounding box center [1013, 522] width 112 height 43
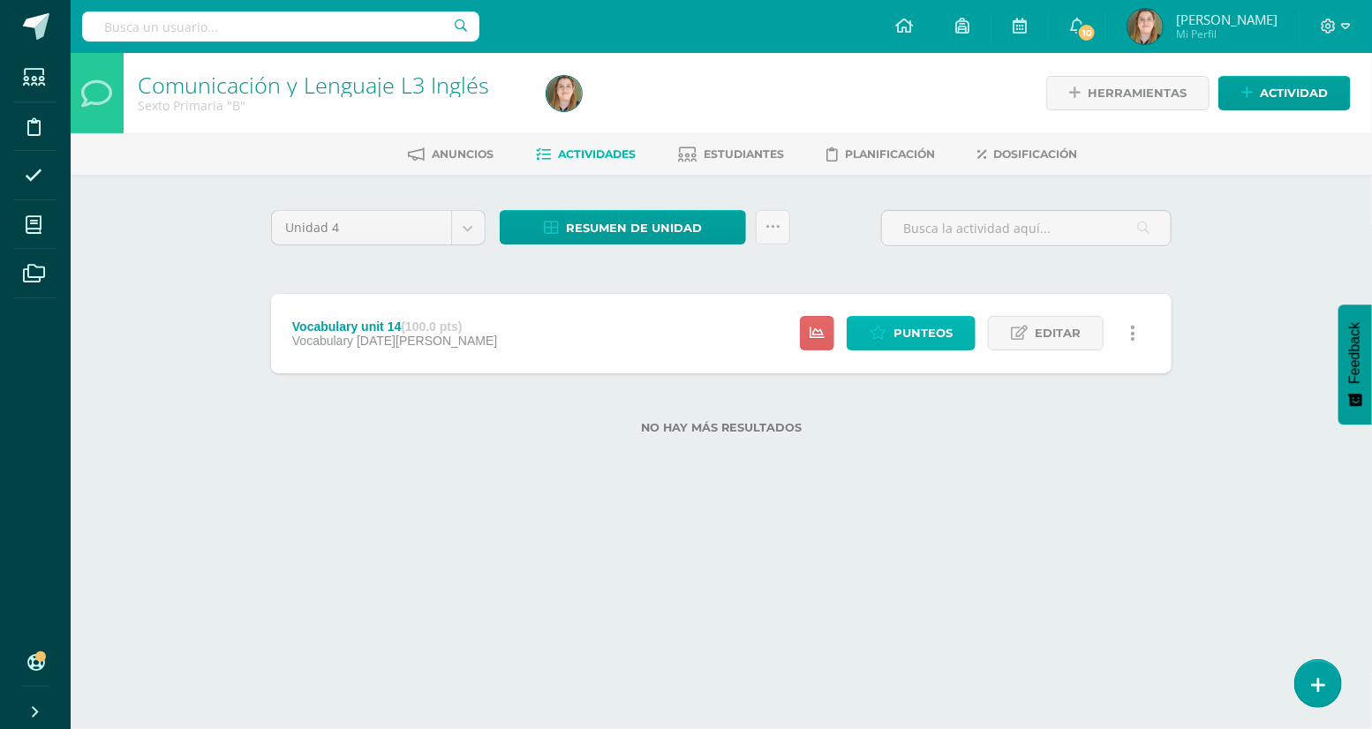
click at [936, 330] on span "Punteos" at bounding box center [922, 333] width 59 height 33
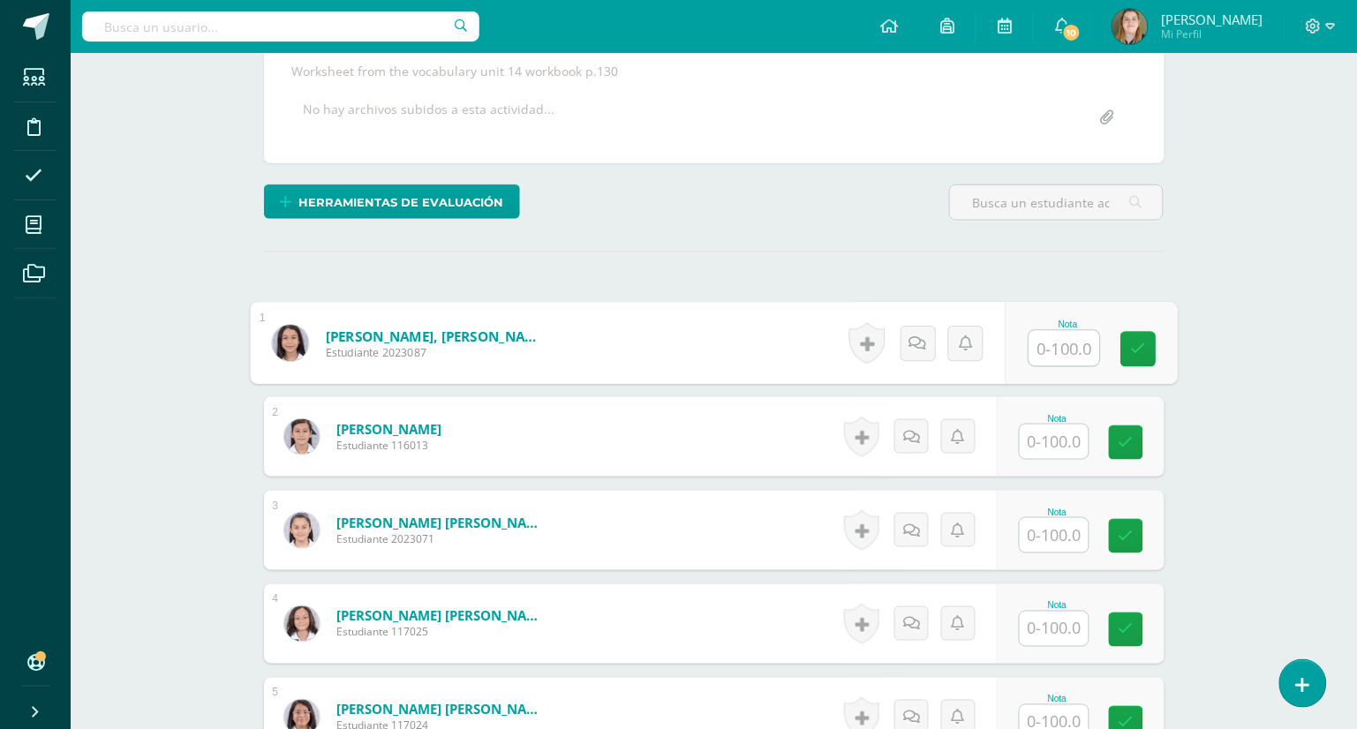
scroll to position [327, 0]
click at [1054, 349] on input "text" at bounding box center [1063, 347] width 71 height 35
type input "1"
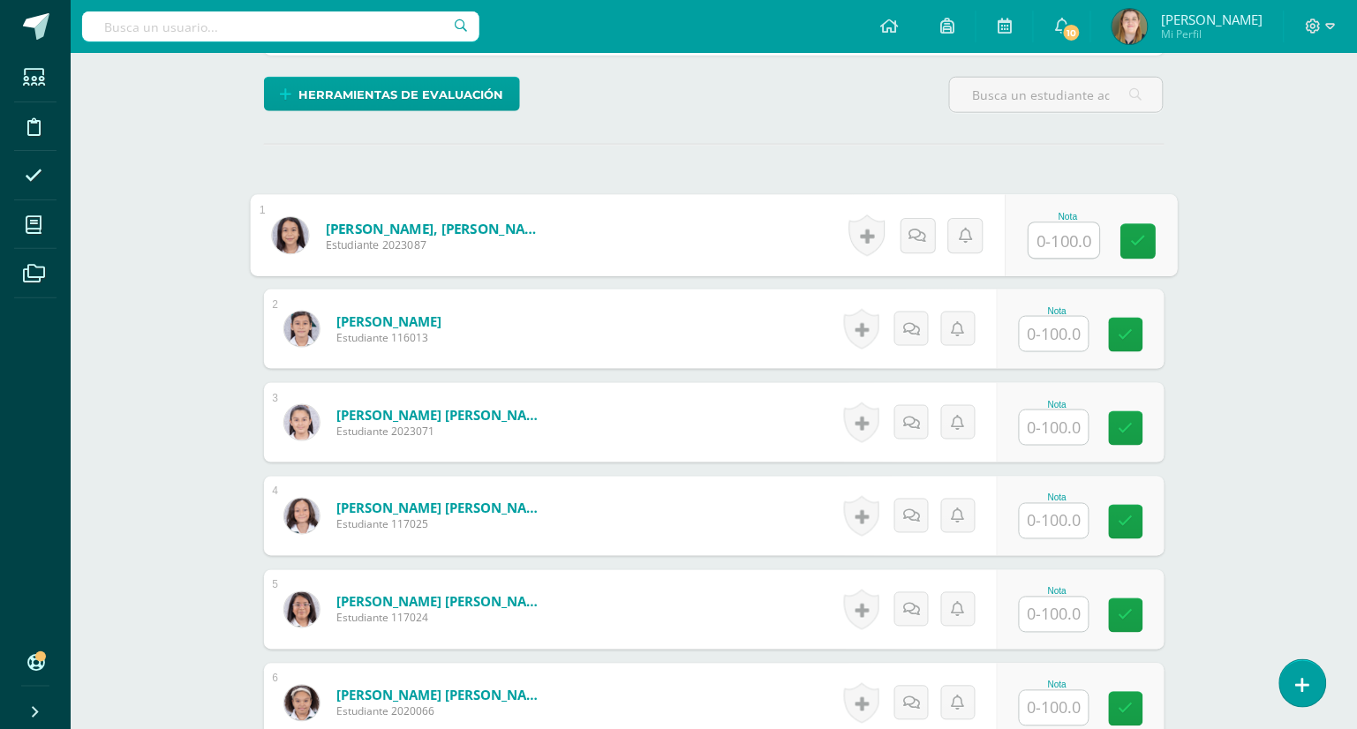
scroll to position [450, 0]
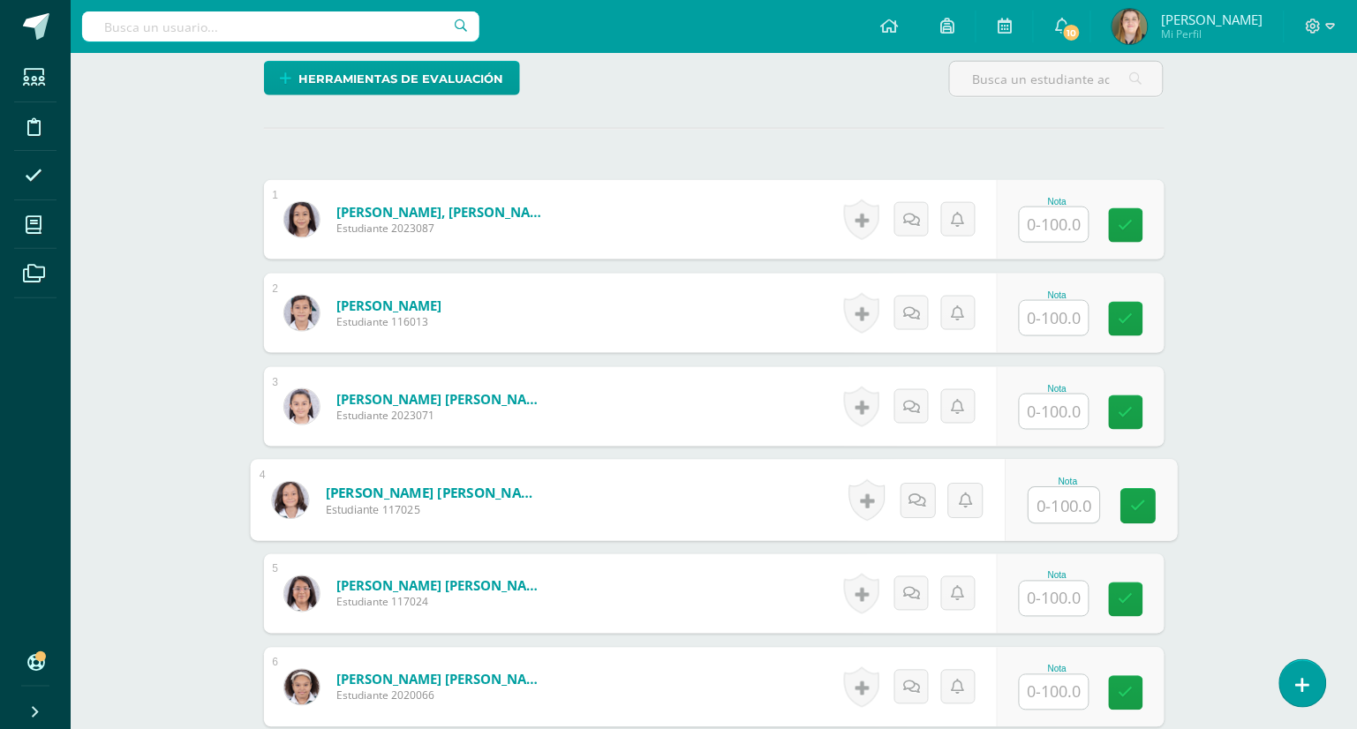
click at [1075, 499] on input "text" at bounding box center [1063, 505] width 71 height 35
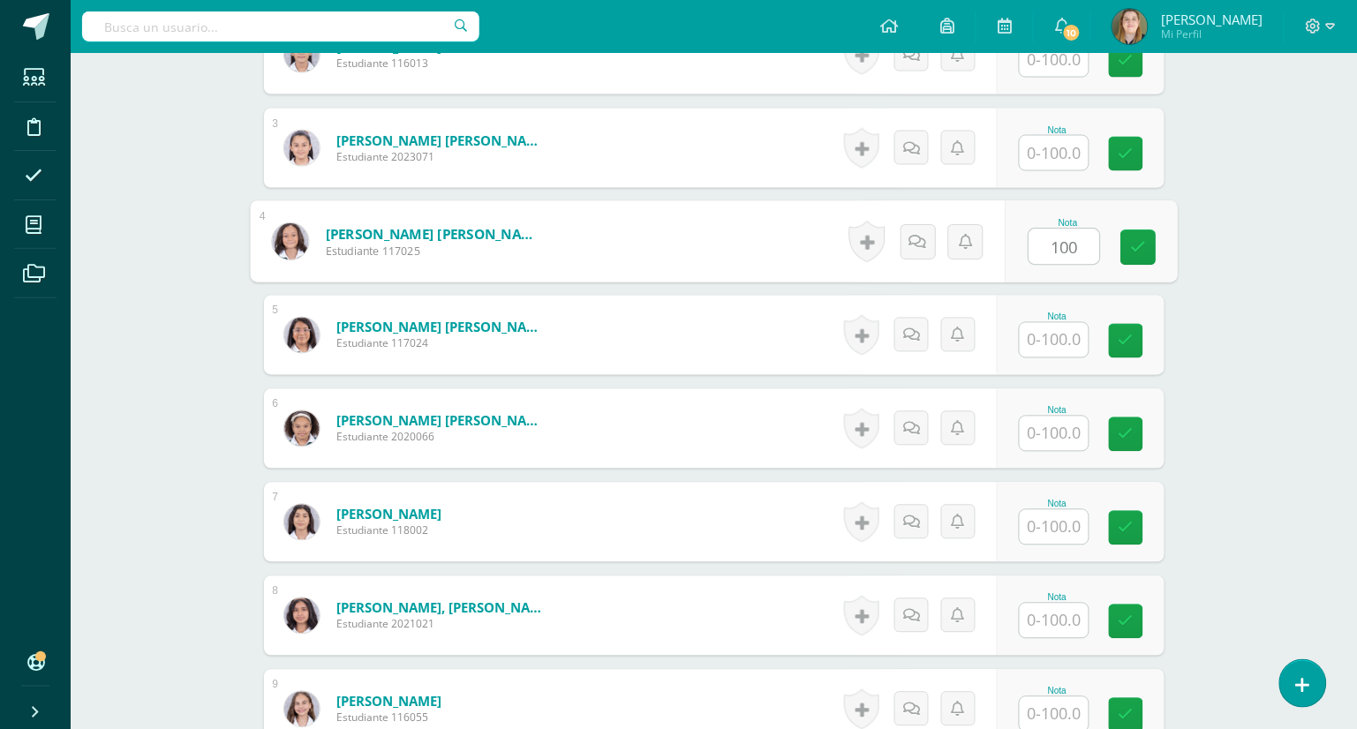
scroll to position [712, 0]
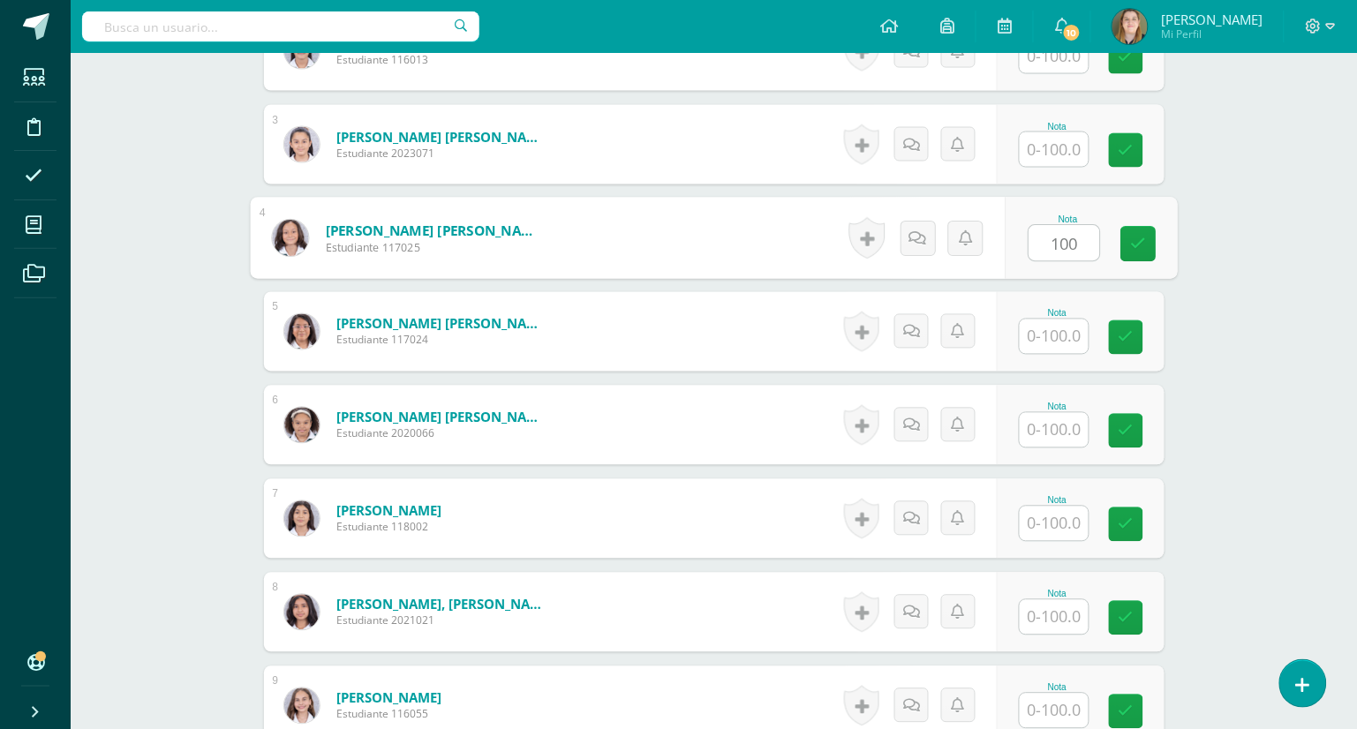
type input "100"
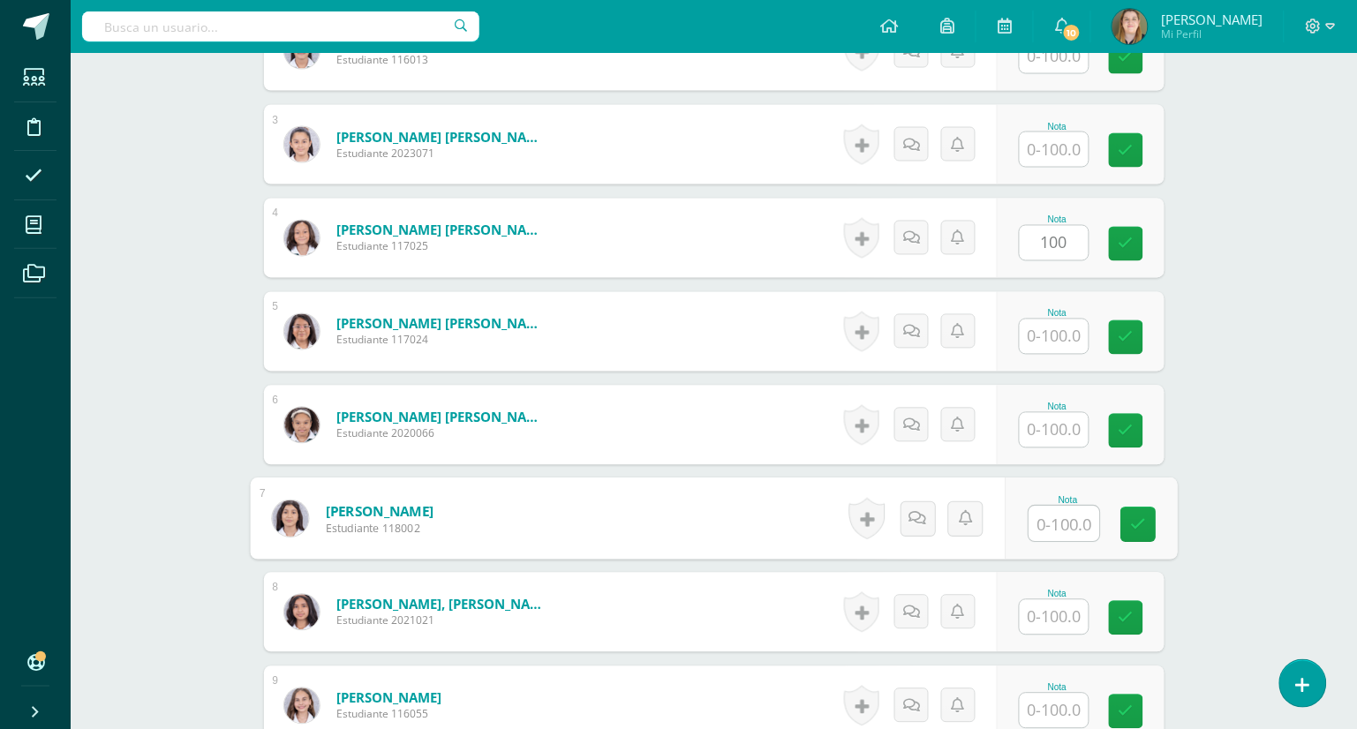
click at [1066, 522] on input "text" at bounding box center [1063, 524] width 71 height 35
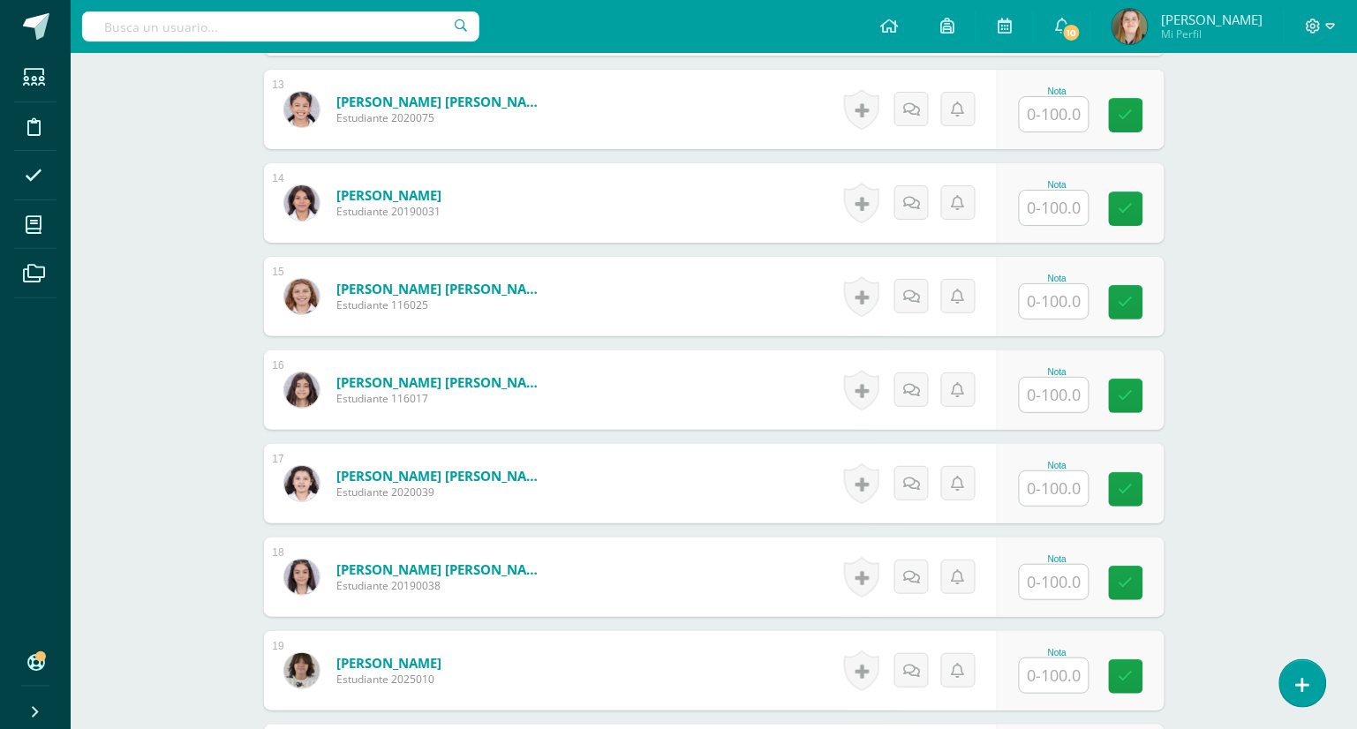
scroll to position [1695, 0]
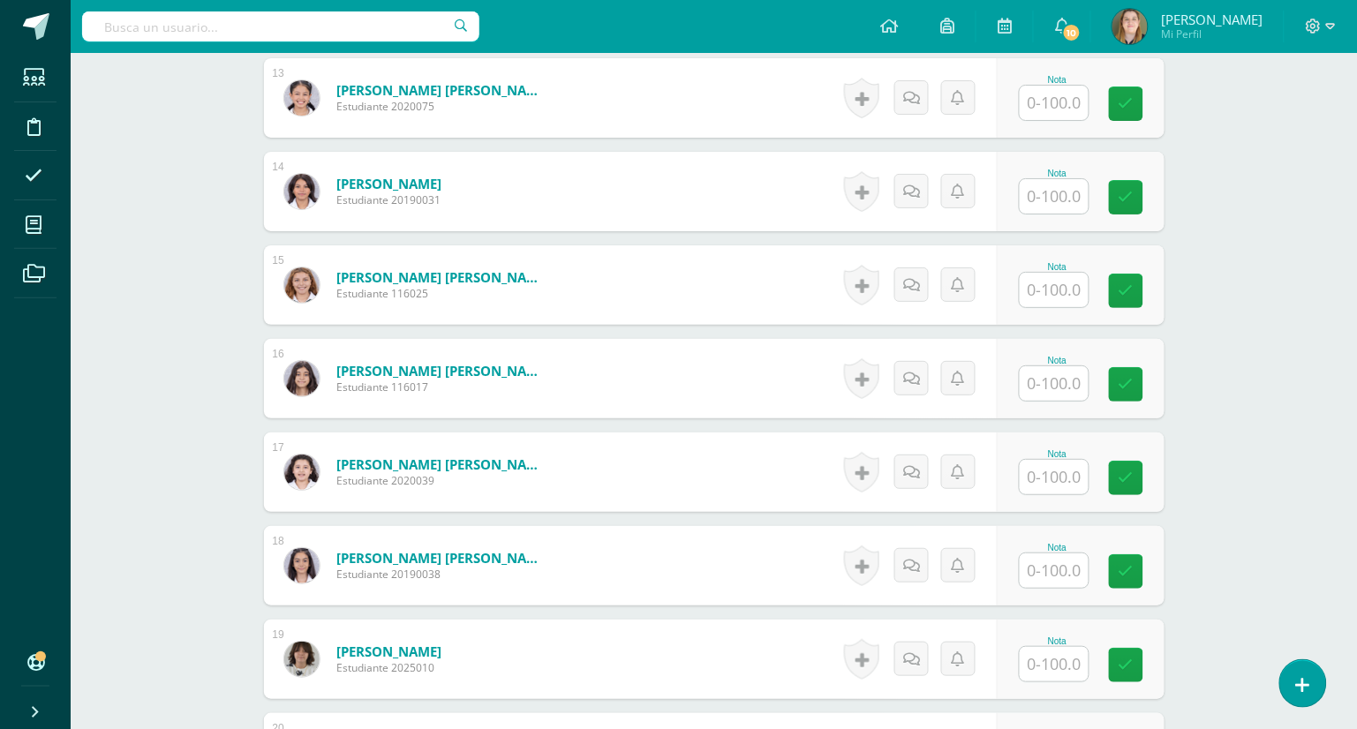
type input "100"
click at [1064, 379] on input "text" at bounding box center [1063, 383] width 71 height 35
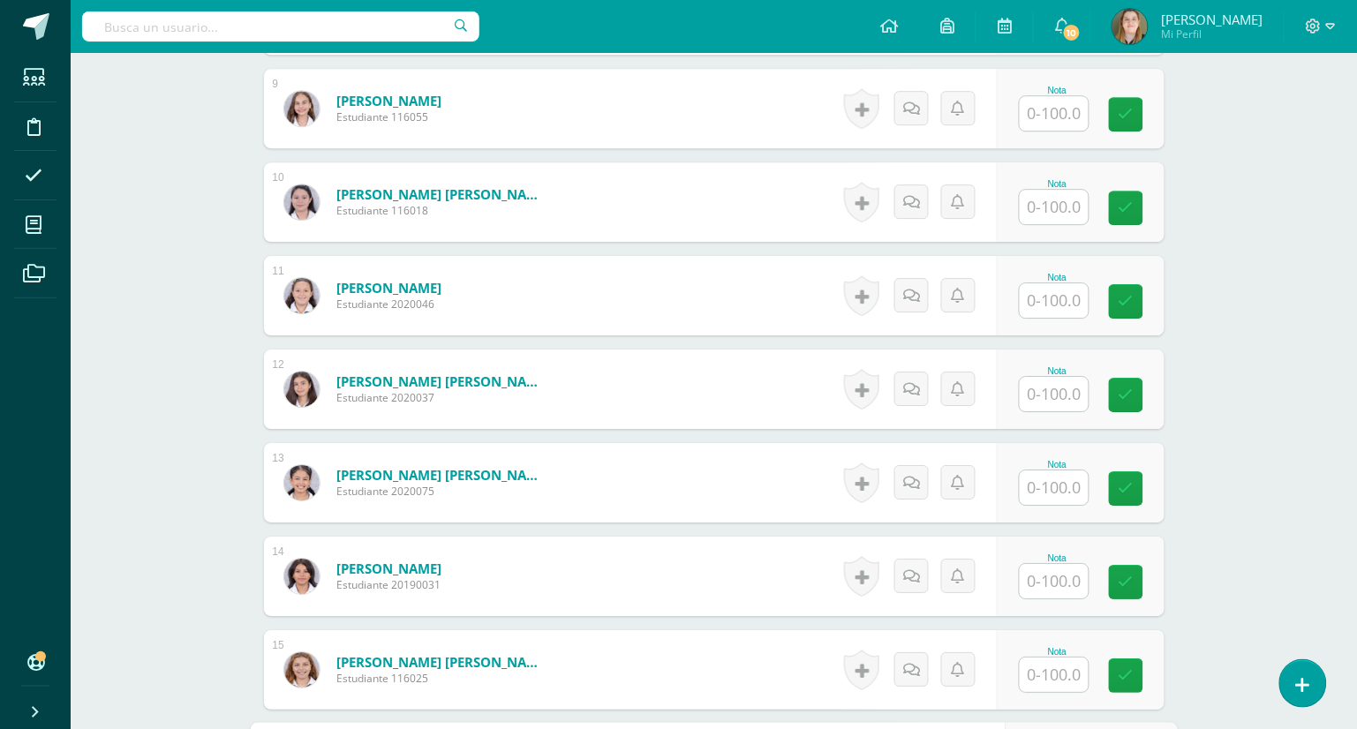
scroll to position [1122, 0]
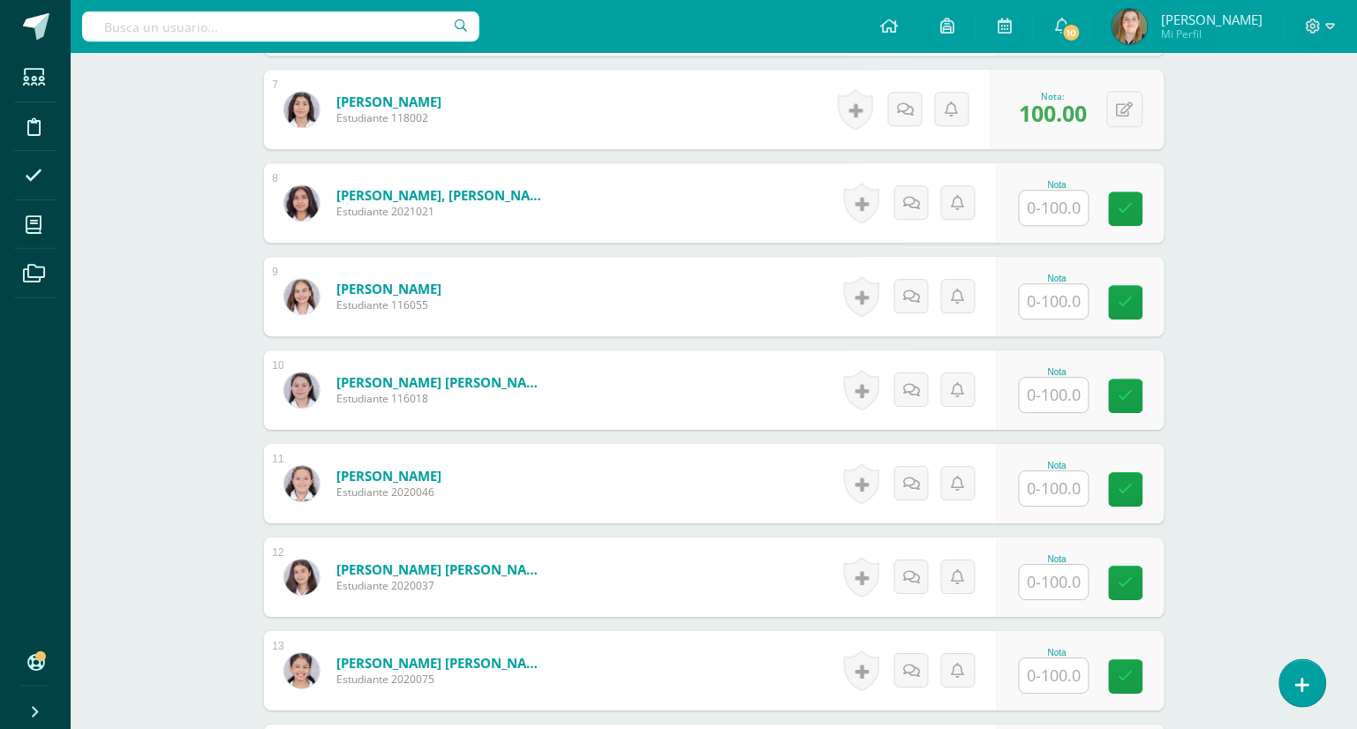
type input "100"
click at [1061, 200] on input "text" at bounding box center [1053, 208] width 69 height 34
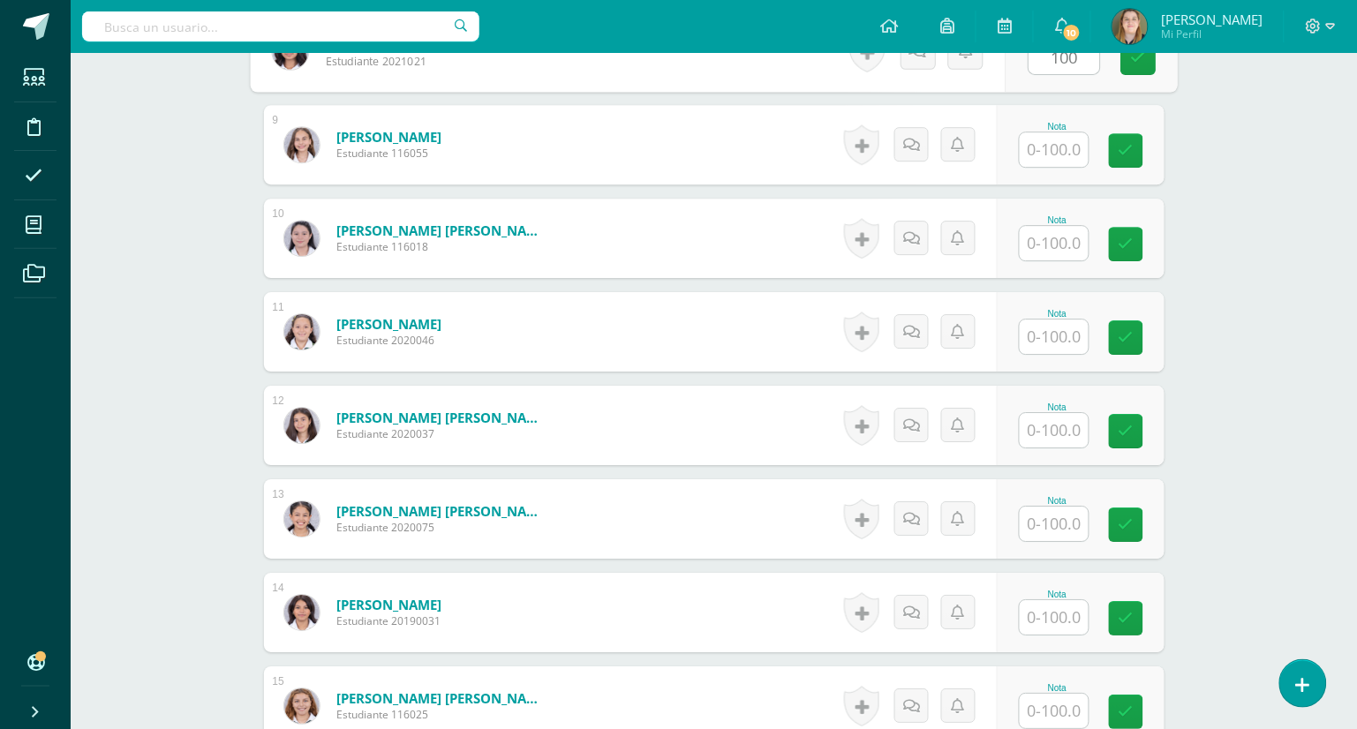
scroll to position [1276, 0]
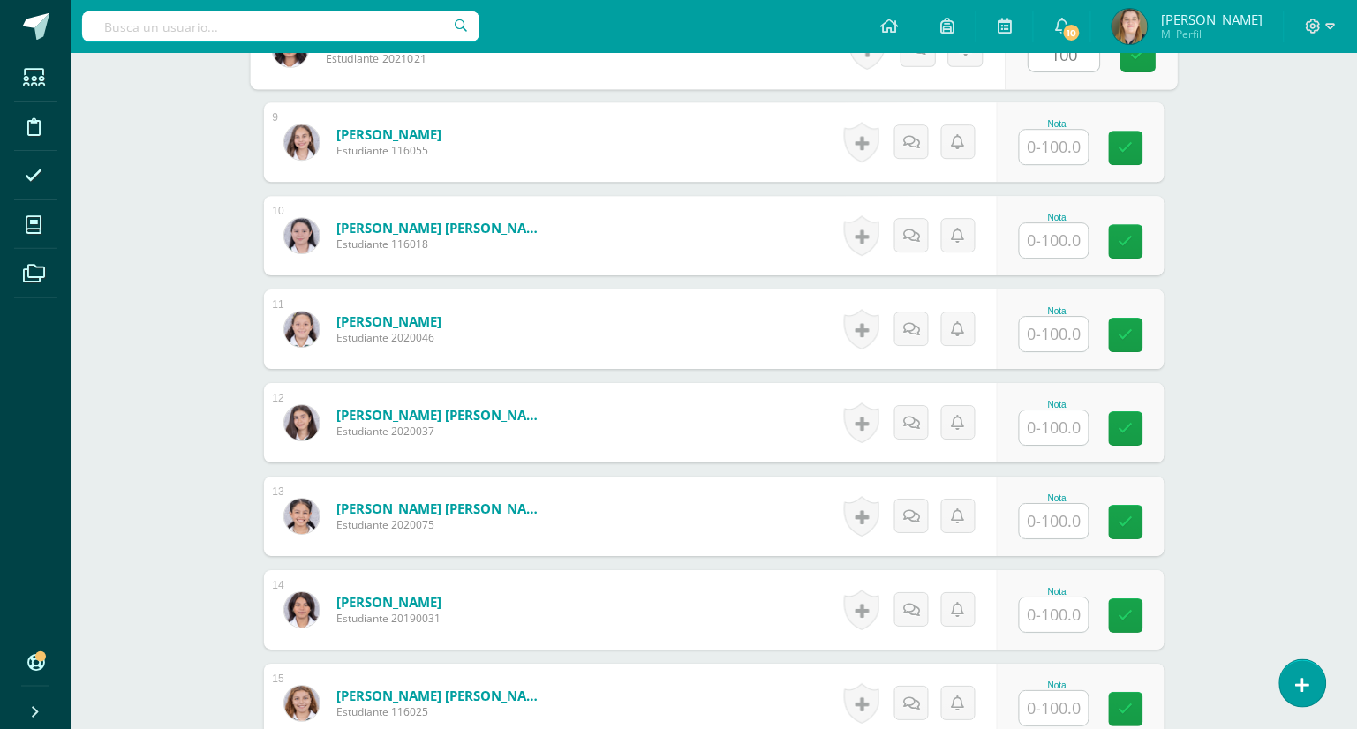
type input "100"
click at [1055, 332] on input "text" at bounding box center [1063, 334] width 71 height 35
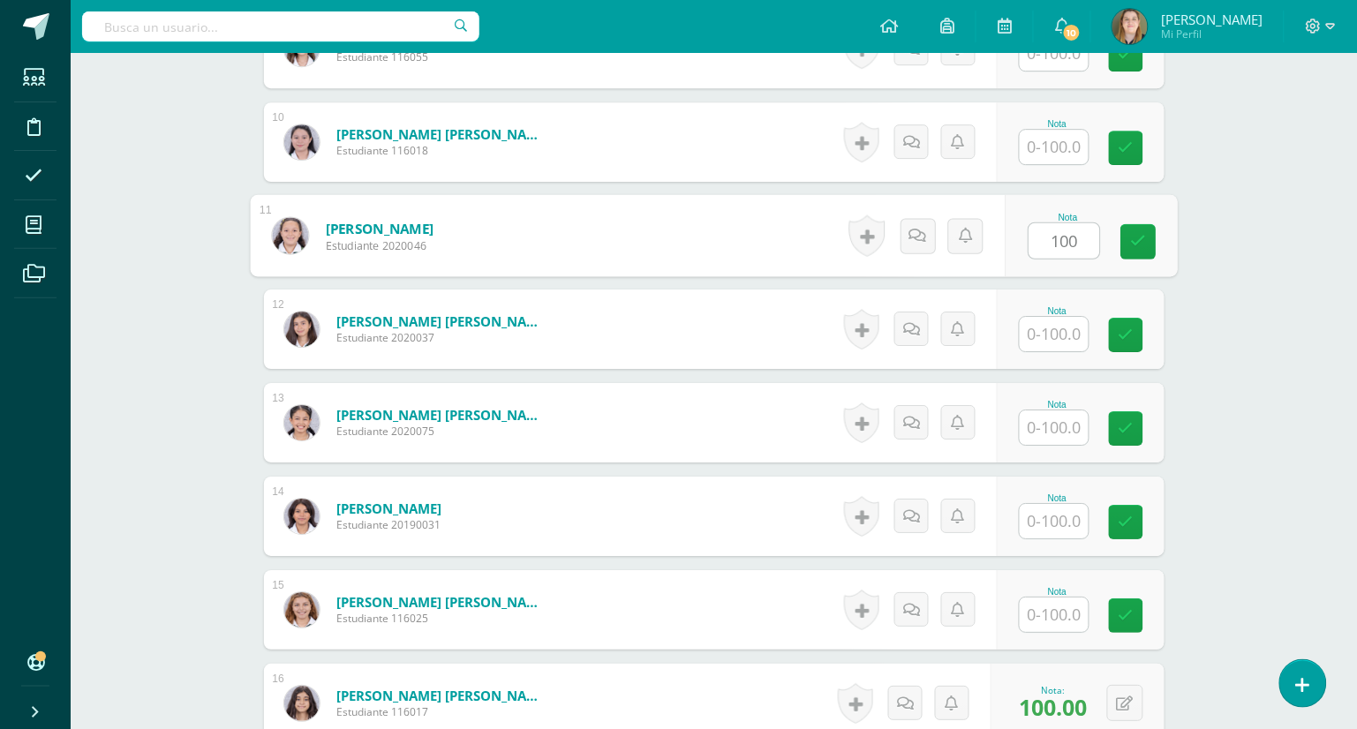
scroll to position [1369, 0]
type input "100"
click at [1067, 333] on input "text" at bounding box center [1053, 335] width 69 height 34
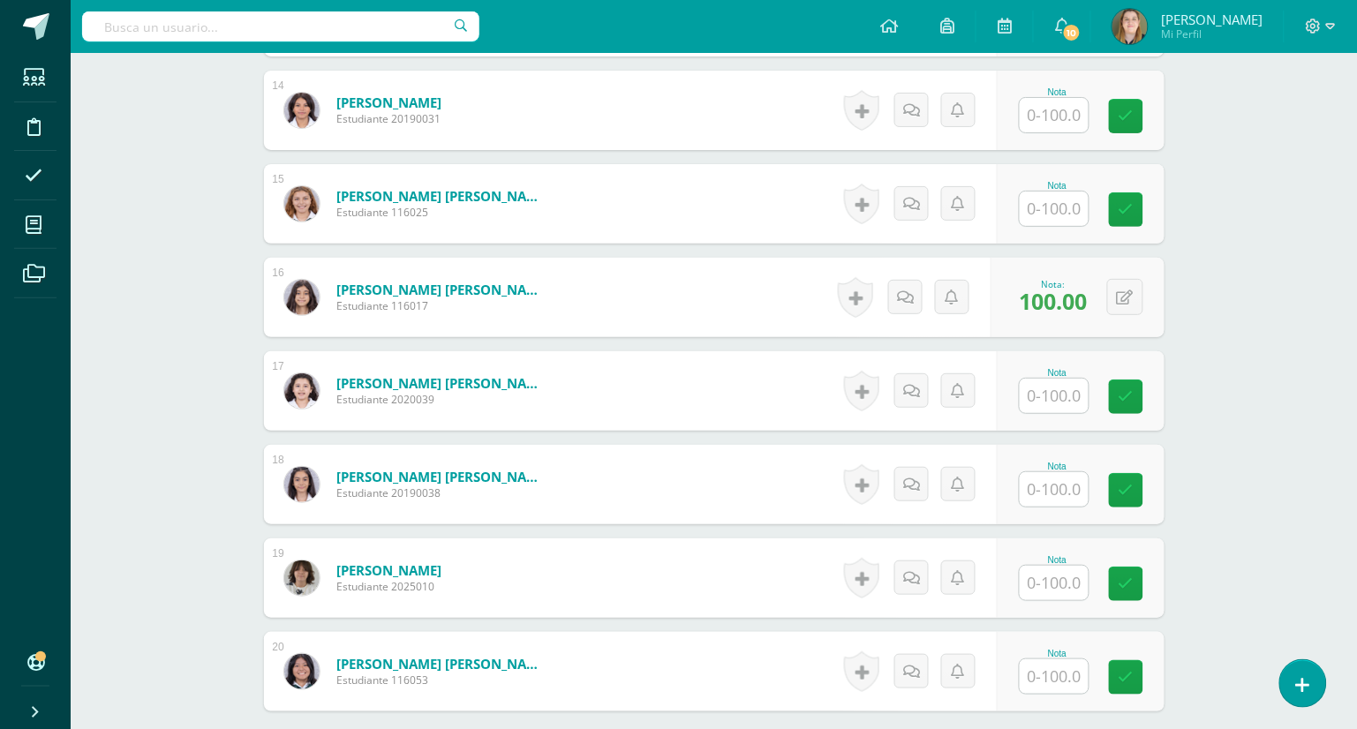
scroll to position [1959, 0]
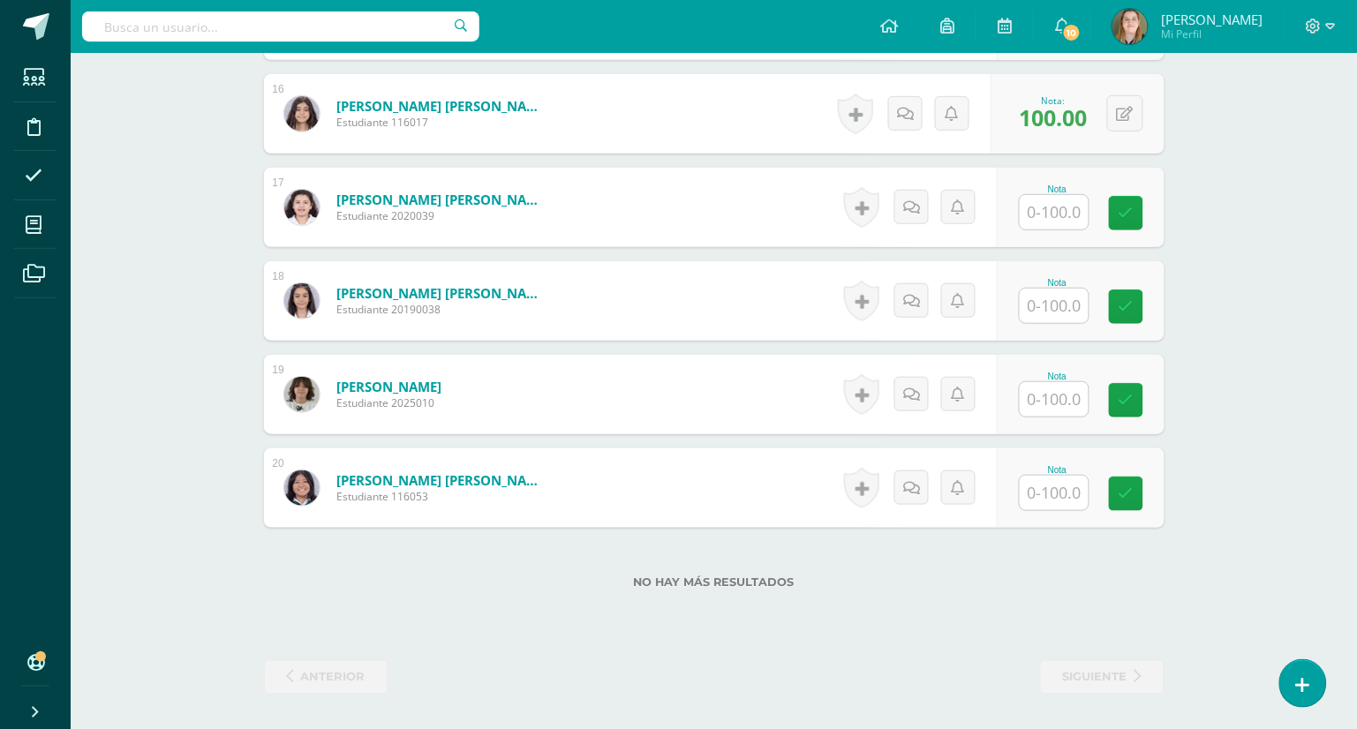
type input "100"
click at [1057, 490] on input "text" at bounding box center [1063, 493] width 71 height 35
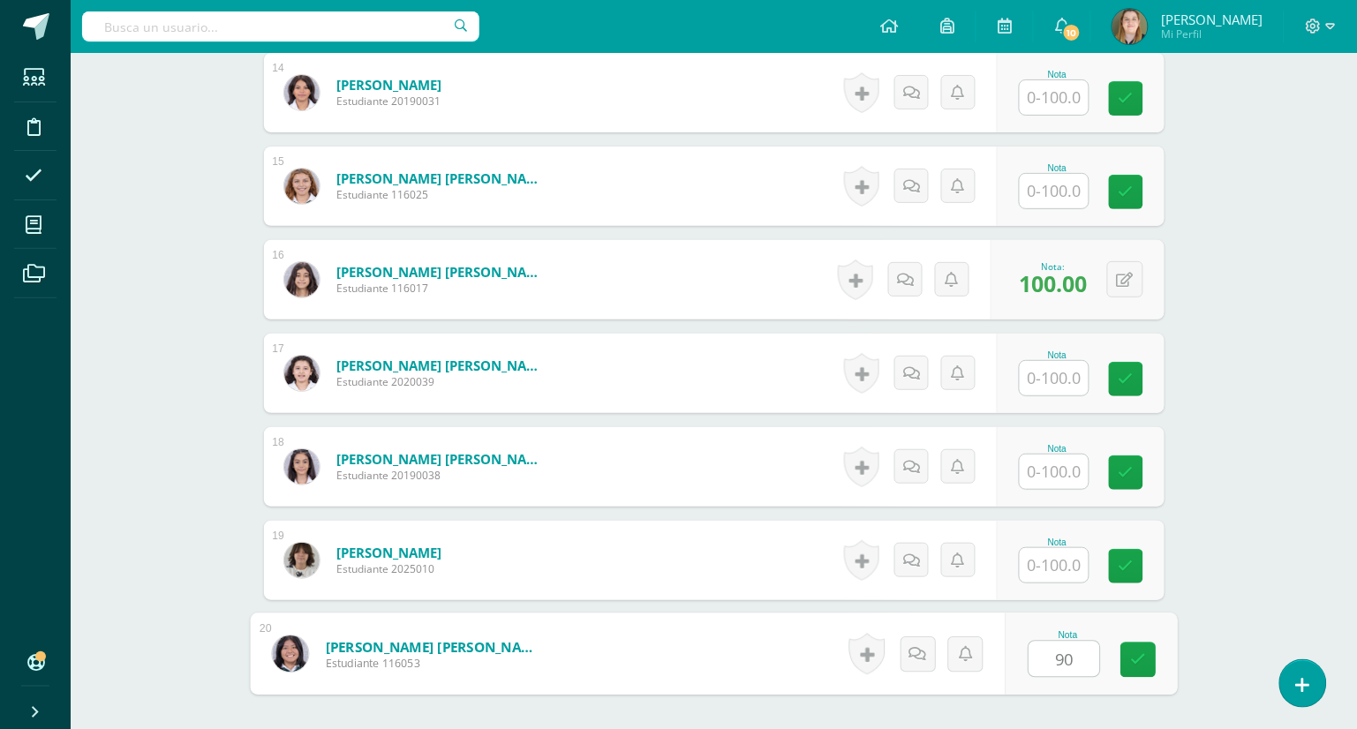
scroll to position [1812, 0]
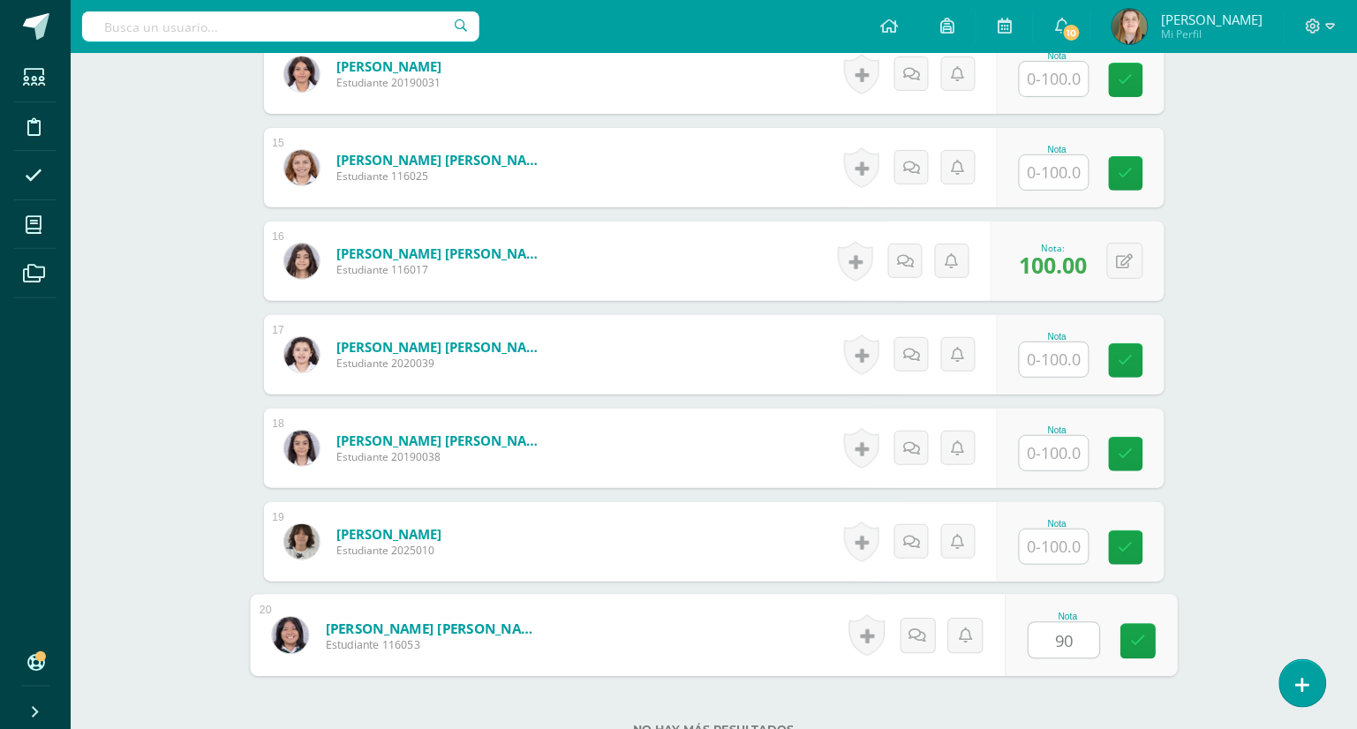
type input "90"
click at [1071, 452] on input "text" at bounding box center [1053, 453] width 69 height 34
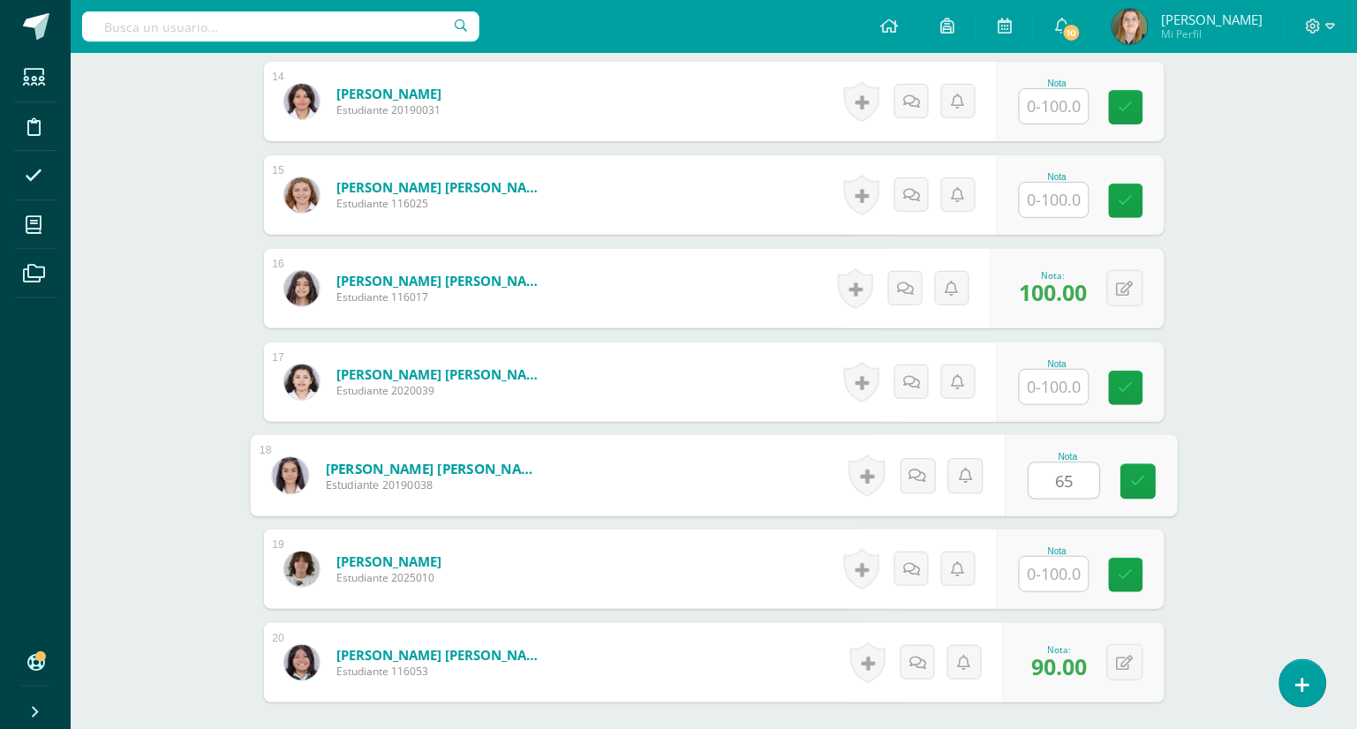
scroll to position [1774, 0]
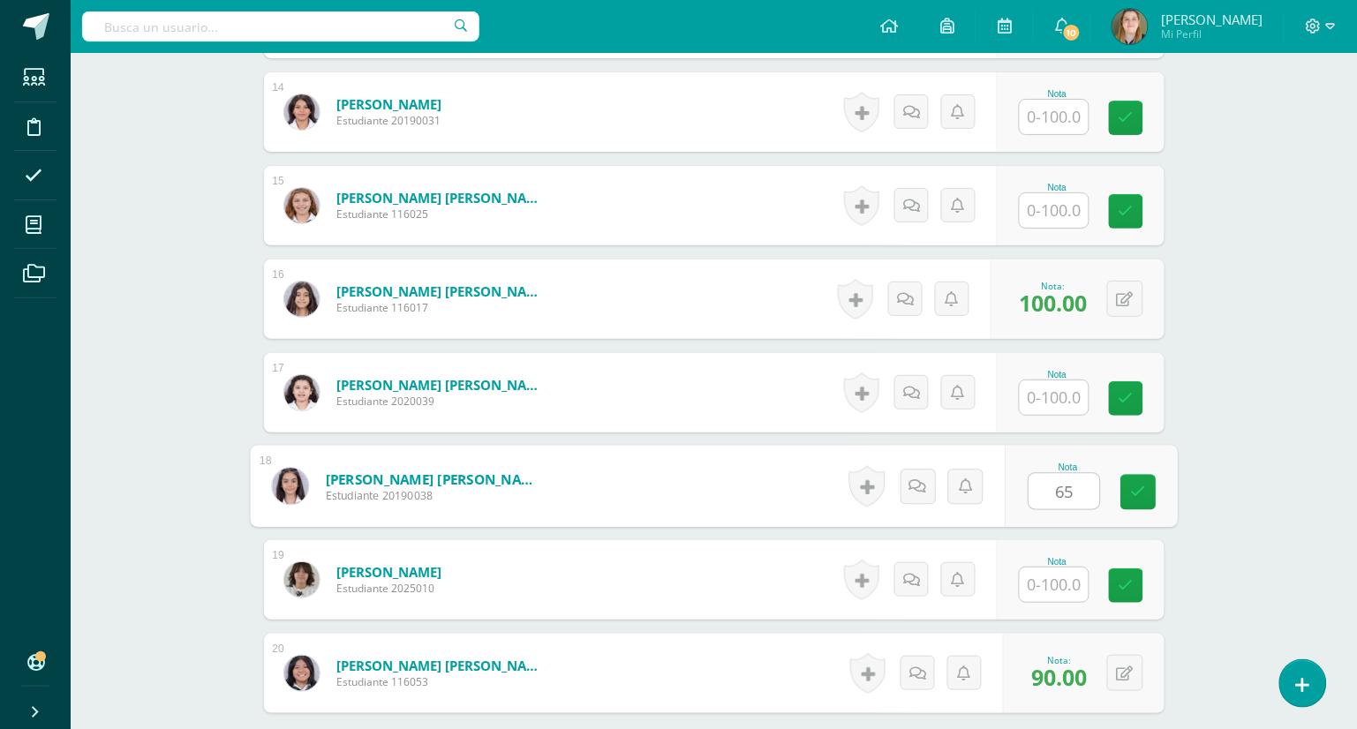
type input "65"
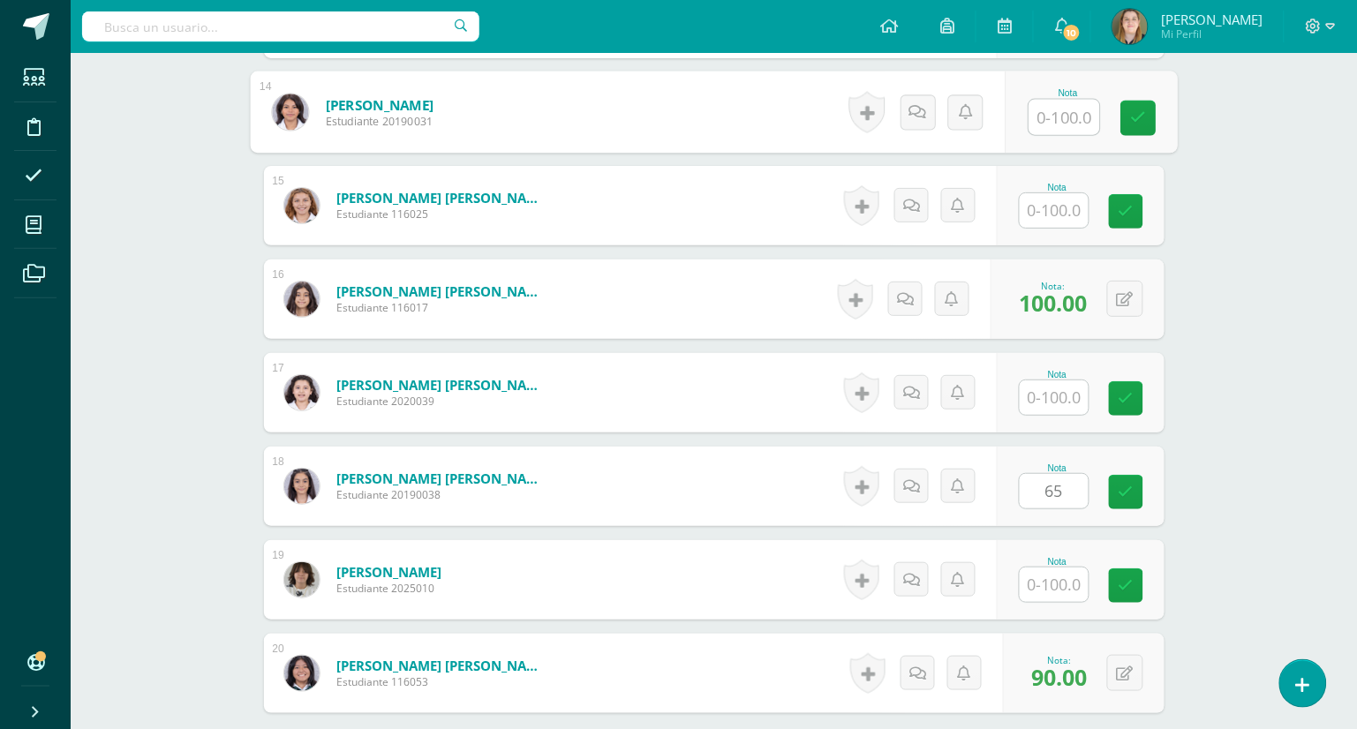
click at [1057, 120] on input "text" at bounding box center [1063, 117] width 71 height 35
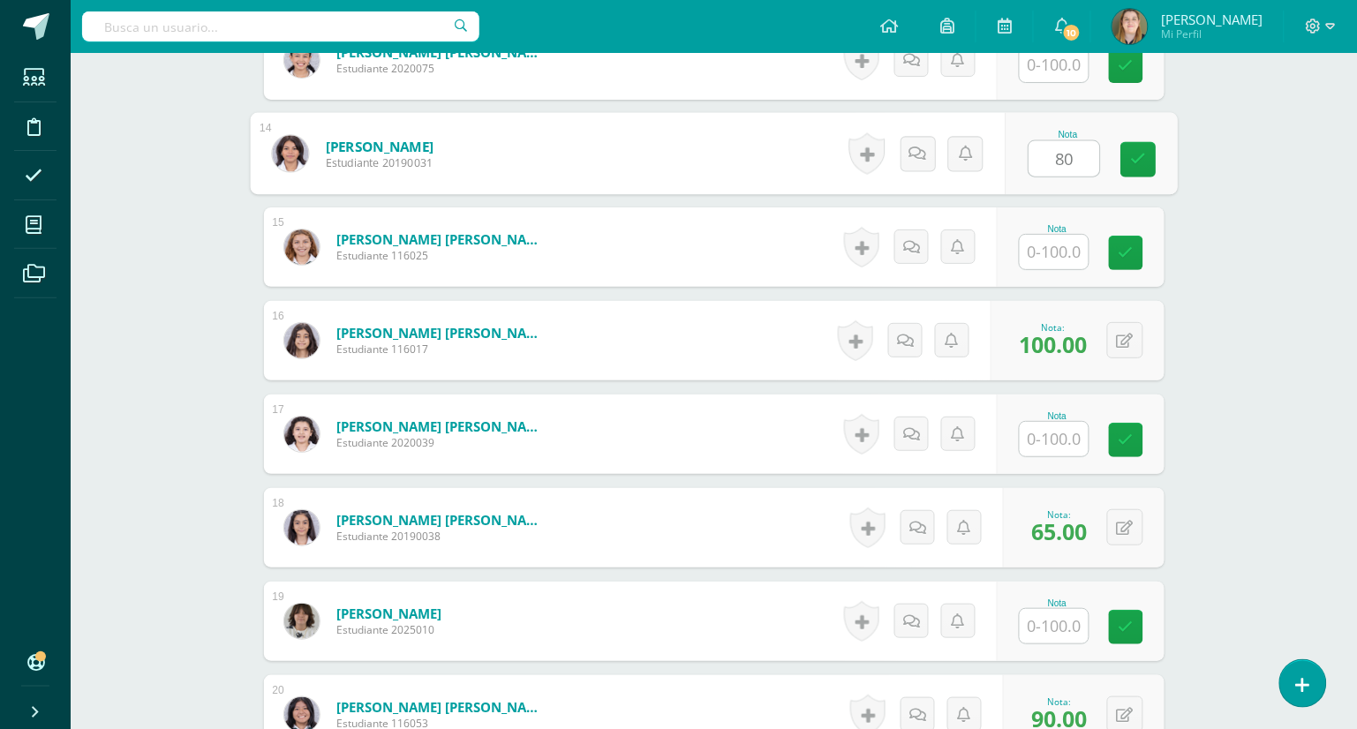
scroll to position [1338, 0]
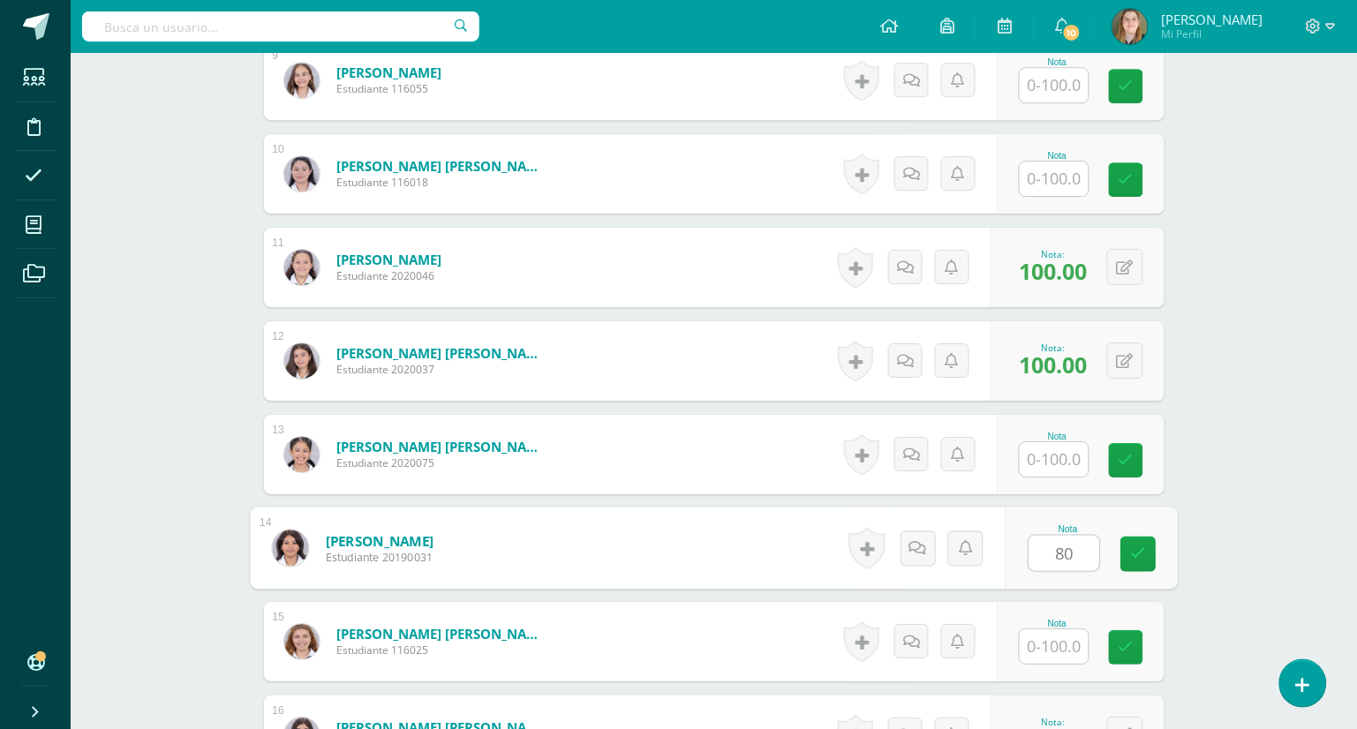
type input "80"
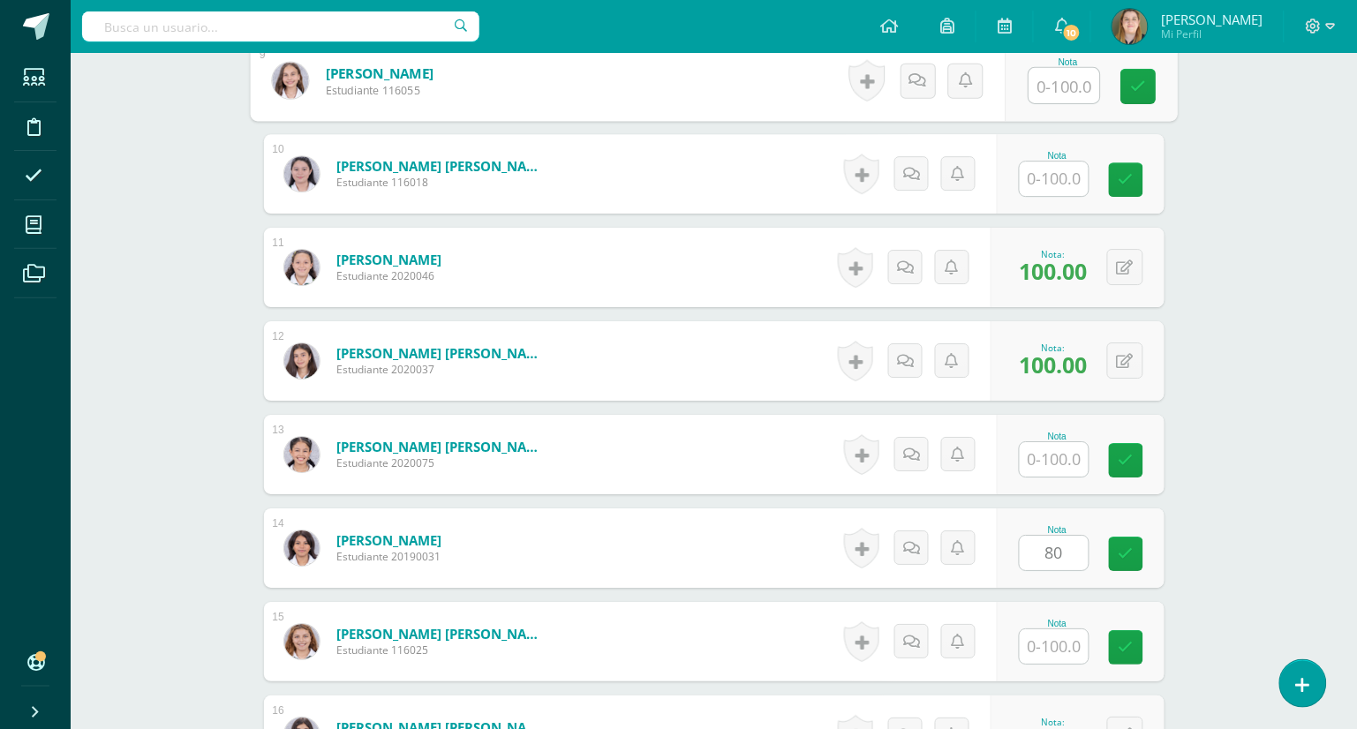
click at [1063, 76] on input "text" at bounding box center [1063, 85] width 71 height 35
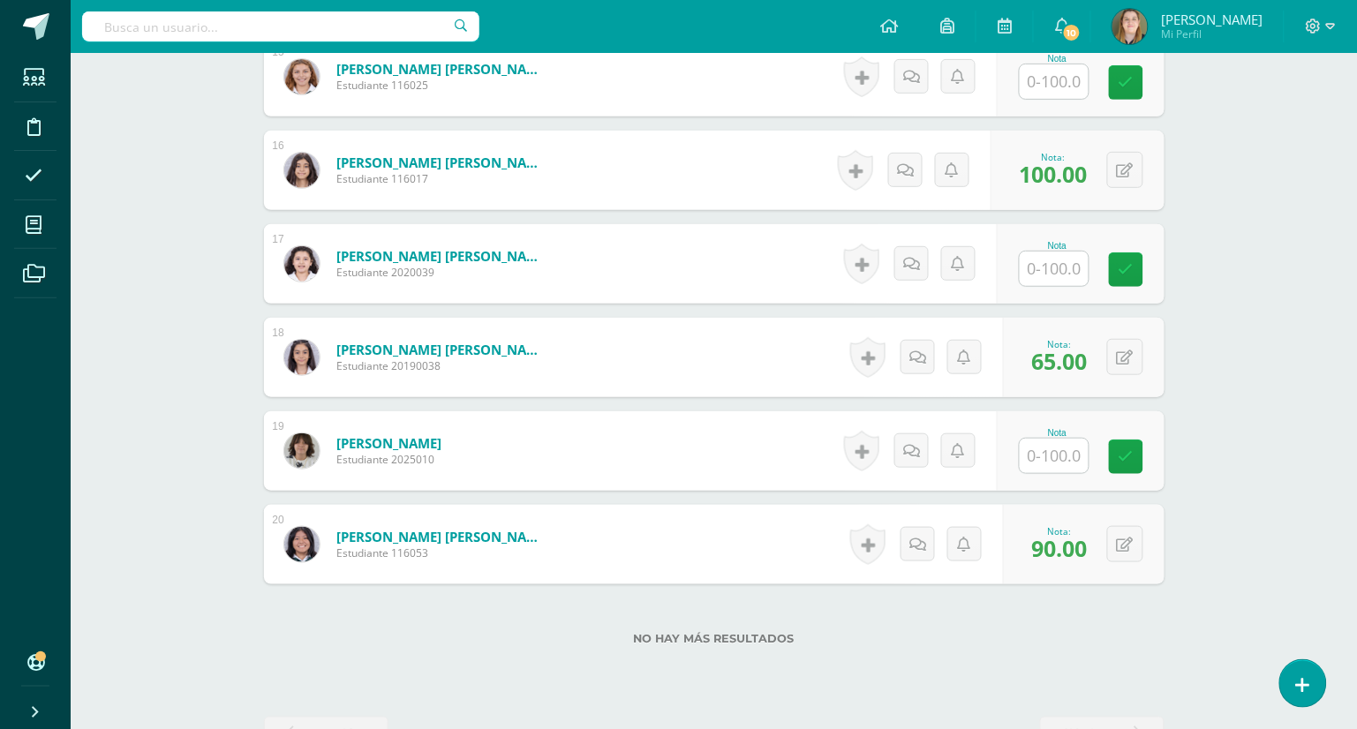
scroll to position [1959, 0]
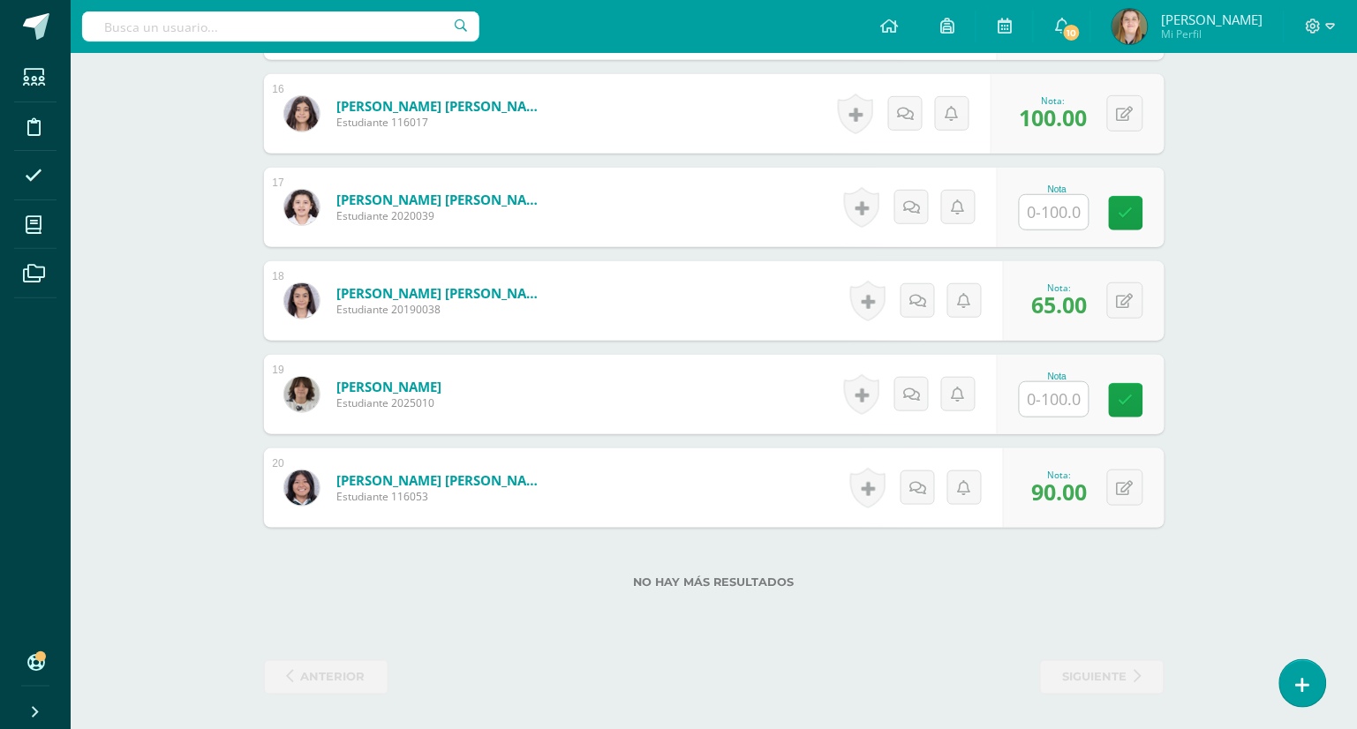
type input "100"
click at [1054, 395] on input "text" at bounding box center [1053, 399] width 69 height 34
type input "90"
click at [1139, 398] on icon at bounding box center [1138, 400] width 16 height 15
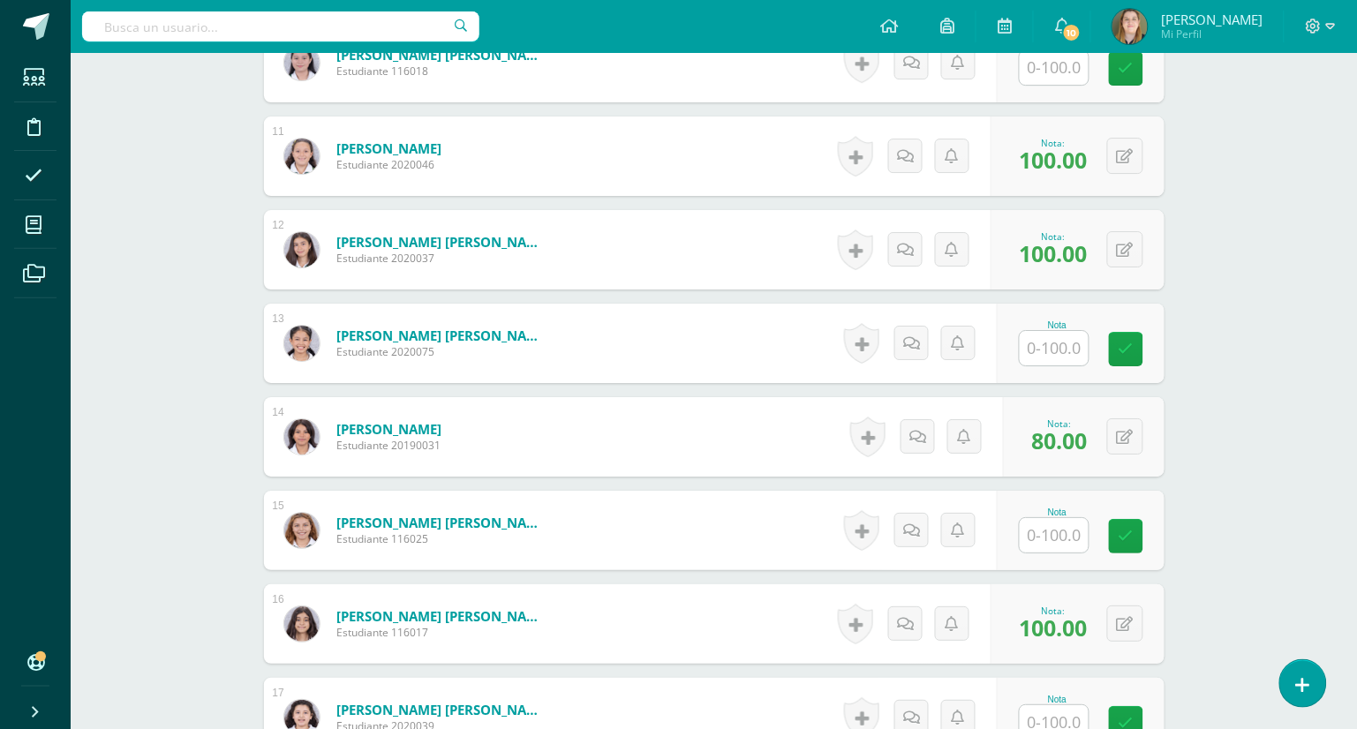
scroll to position [1469, 0]
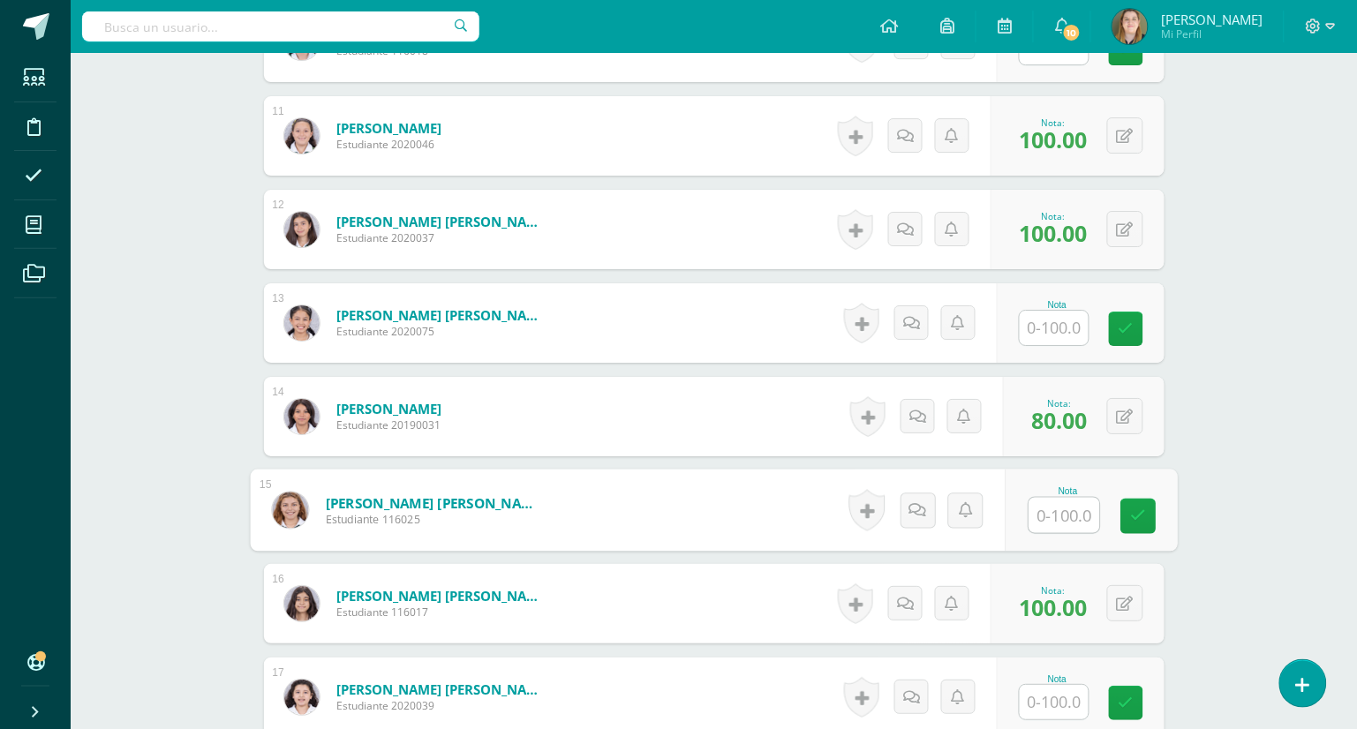
click at [1062, 515] on input "text" at bounding box center [1063, 515] width 71 height 35
type input "100"
click at [1142, 508] on icon at bounding box center [1138, 515] width 16 height 15
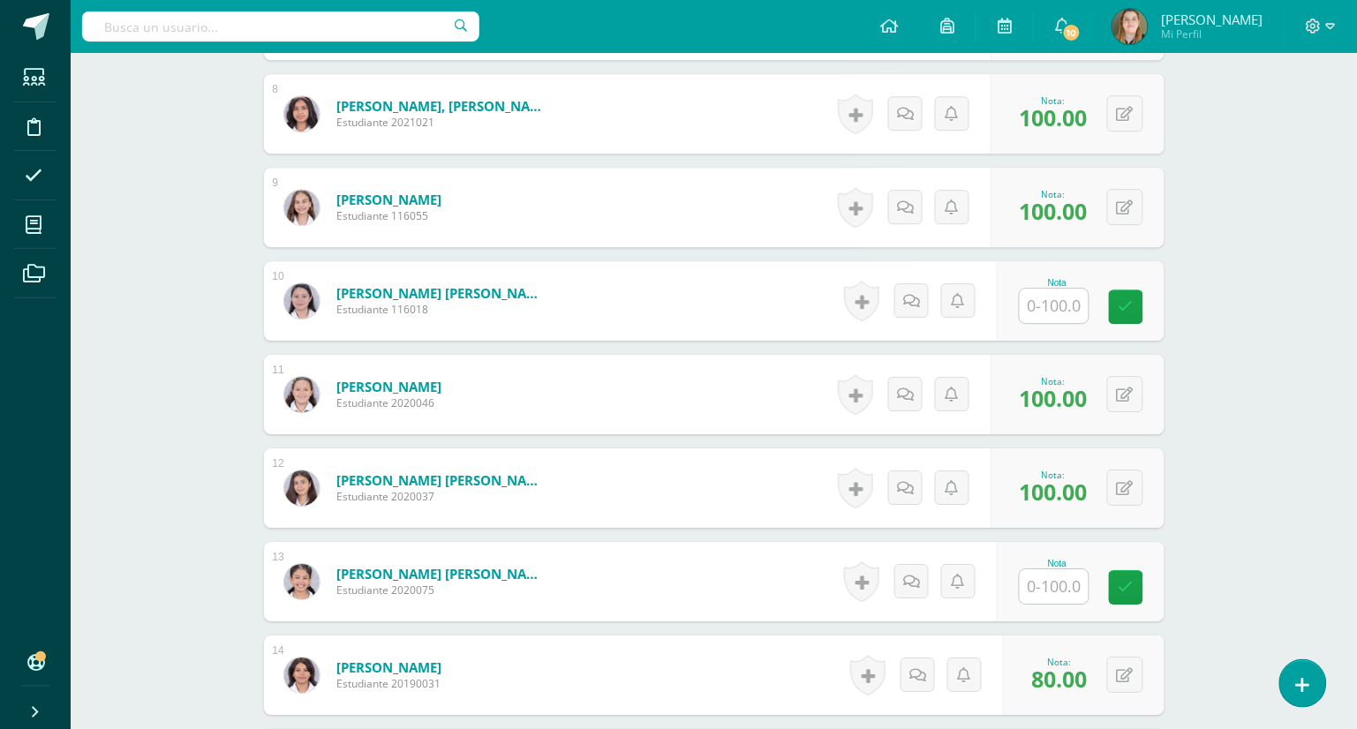
scroll to position [1207, 0]
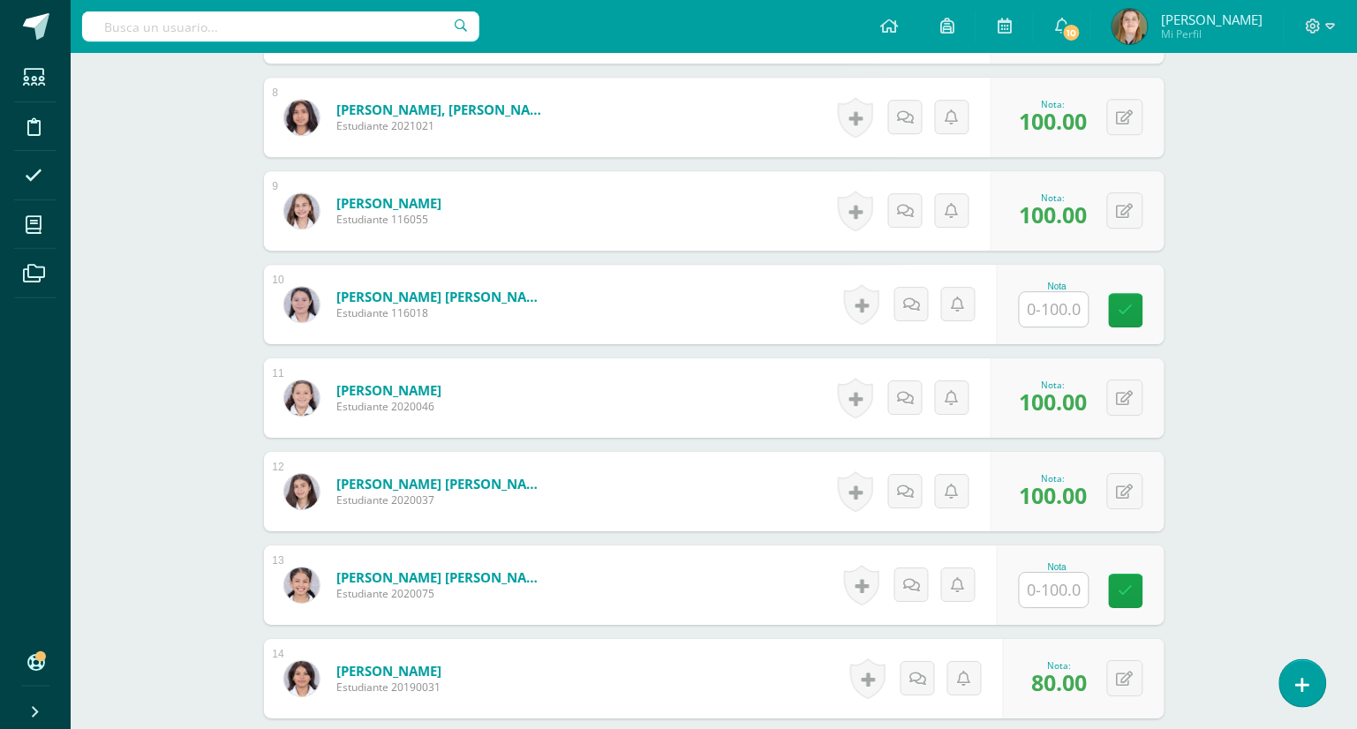
click at [1072, 302] on input "text" at bounding box center [1053, 309] width 69 height 34
type input "100"
click at [1142, 298] on link at bounding box center [1137, 310] width 35 height 35
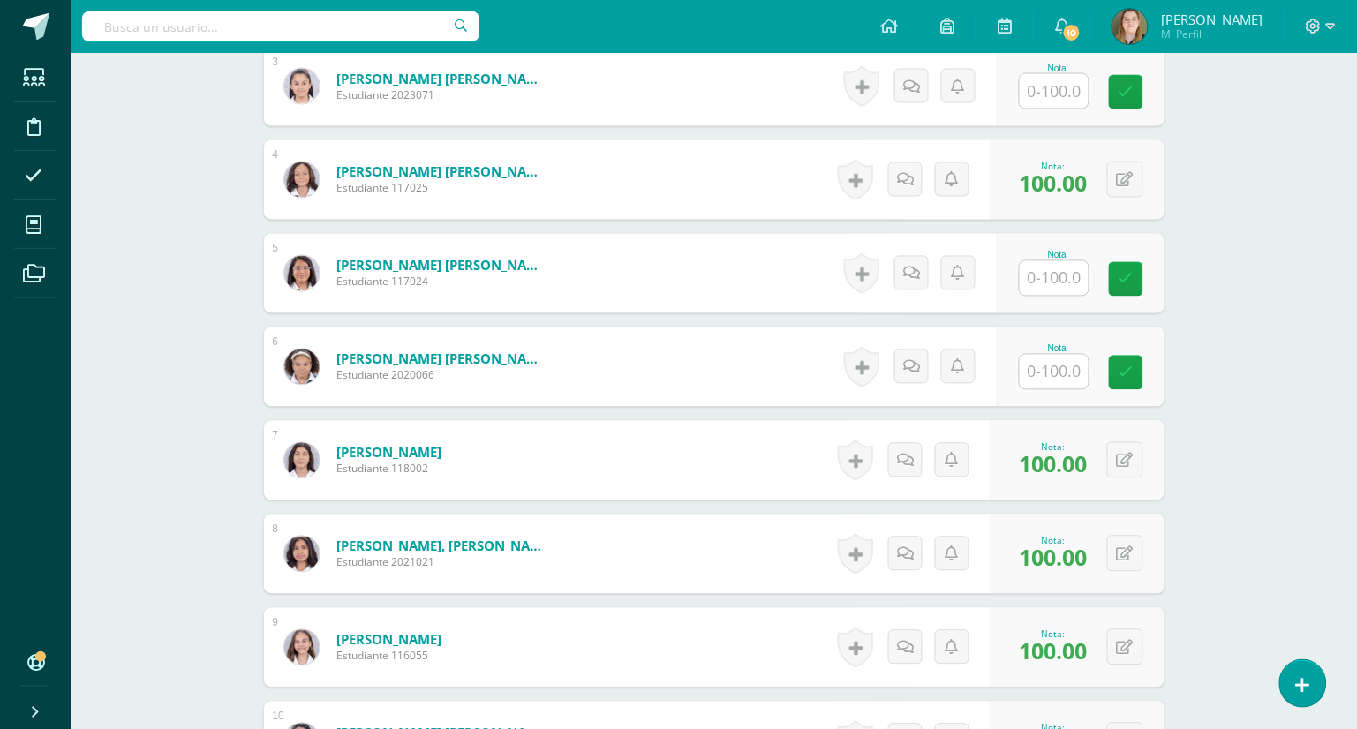
scroll to position [743, 0]
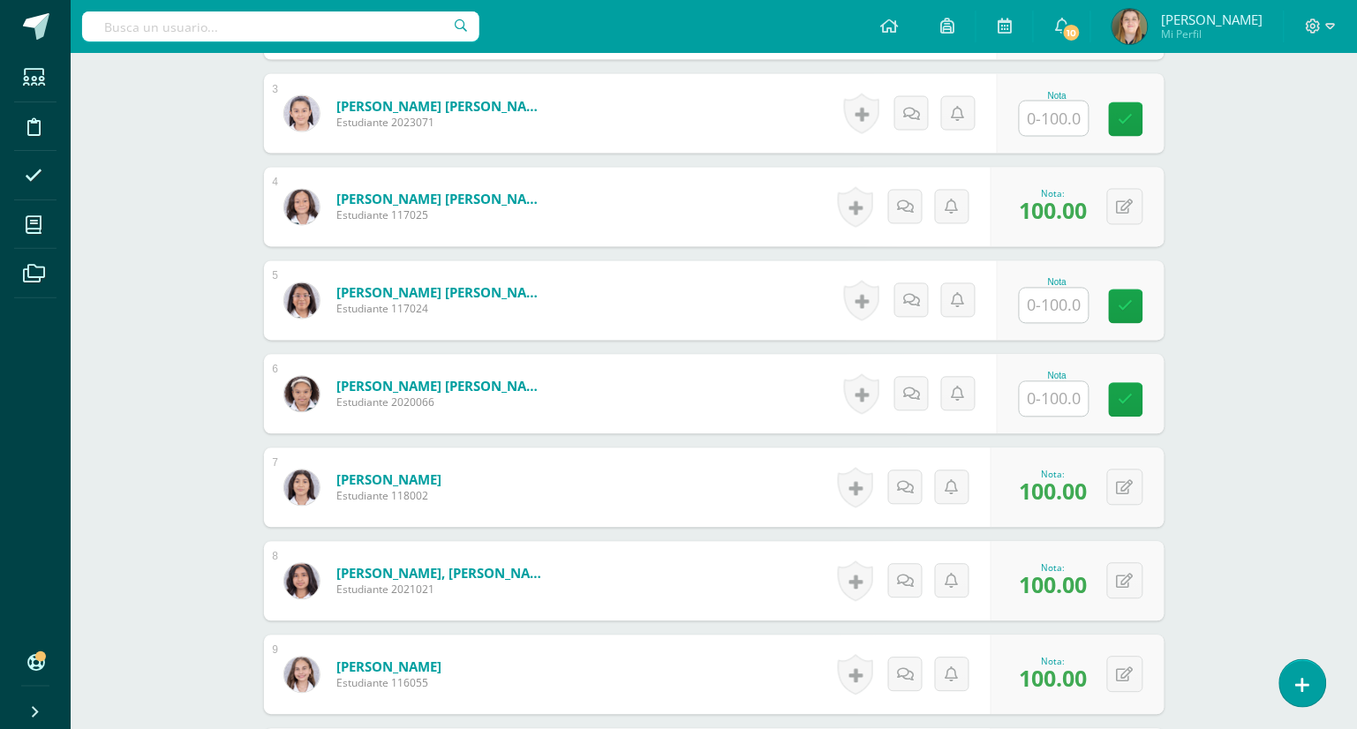
click at [1068, 116] on input "text" at bounding box center [1053, 118] width 69 height 34
type input "65"
click at [1142, 124] on icon at bounding box center [1138, 119] width 16 height 15
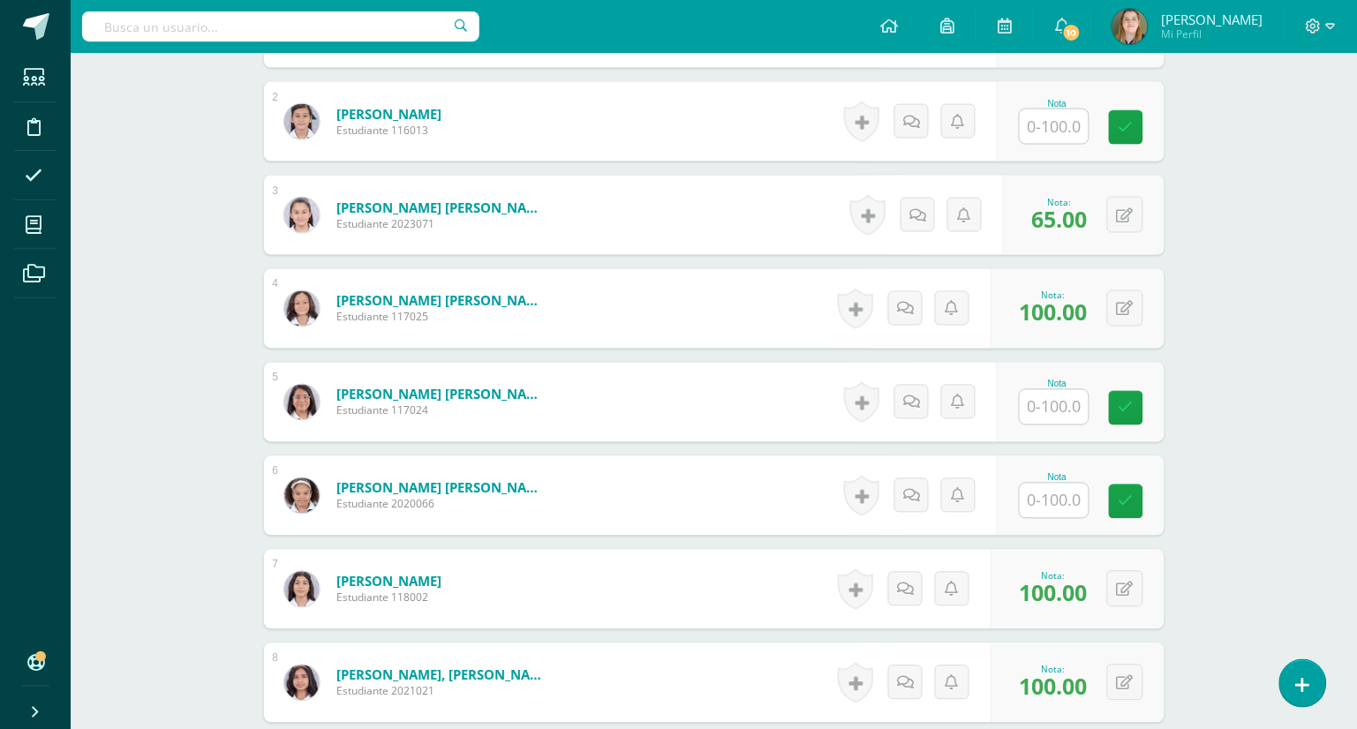
scroll to position [638, 0]
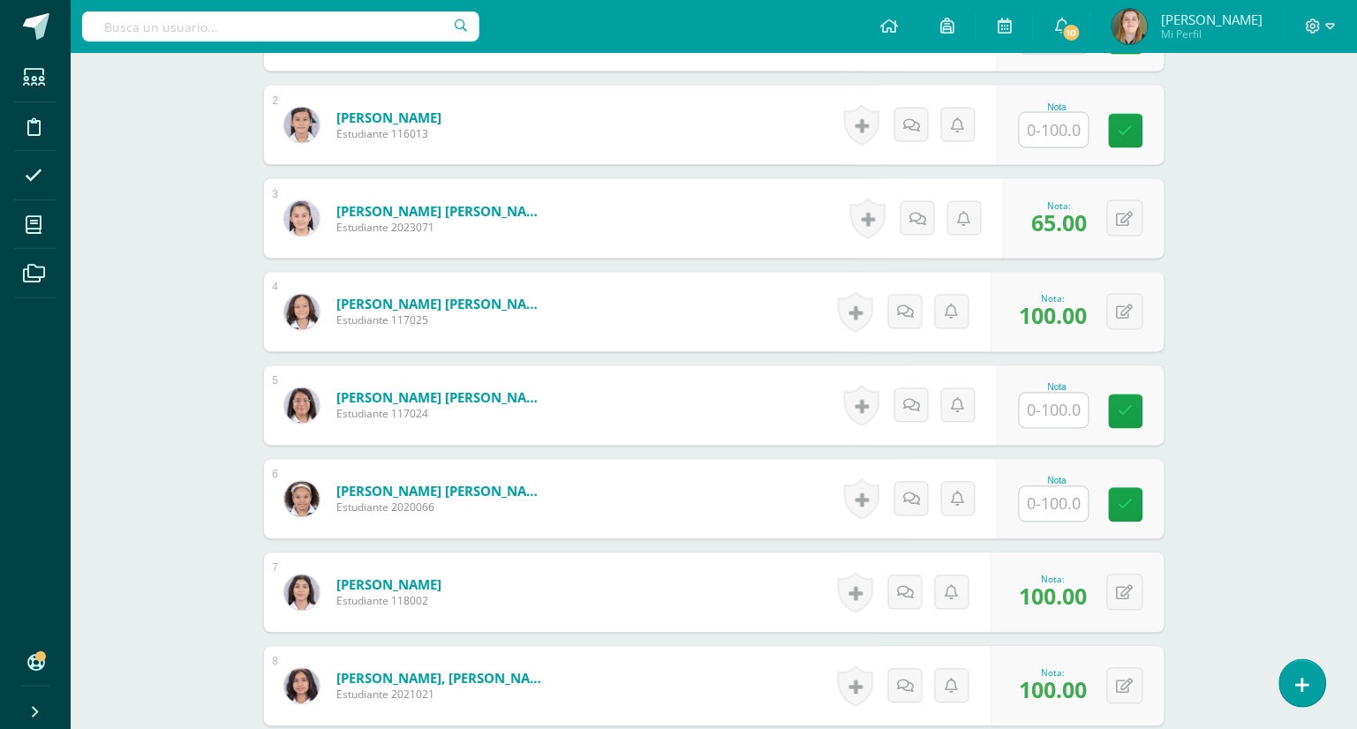
click at [1056, 410] on input "text" at bounding box center [1053, 411] width 69 height 34
type input "40"
click at [1129, 416] on link at bounding box center [1137, 412] width 35 height 35
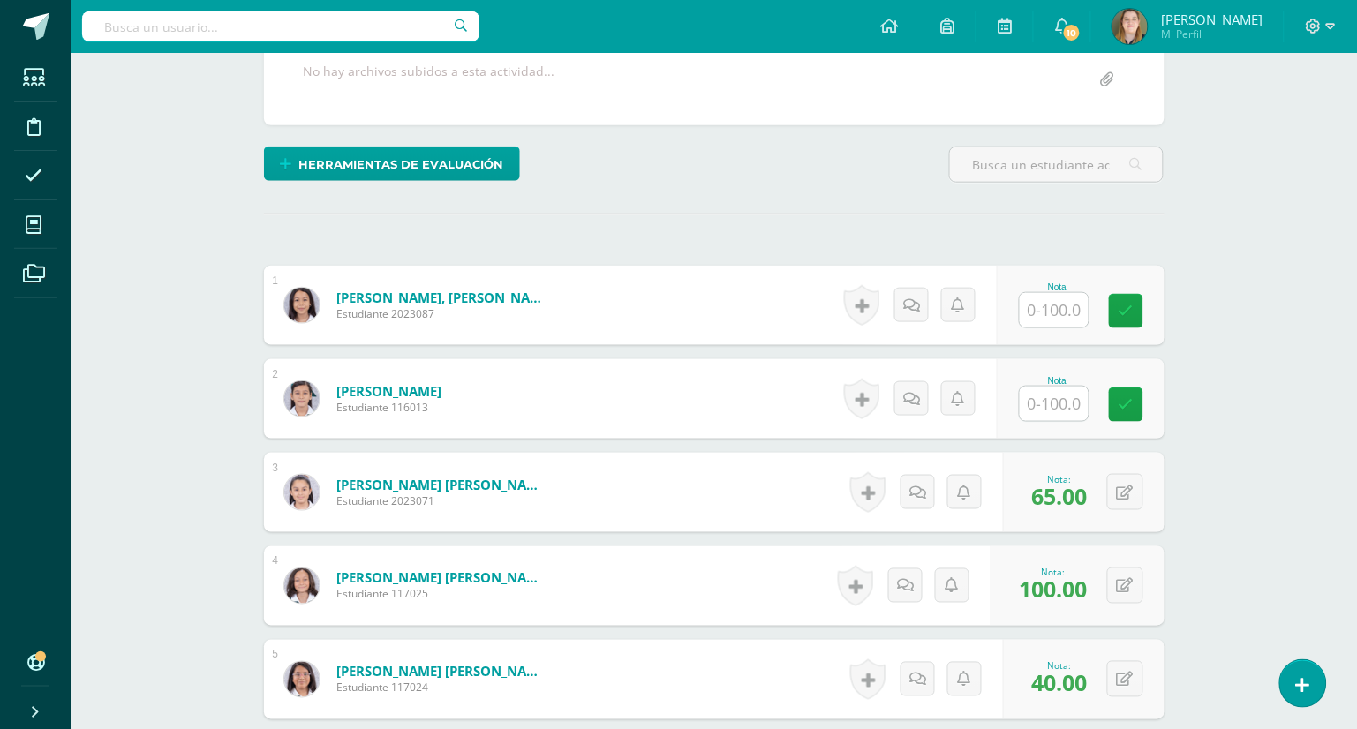
scroll to position [173, 0]
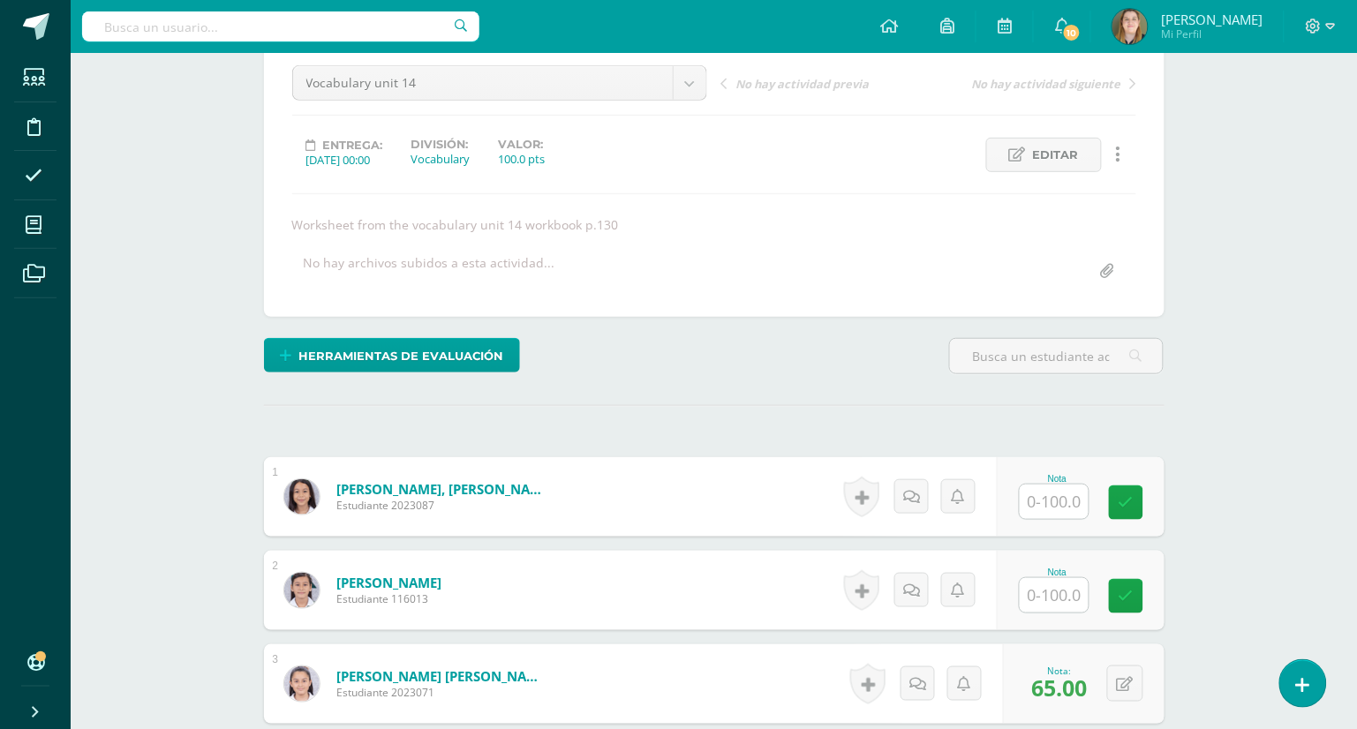
click at [1056, 506] on input "text" at bounding box center [1053, 502] width 69 height 34
type input "90"
click at [1139, 502] on icon at bounding box center [1138, 502] width 16 height 15
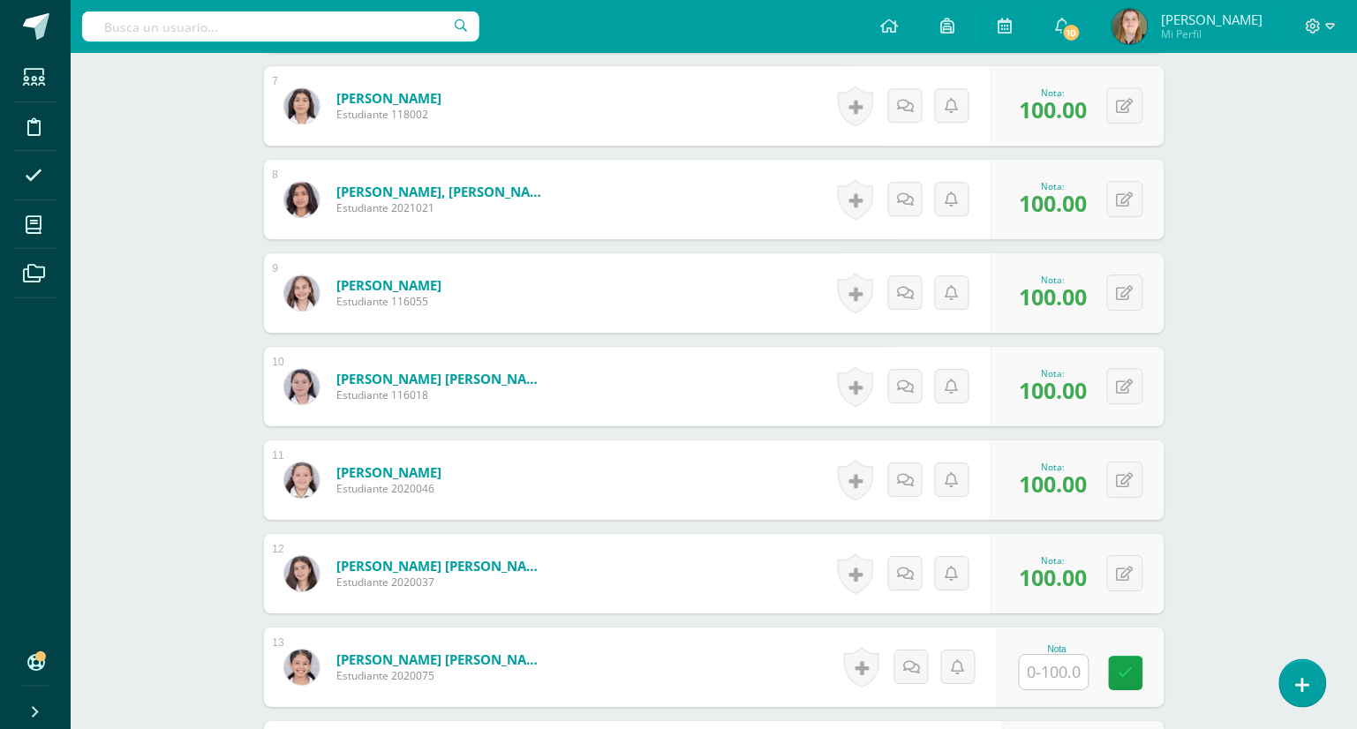
scroll to position [950, 0]
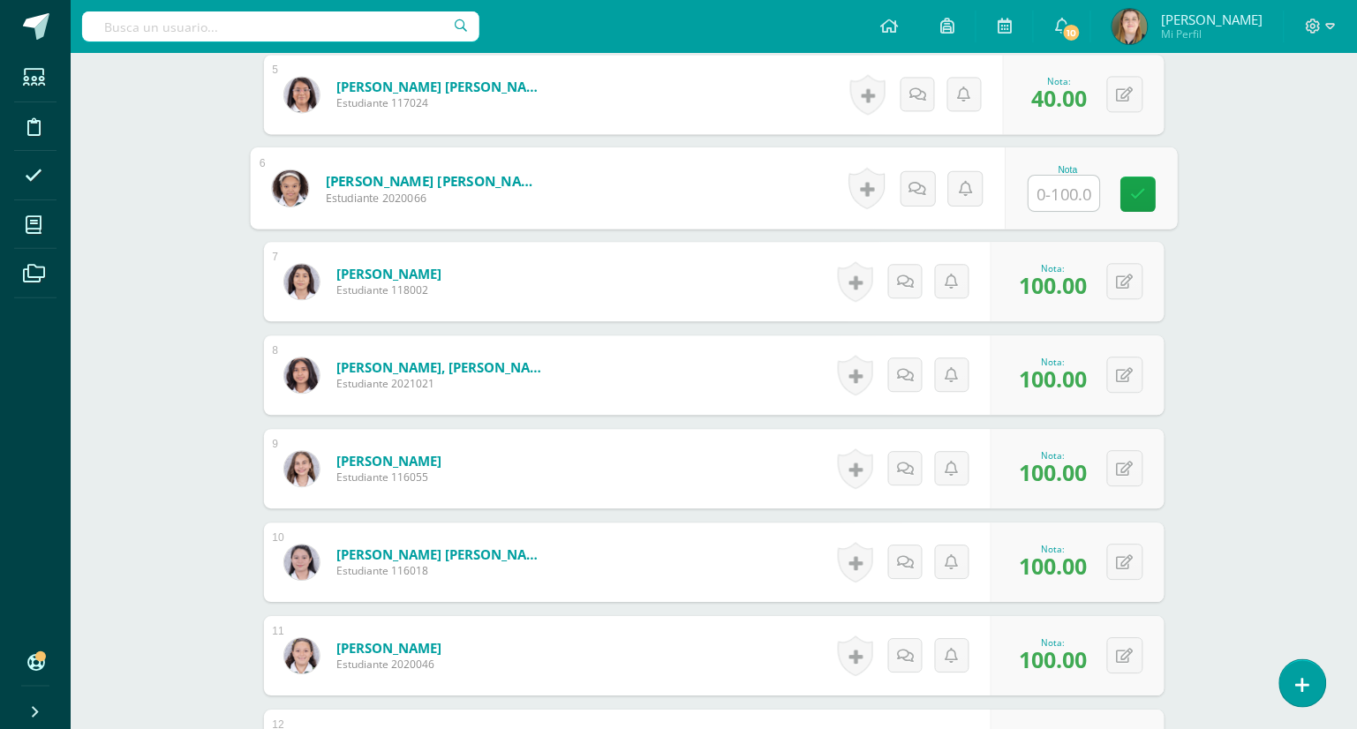
click at [1067, 189] on input "text" at bounding box center [1063, 193] width 71 height 35
type input "100"
click at [1135, 186] on icon at bounding box center [1138, 193] width 16 height 15
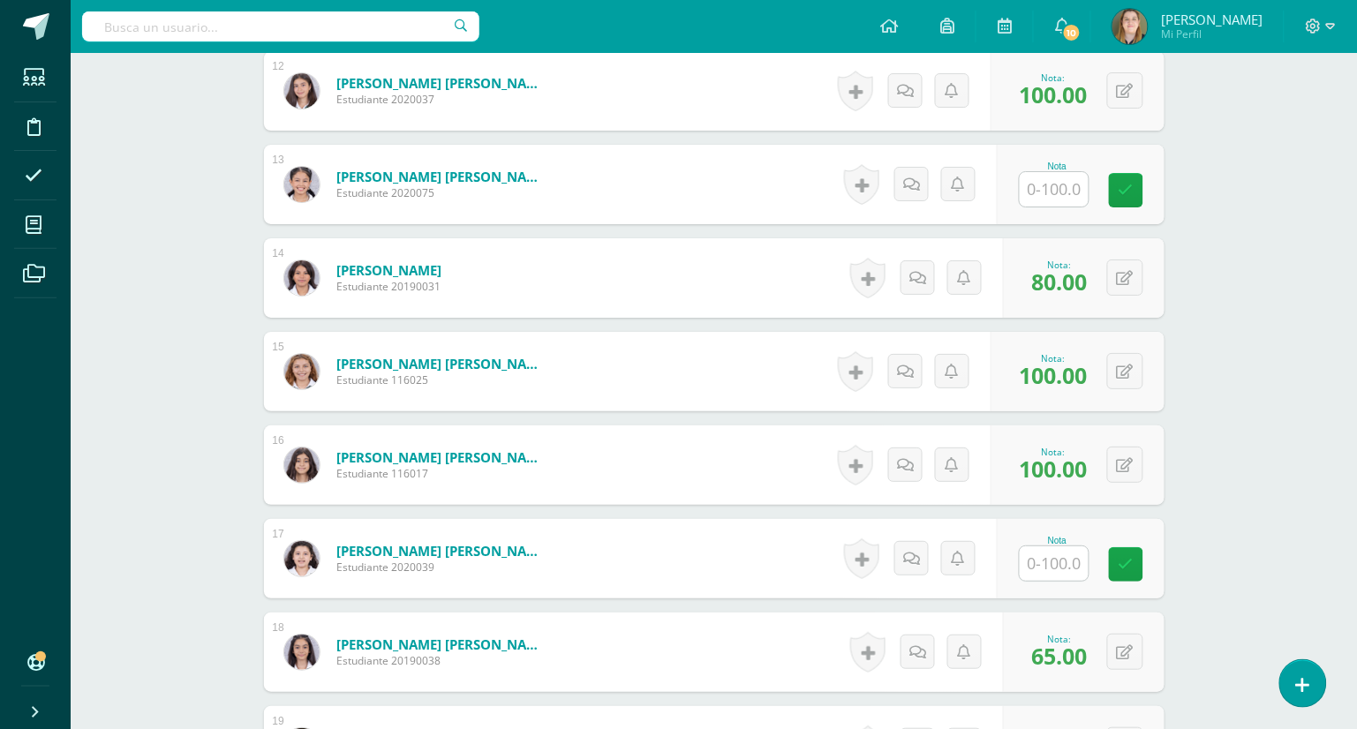
scroll to position [1612, 0]
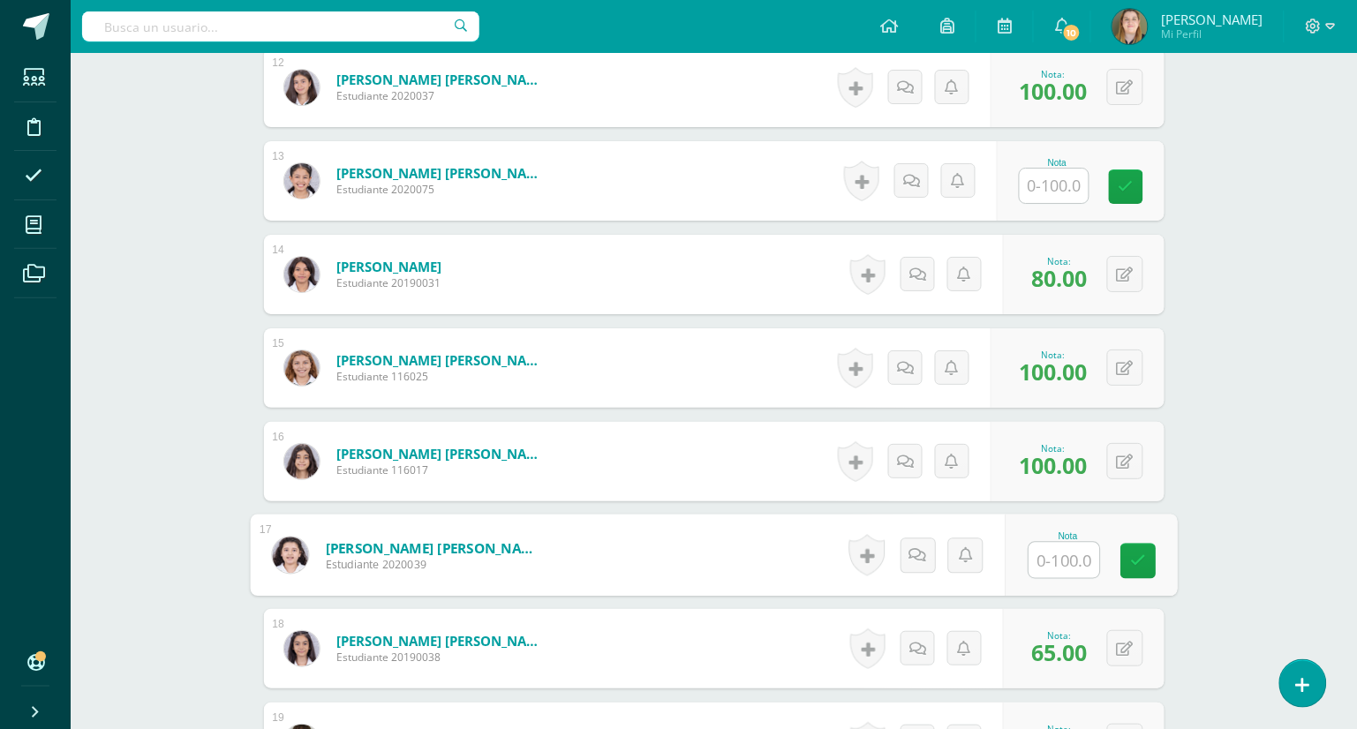
click at [1054, 567] on input "text" at bounding box center [1063, 560] width 71 height 35
type input "85"
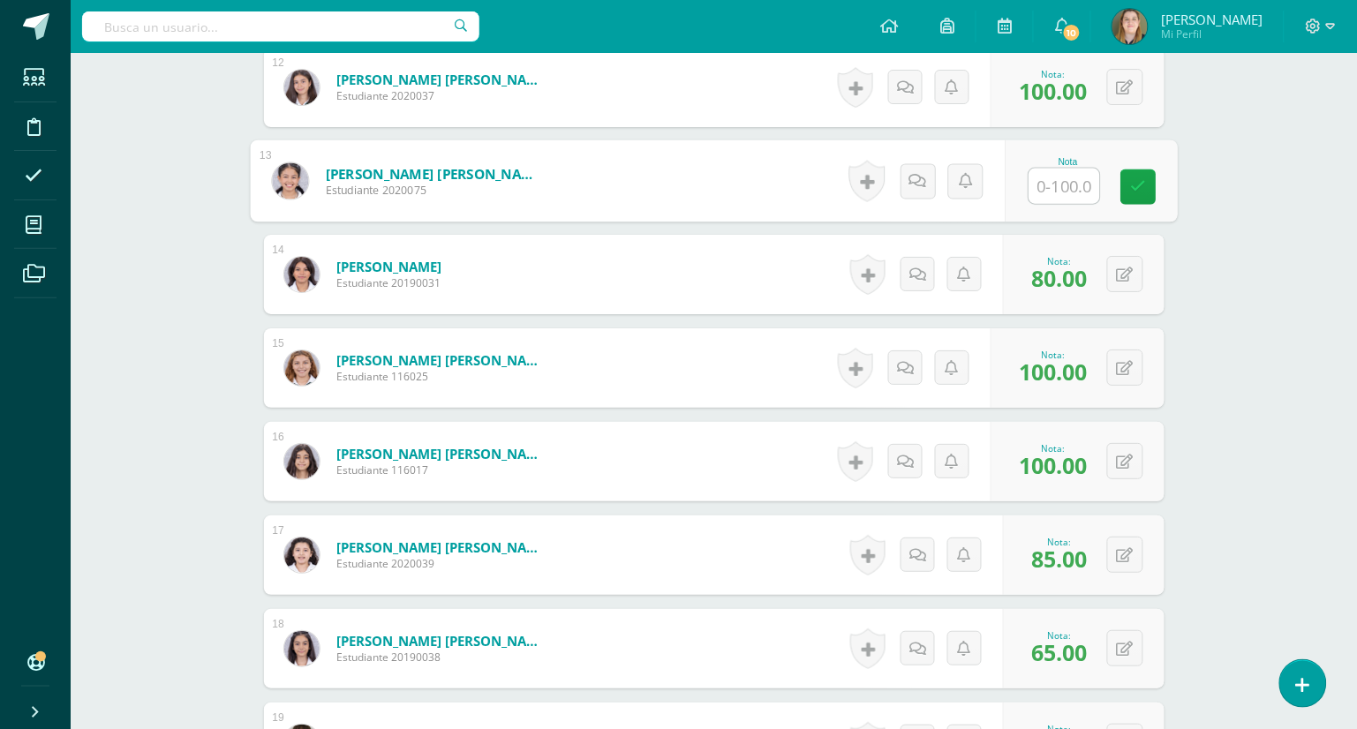
click at [1070, 193] on input "text" at bounding box center [1063, 186] width 71 height 35
type input "70"
click at [1143, 182] on icon at bounding box center [1138, 186] width 16 height 15
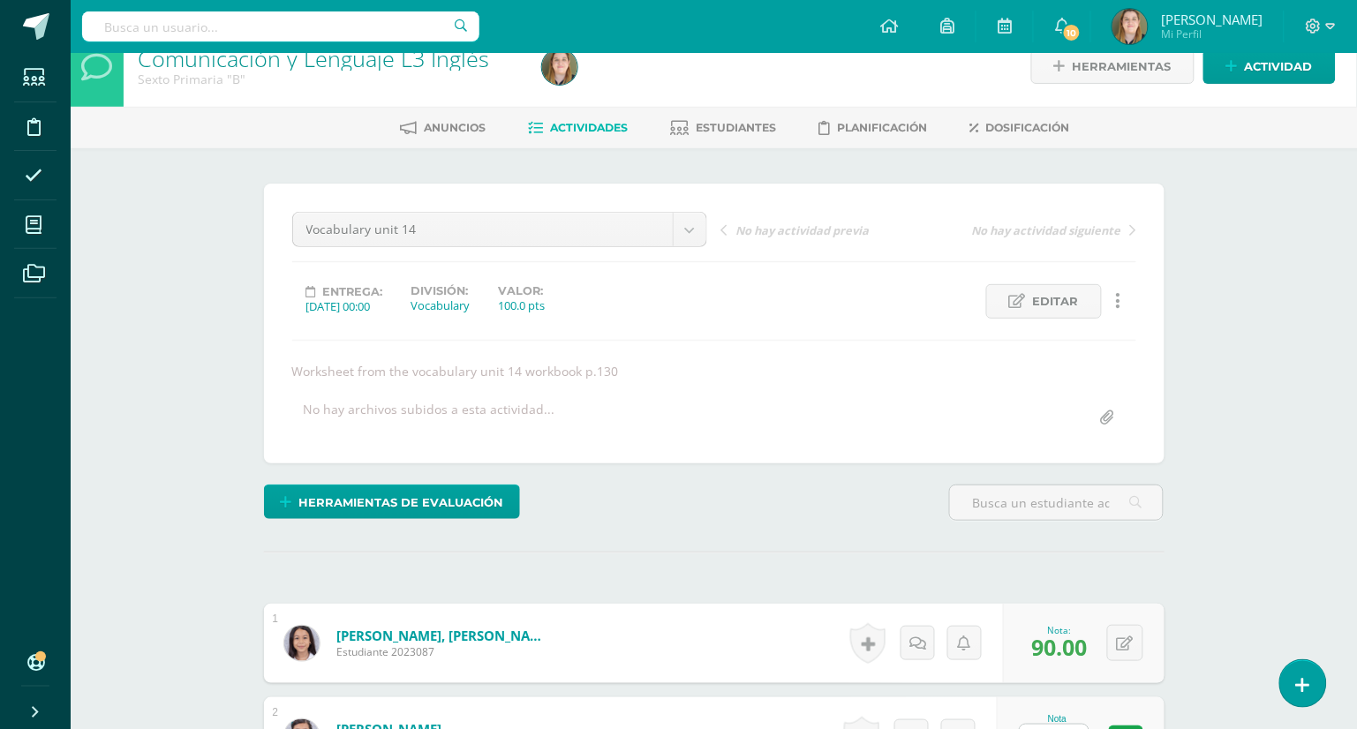
scroll to position [372, 0]
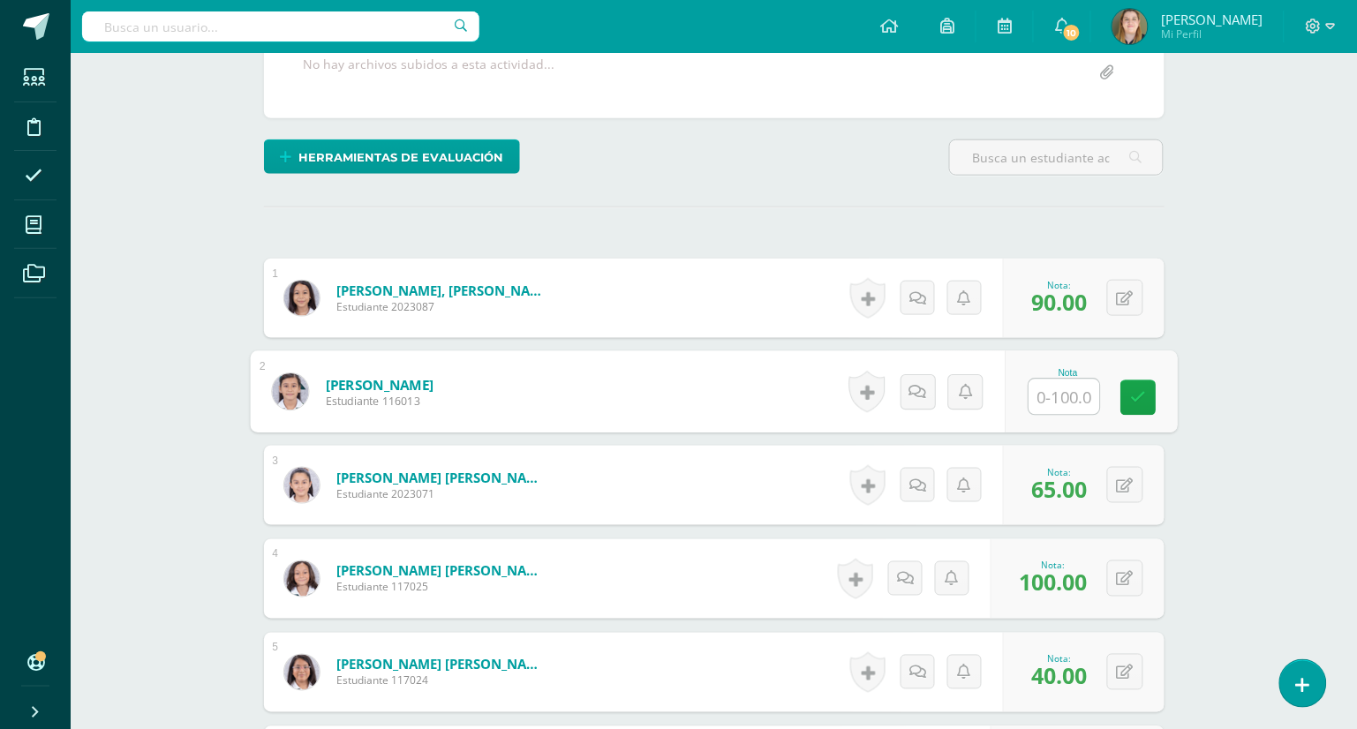
click at [1036, 397] on input "text" at bounding box center [1063, 397] width 71 height 35
type input "100"
click at [1131, 388] on link at bounding box center [1137, 397] width 35 height 35
